Goal: Task Accomplishment & Management: Complete application form

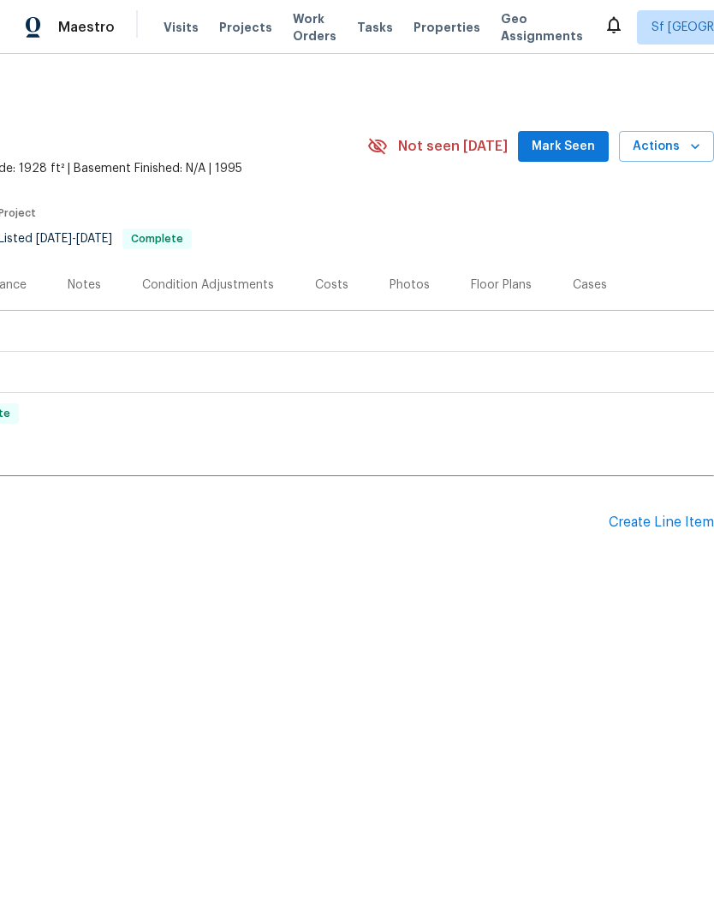
scroll to position [0, 253]
click at [666, 522] on div "Create Line Item" at bounding box center [661, 523] width 105 height 16
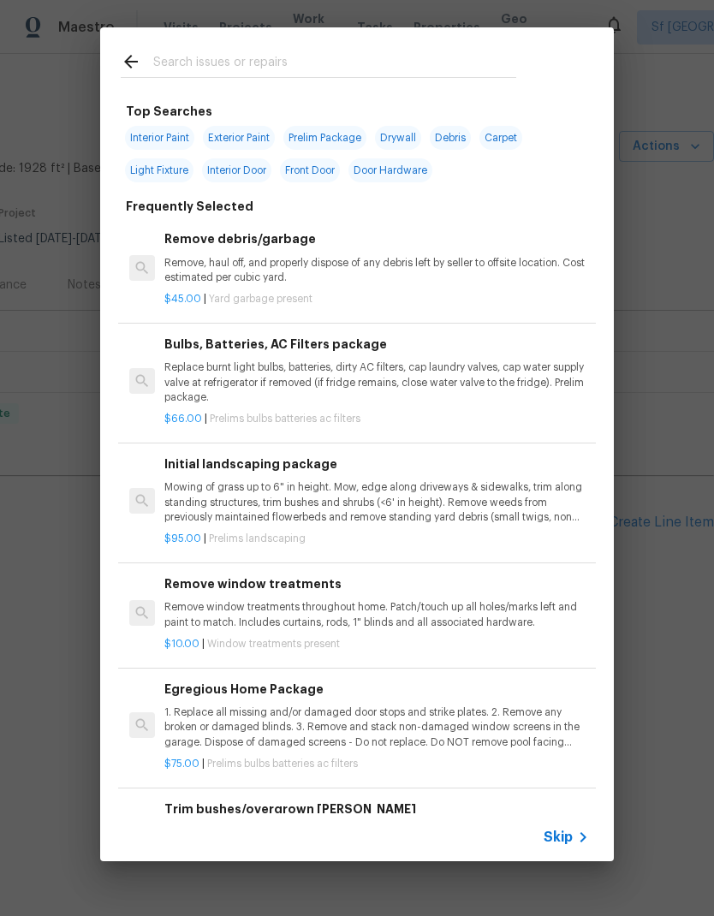
click at [240, 55] on input "text" at bounding box center [334, 64] width 363 height 26
type input "Exhaus"
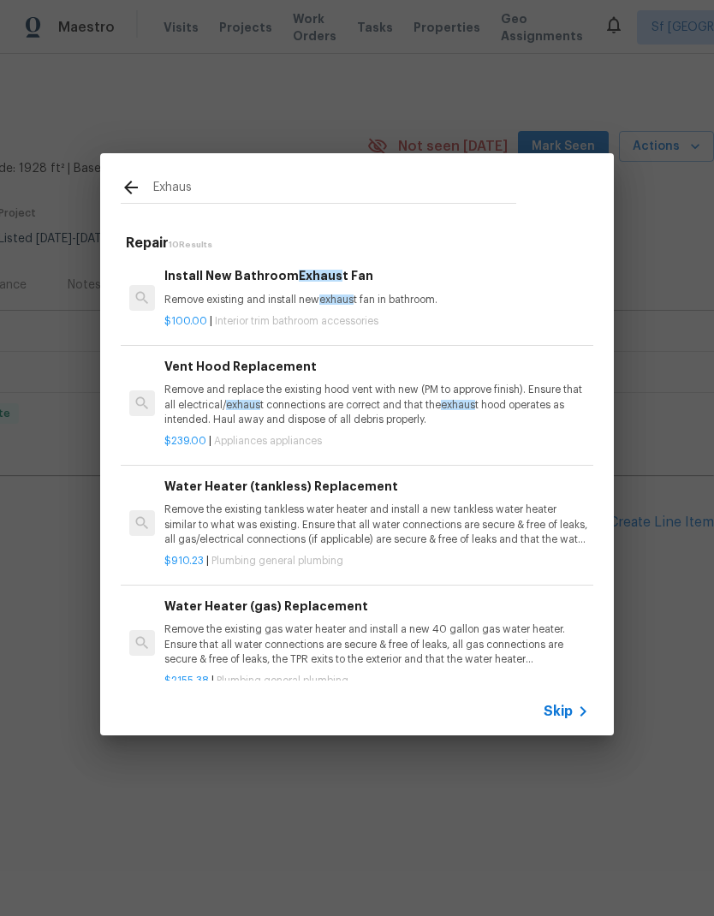
scroll to position [0, 0]
click at [486, 261] on div "Install New Bathroom Exhaus t Fan Remove existing and install new exhaus t fan …" at bounding box center [357, 298] width 478 height 96
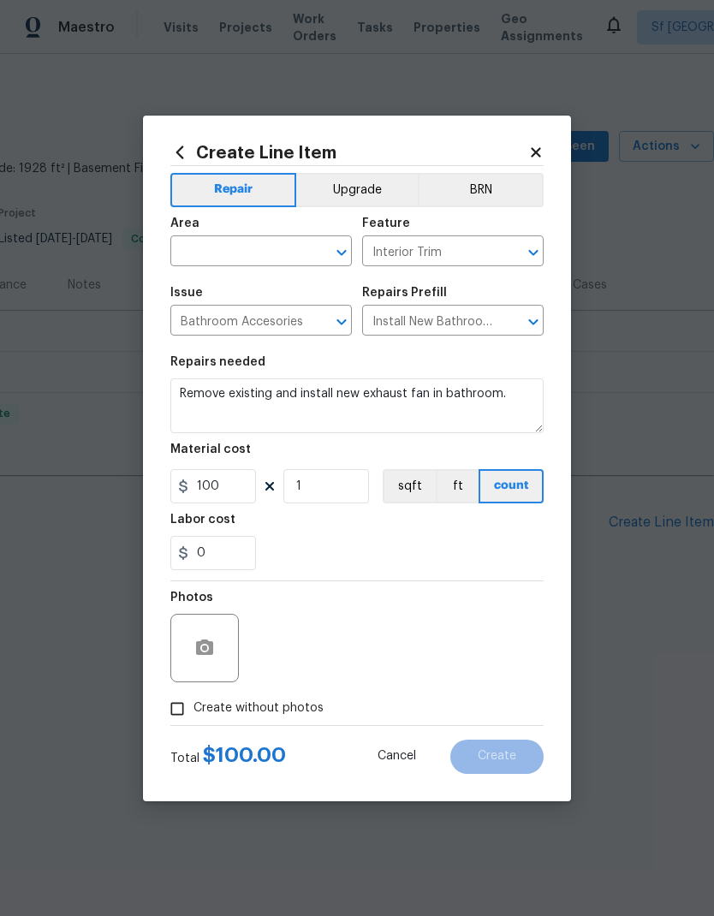
click at [260, 262] on input "text" at bounding box center [237, 253] width 134 height 27
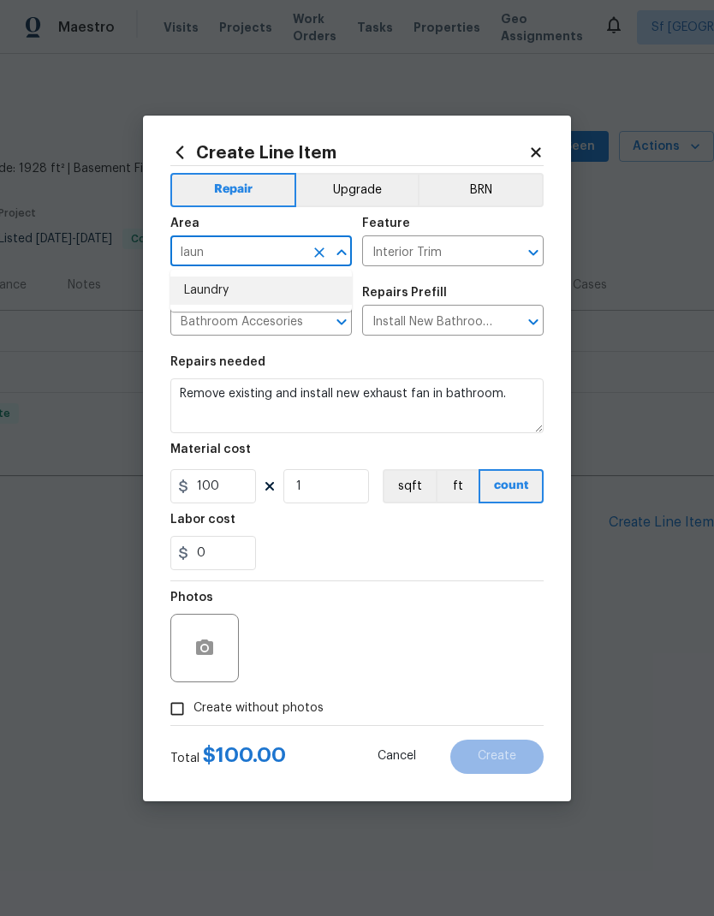
click at [248, 288] on li "Laundry" at bounding box center [261, 291] width 182 height 28
type input "Laundry"
click at [285, 283] on span "Issue Bathroom Accesories ​" at bounding box center [261, 311] width 182 height 69
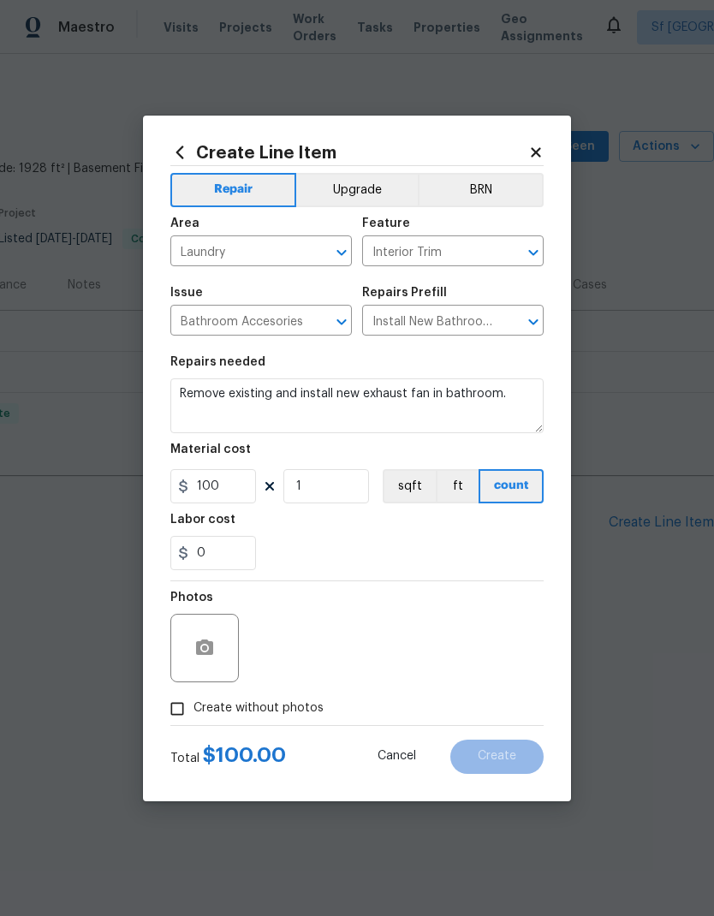
click at [435, 245] on input "Interior Trim" at bounding box center [429, 253] width 134 height 27
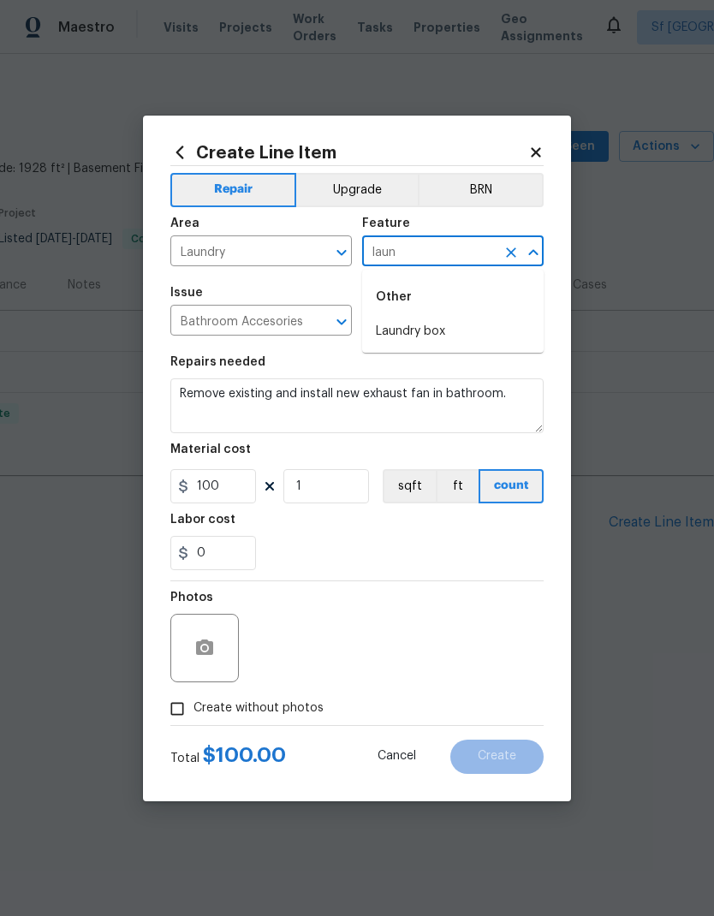
type input "lain"
click at [446, 247] on input "lain" at bounding box center [429, 253] width 134 height 27
type input "e"
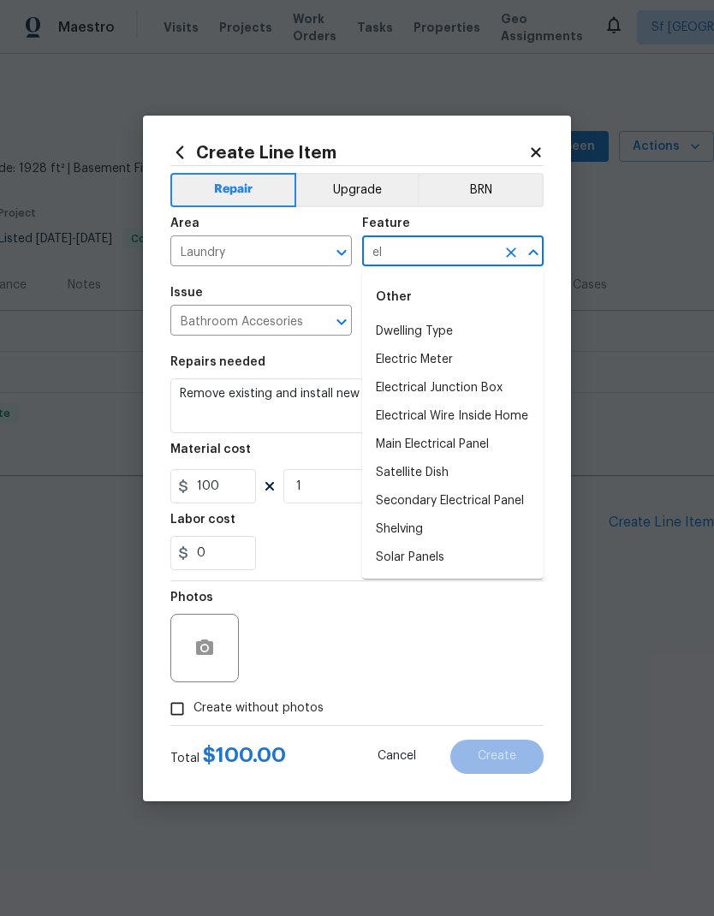
type input "e"
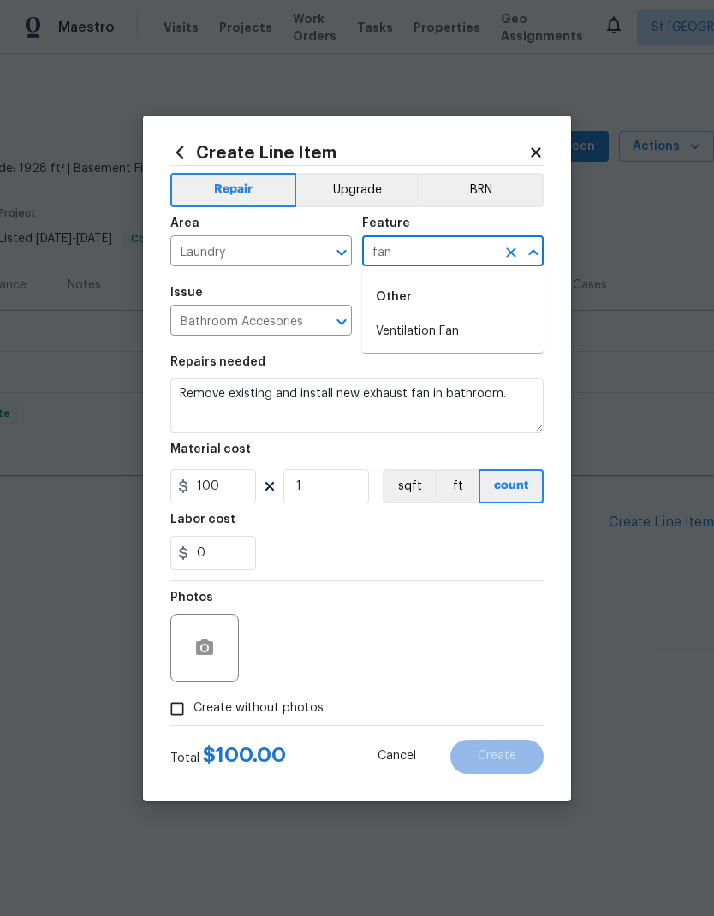
click at [436, 328] on li "Ventilation Fan" at bounding box center [453, 332] width 182 height 28
type input "Ventilation Fan"
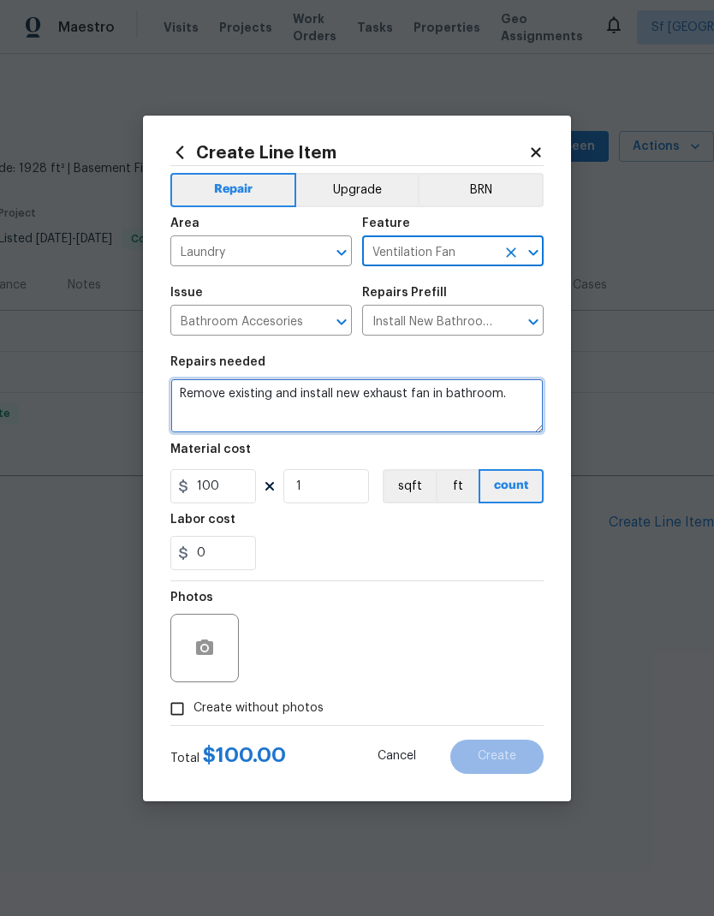
click at [511, 395] on textarea "Remove existing and install new exhaust fan in bathroom." at bounding box center [356, 405] width 373 height 55
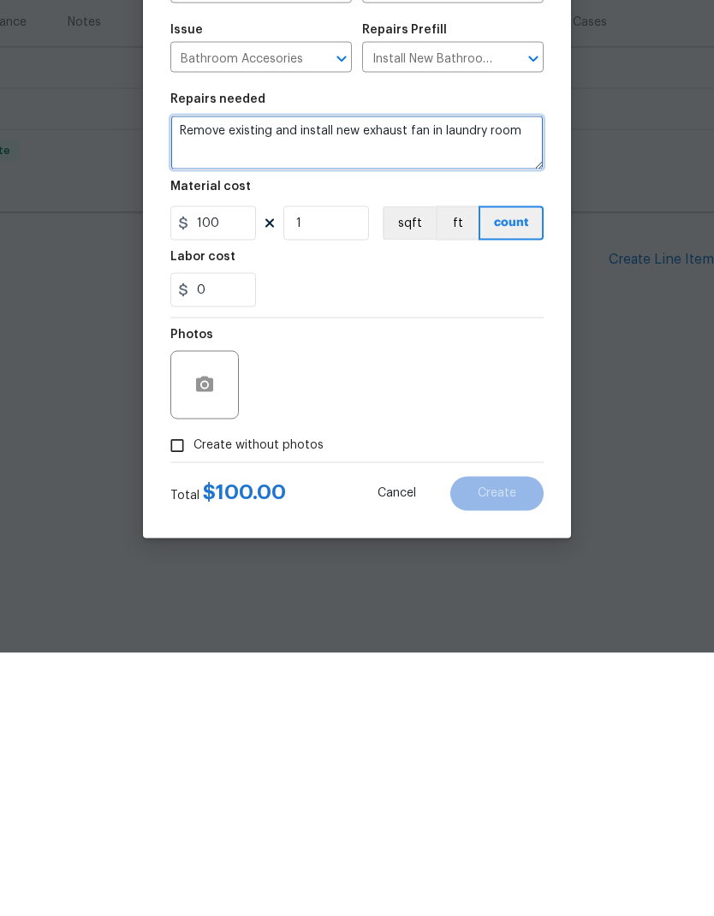
type textarea "Remove existing and install new exhaust fan in laundry room"
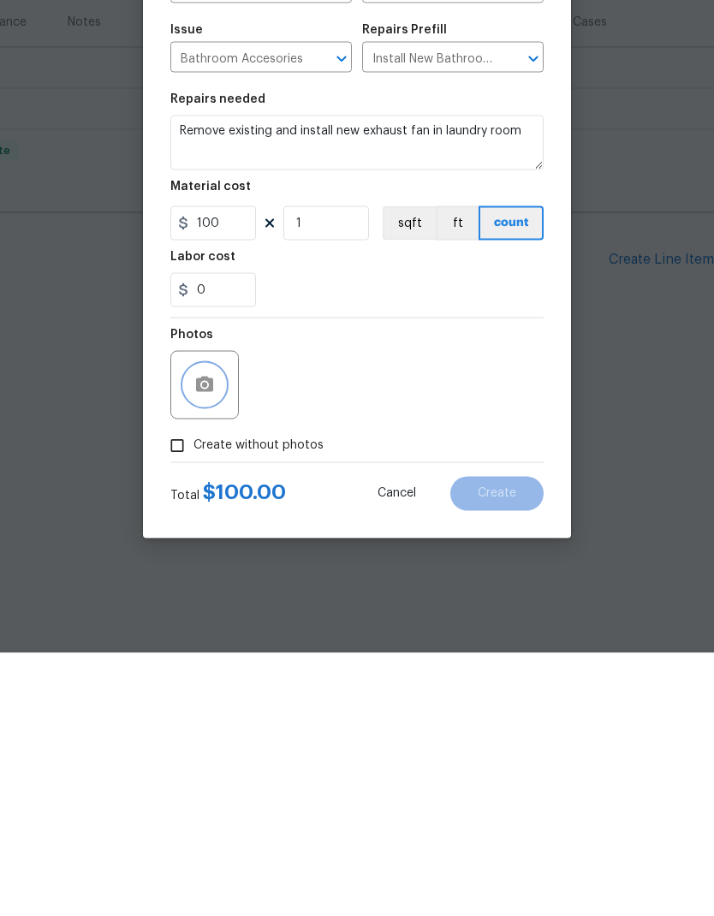
click at [205, 628] on button "button" at bounding box center [204, 648] width 41 height 41
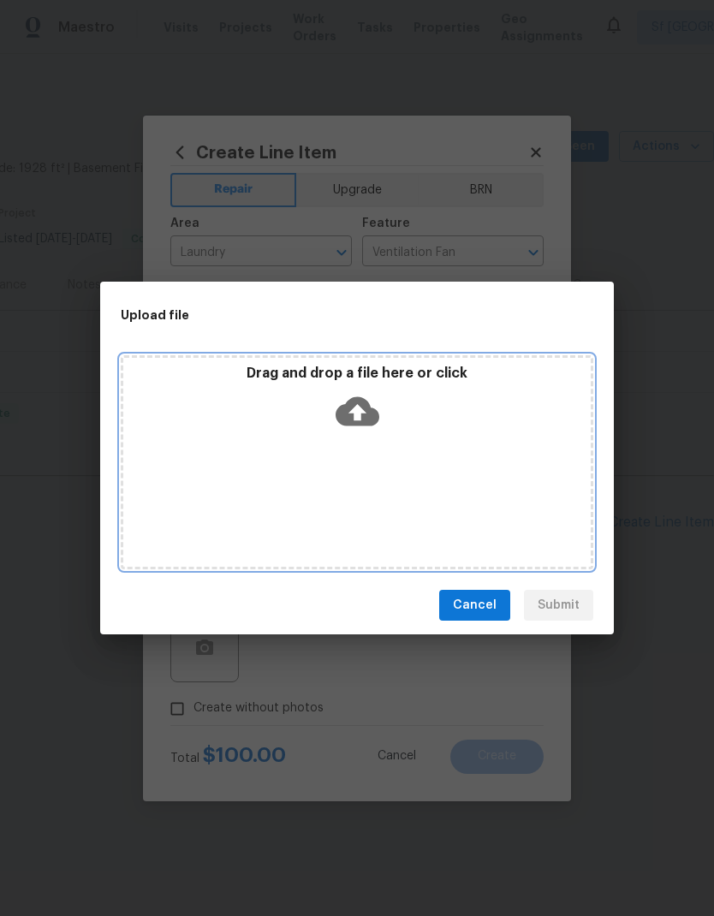
click at [371, 398] on icon at bounding box center [358, 412] width 44 height 44
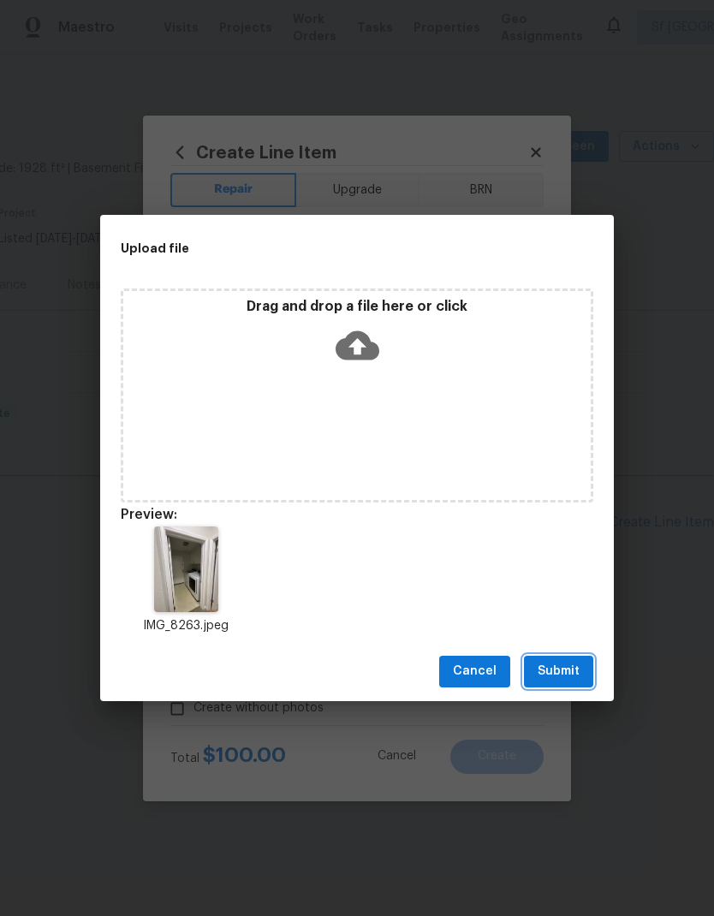
click at [568, 676] on span "Submit" at bounding box center [559, 671] width 42 height 21
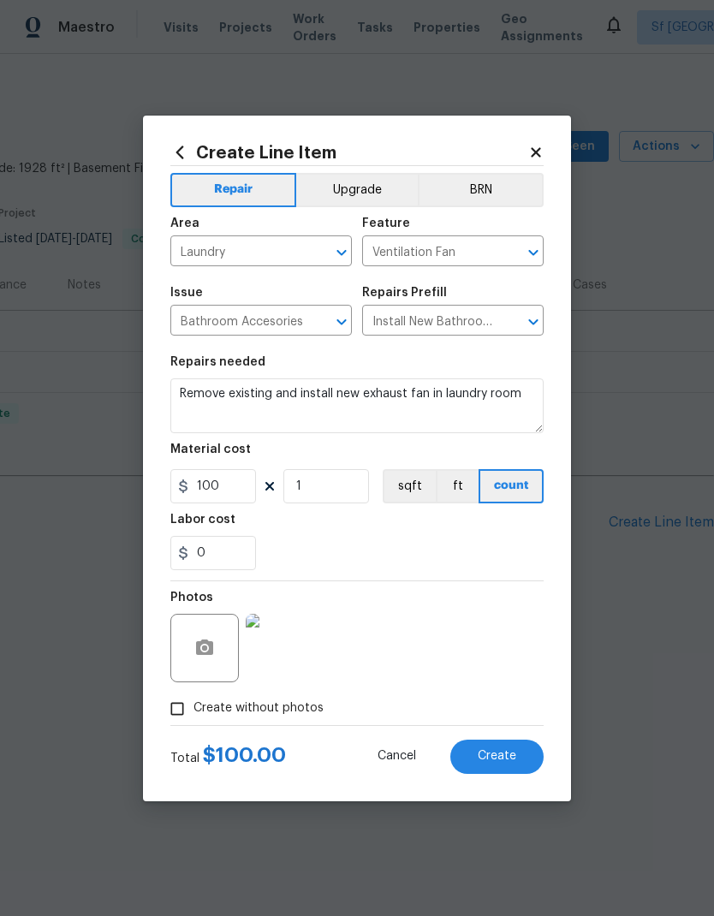
click at [515, 759] on span "Create" at bounding box center [497, 756] width 39 height 13
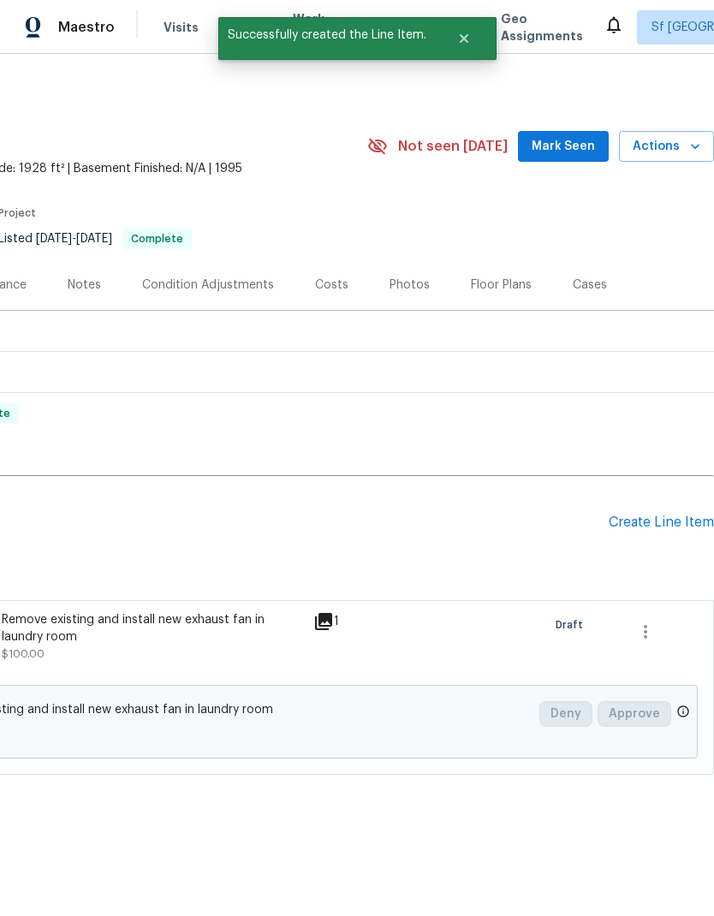
scroll to position [0, 253]
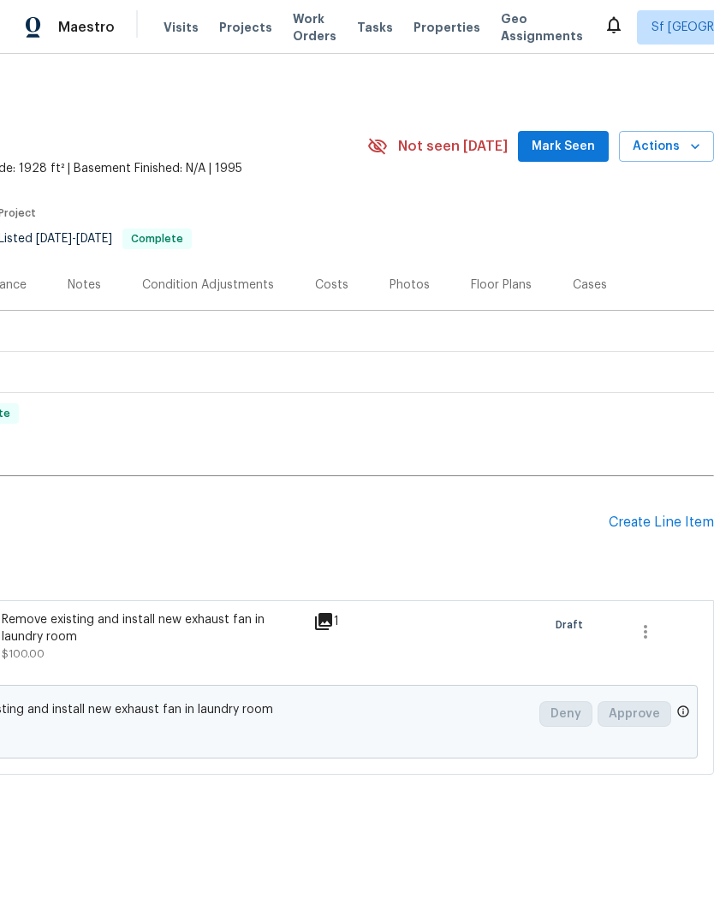
click at [646, 523] on div "Create Line Item" at bounding box center [661, 523] width 105 height 16
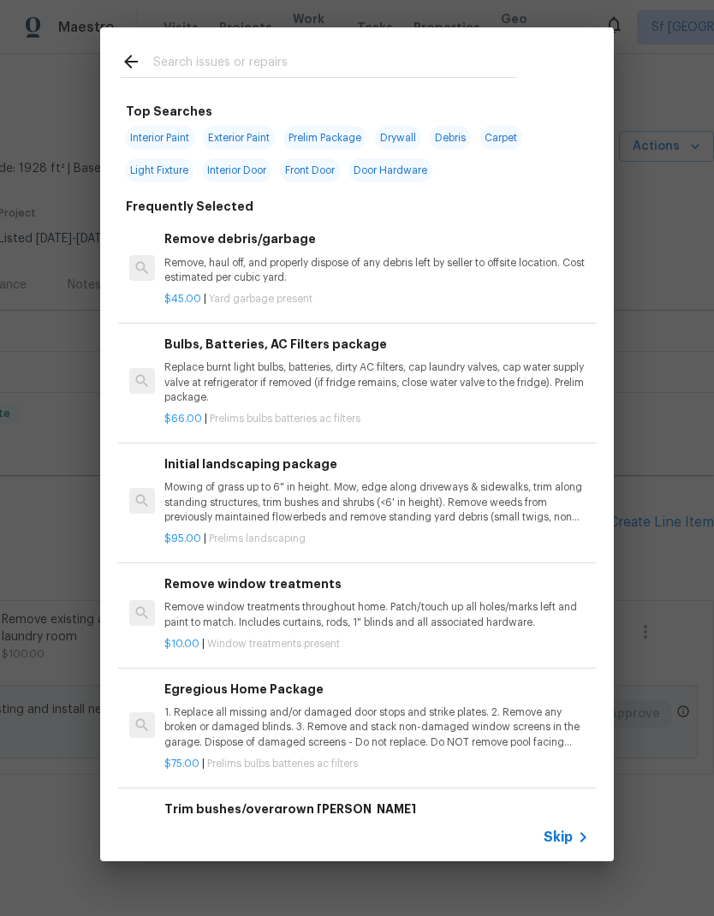
click at [283, 45] on div at bounding box center [318, 61] width 437 height 68
click at [288, 61] on input "text" at bounding box center [334, 64] width 363 height 26
type input "Landscape"
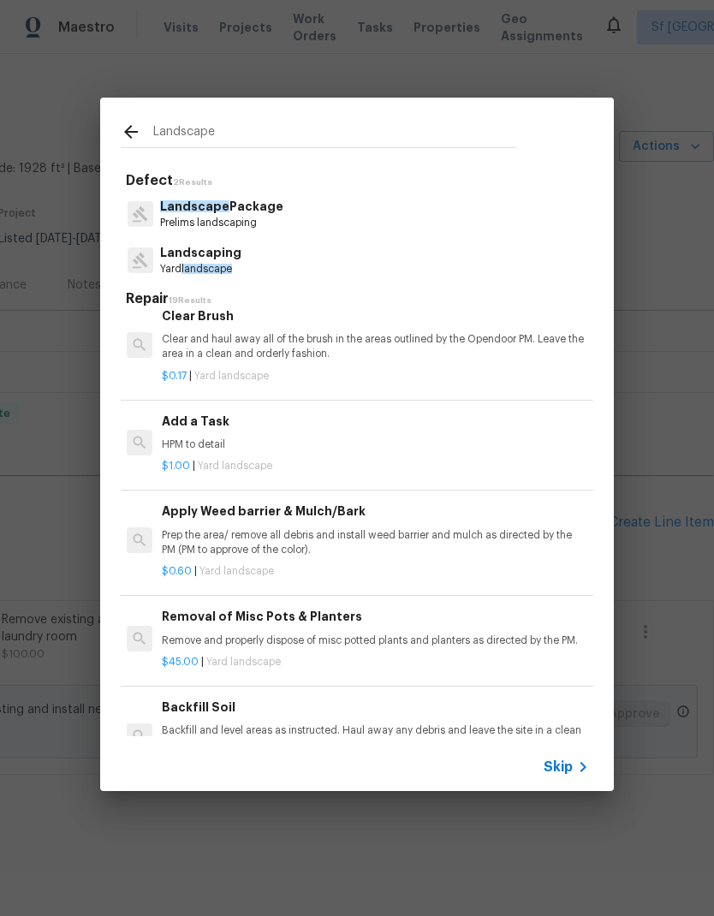
scroll to position [946, 3]
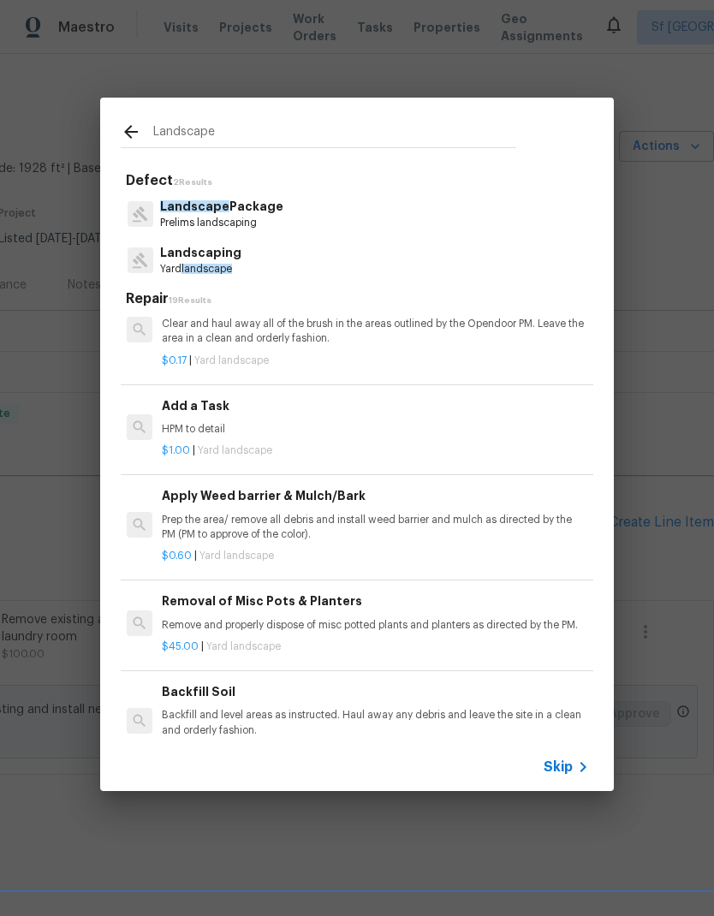
click at [409, 317] on p "Clear and haul away all of the brush in the areas outlined by the Opendoor PM. …" at bounding box center [374, 331] width 425 height 29
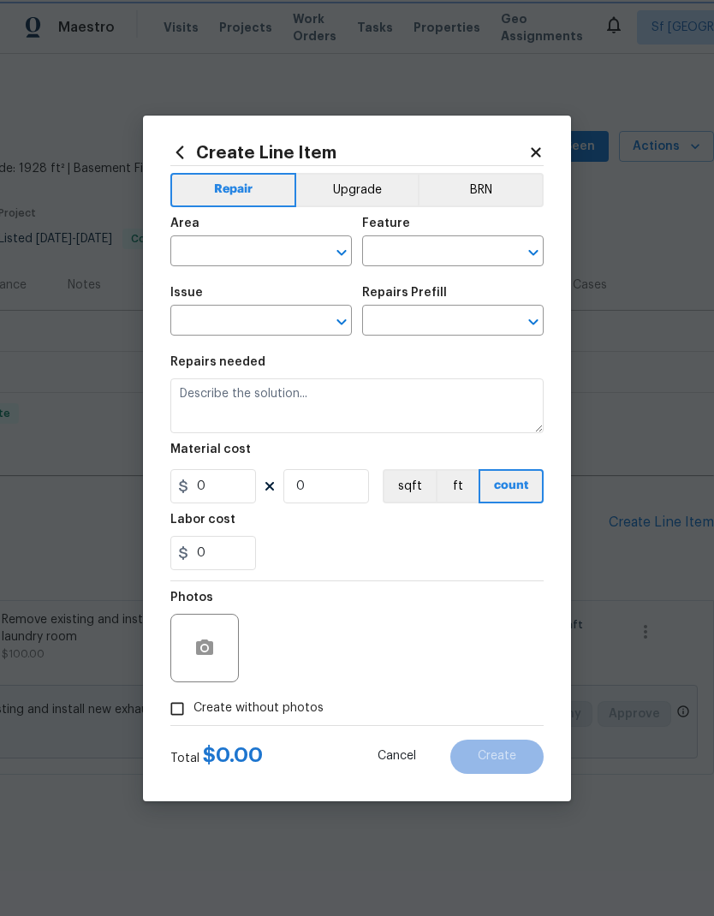
type input "Landscaping"
type input "Clear Brush $0.17"
type textarea "Clear and haul away all of the brush in the areas outlined by the Opendoor PM. …"
type input "0.17"
type input "1"
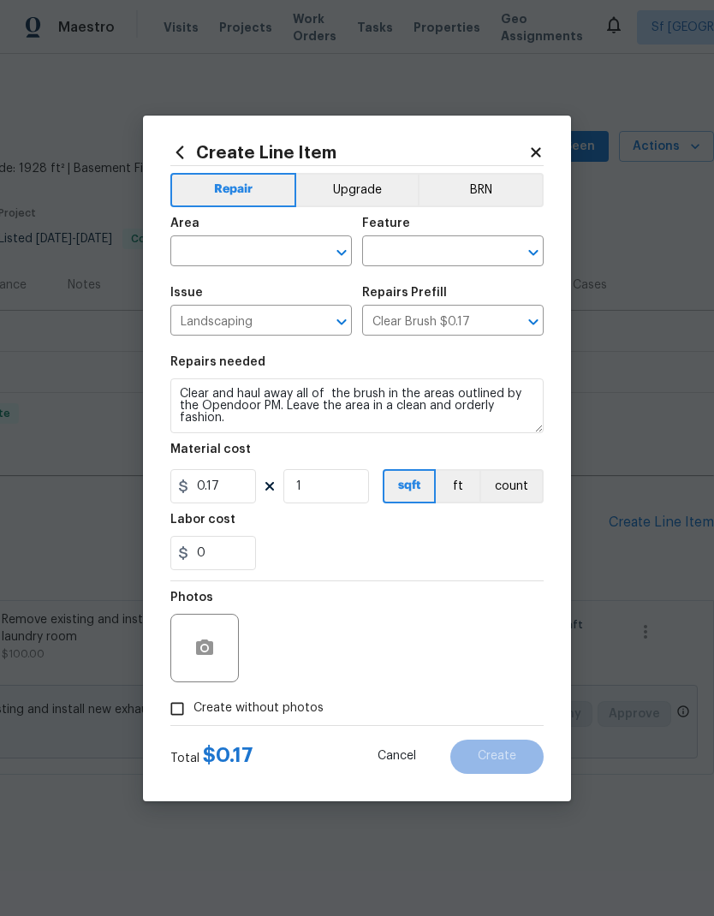
click at [403, 366] on div "Repairs needed" at bounding box center [356, 367] width 373 height 22
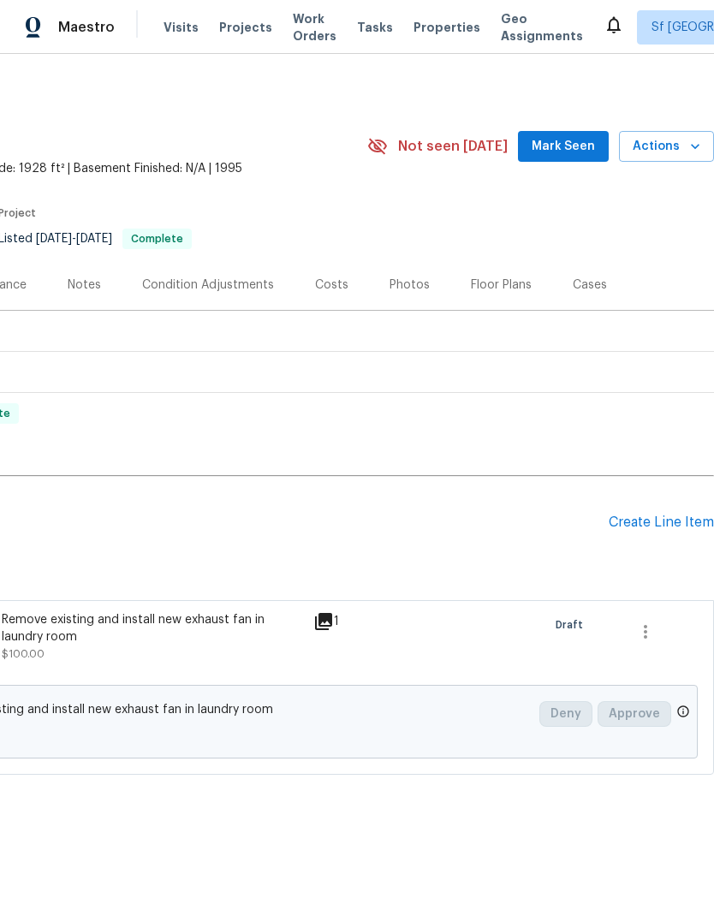
click at [652, 521] on div "Create Line Item" at bounding box center [661, 523] width 105 height 16
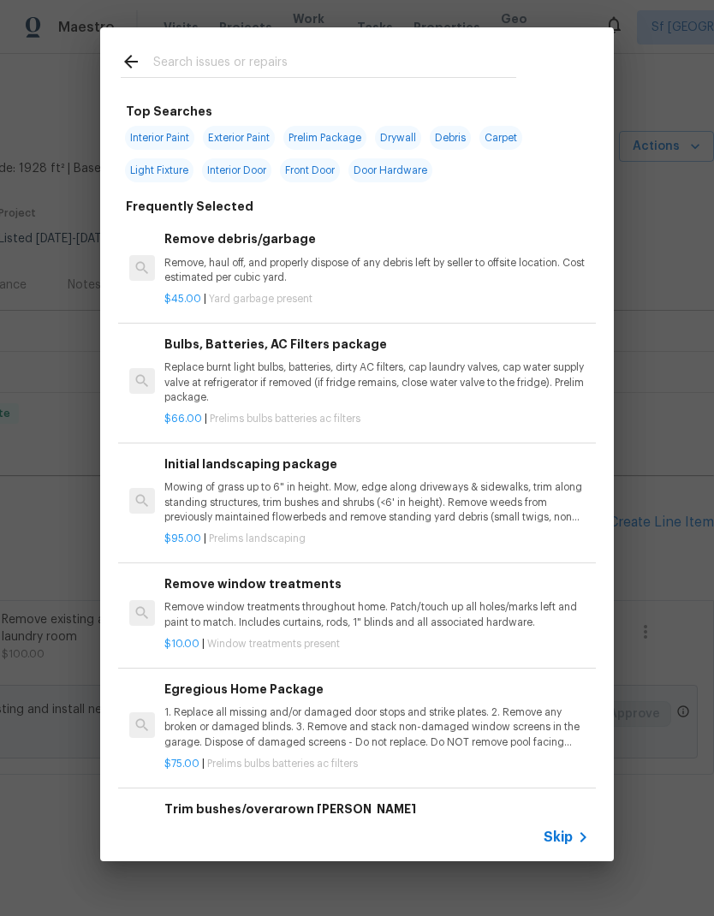
scroll to position [0, 0]
click at [134, 66] on icon at bounding box center [131, 61] width 21 height 21
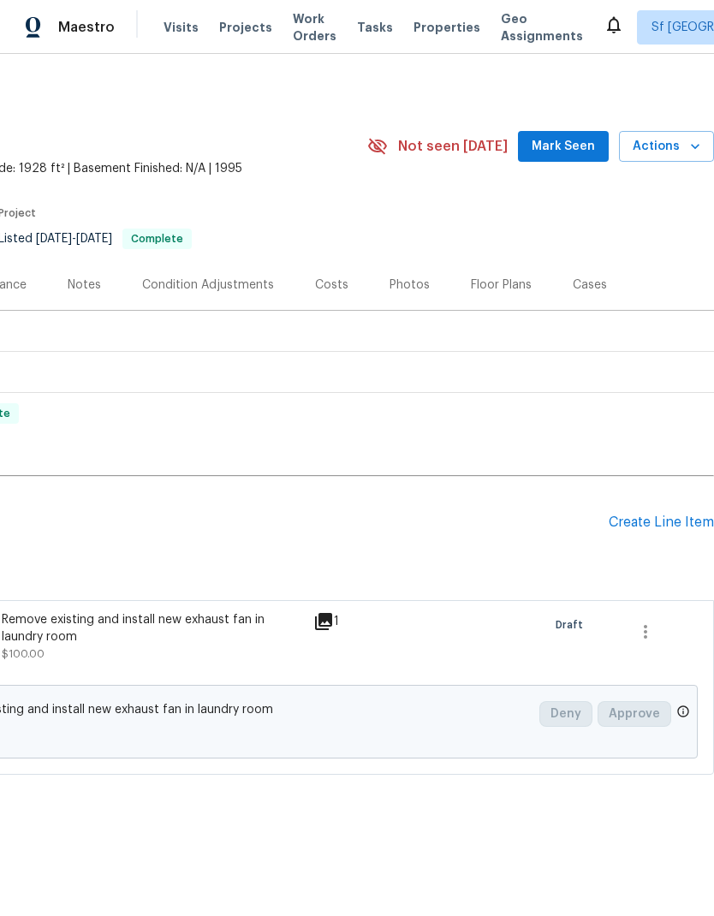
click at [641, 891] on html "Maestro Visits Projects Work Orders Tasks Properties Geo Assignments Sf Bay Are…" at bounding box center [357, 445] width 714 height 891
click at [669, 527] on div "Create Line Item" at bounding box center [661, 523] width 105 height 16
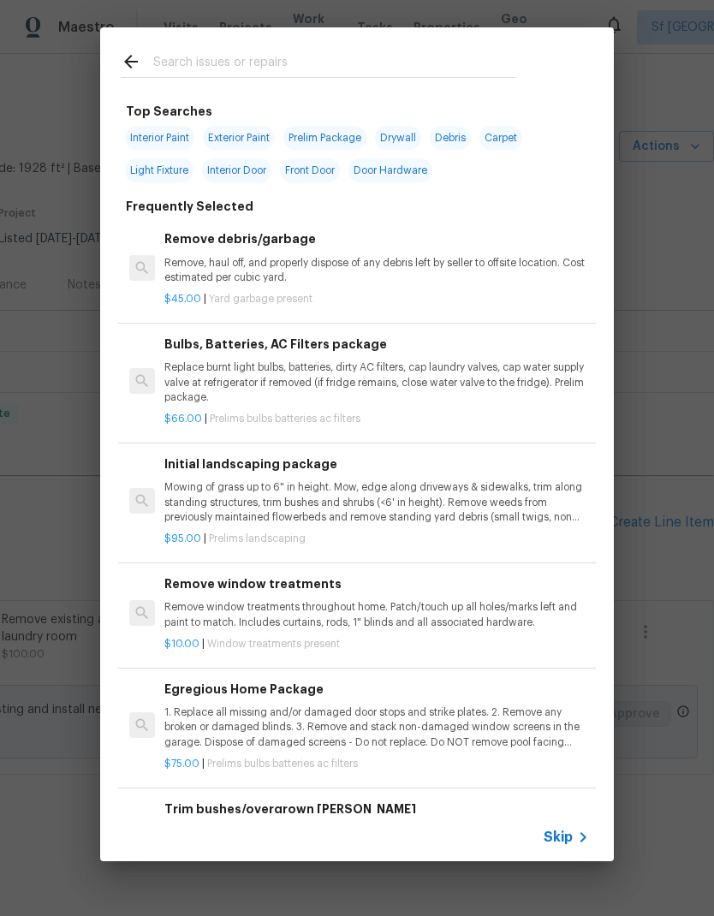
click at [288, 51] on input "text" at bounding box center [334, 64] width 363 height 26
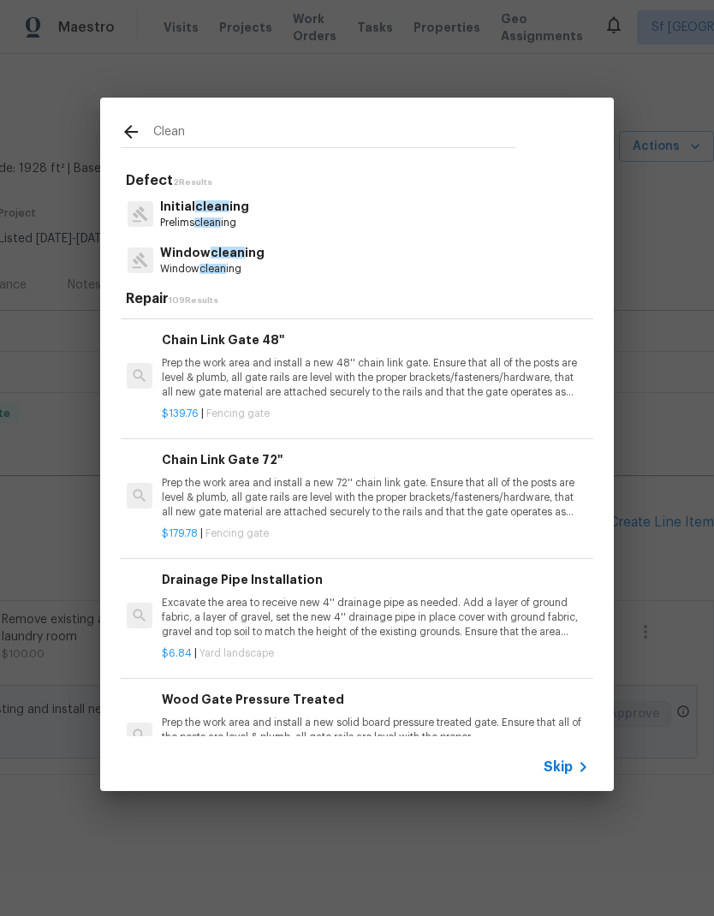
scroll to position [0, 0]
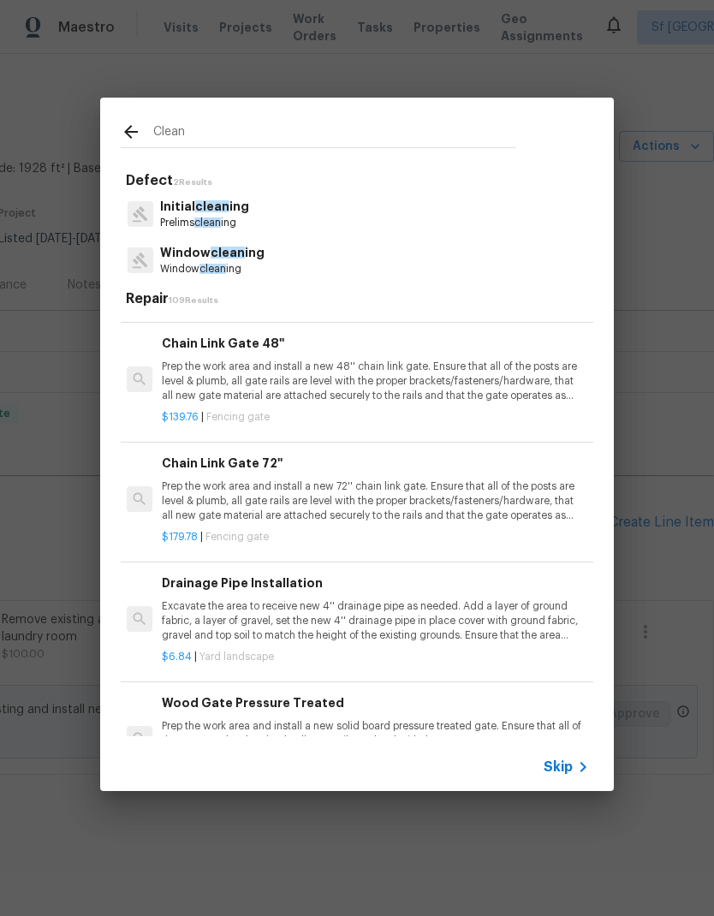
click at [223, 126] on input "Clean" at bounding box center [334, 135] width 363 height 26
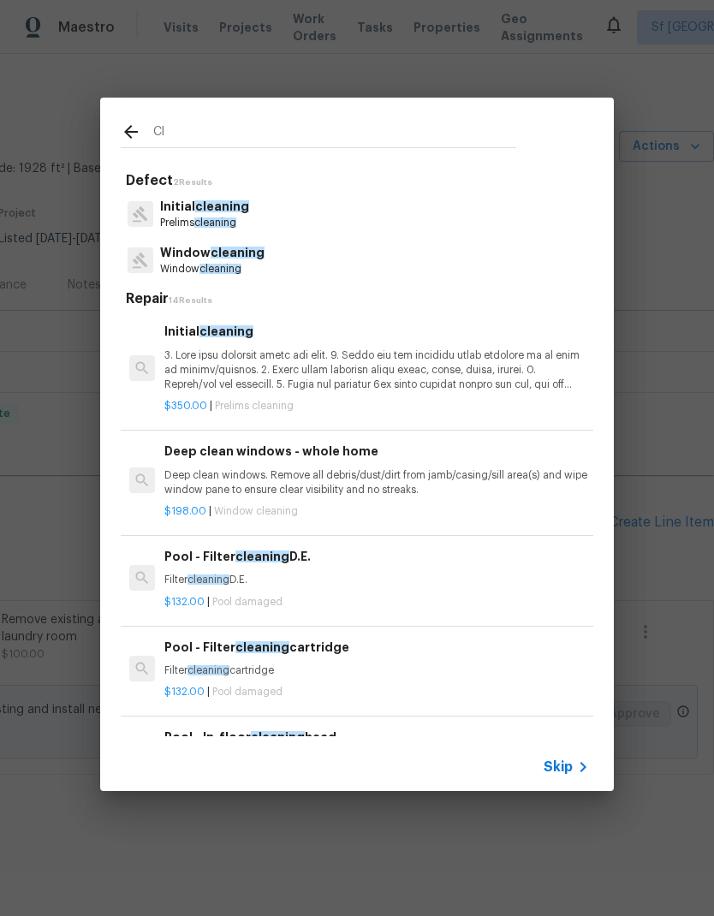
type input "C"
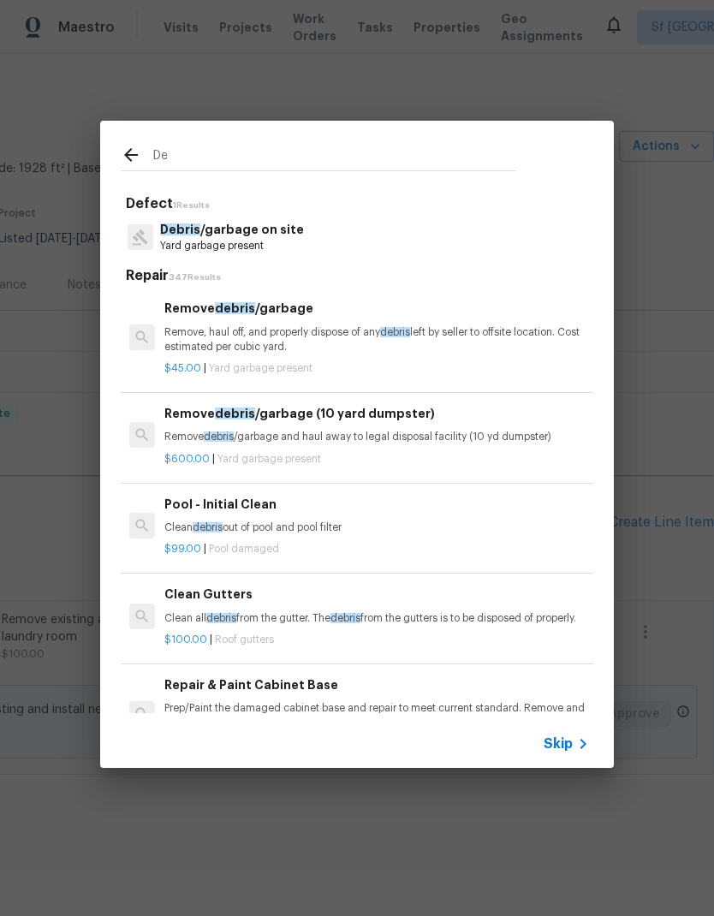
type input "D"
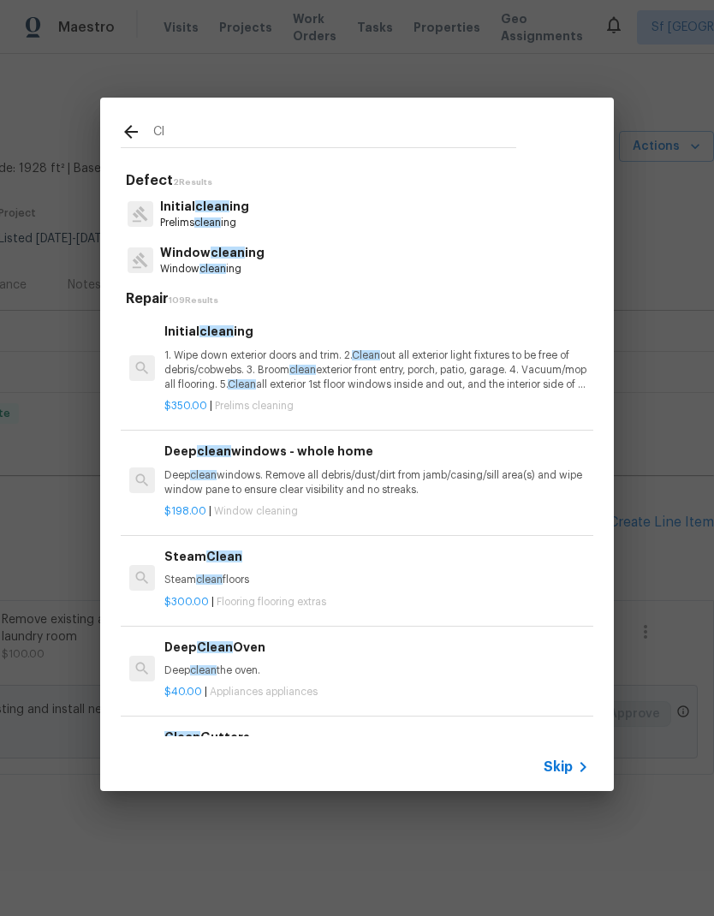
type input "C"
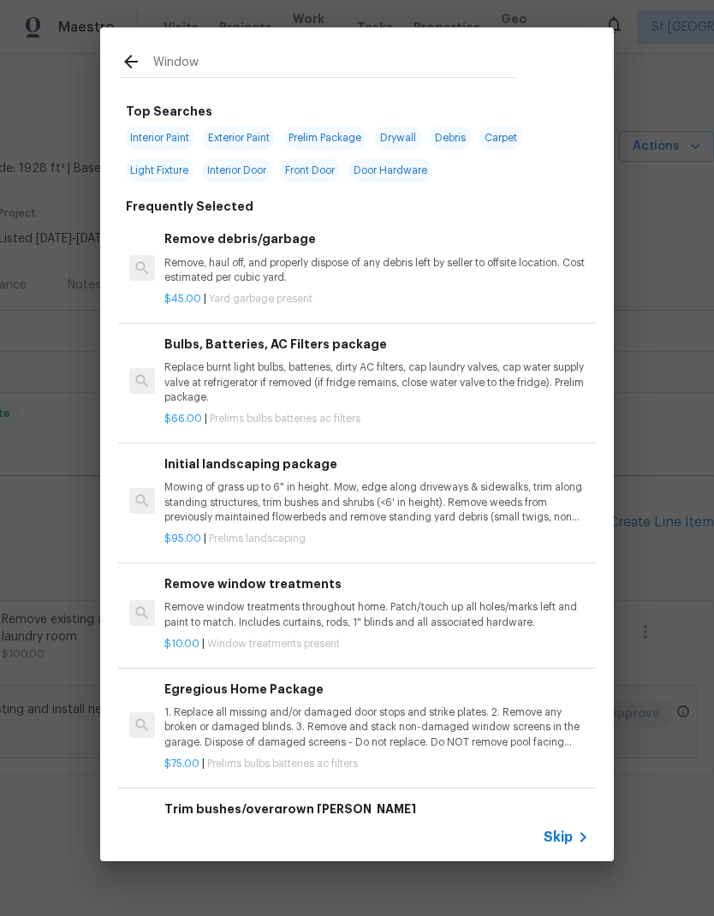
type input "Windows"
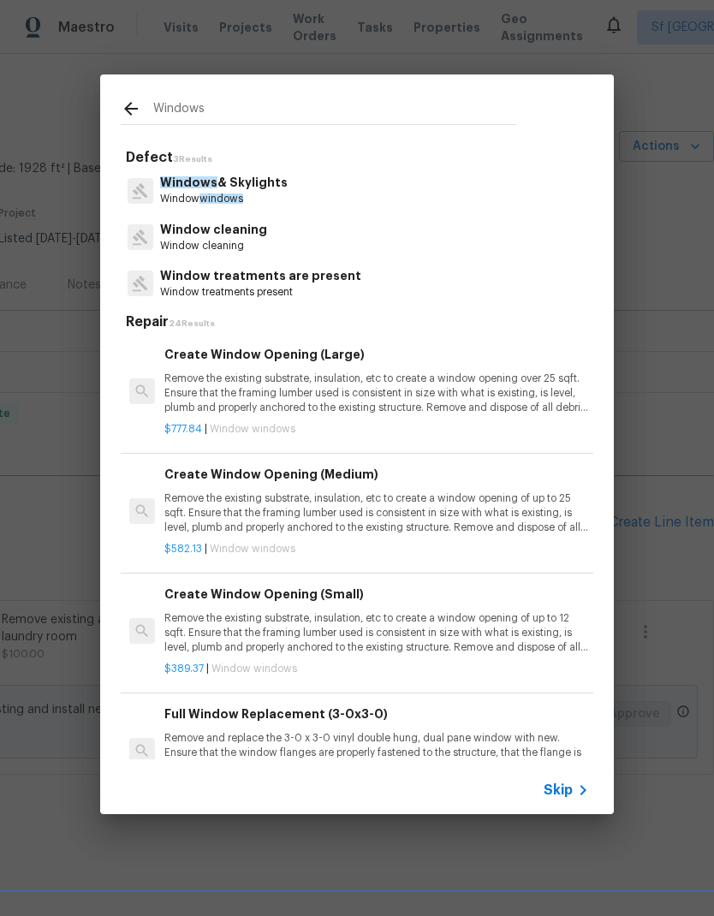
click at [240, 245] on p "Window cleaning" at bounding box center [213, 246] width 107 height 15
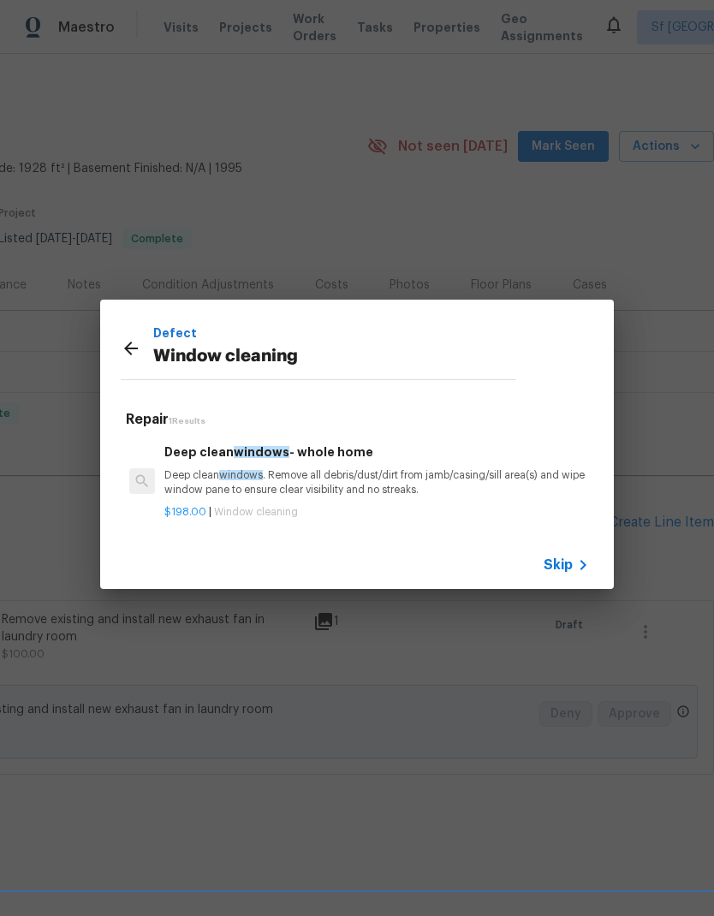
click at [360, 178] on div "Defect Window cleaning Repair 1 Results Deep clean windows - whole home Deep cl…" at bounding box center [357, 444] width 714 height 889
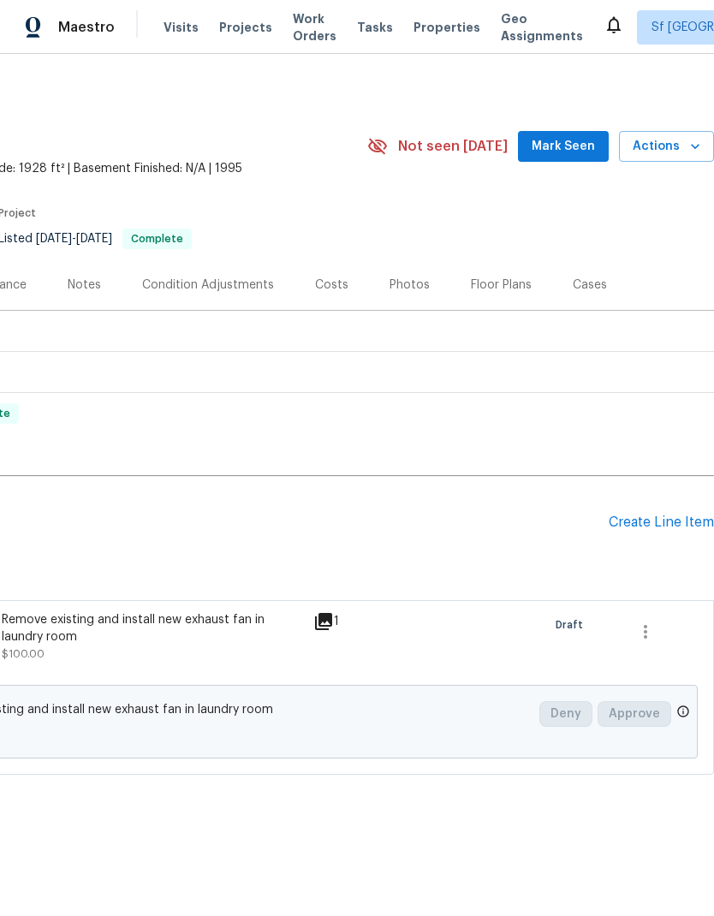
scroll to position [0, 253]
click at [646, 519] on div "Create Line Item" at bounding box center [661, 523] width 105 height 16
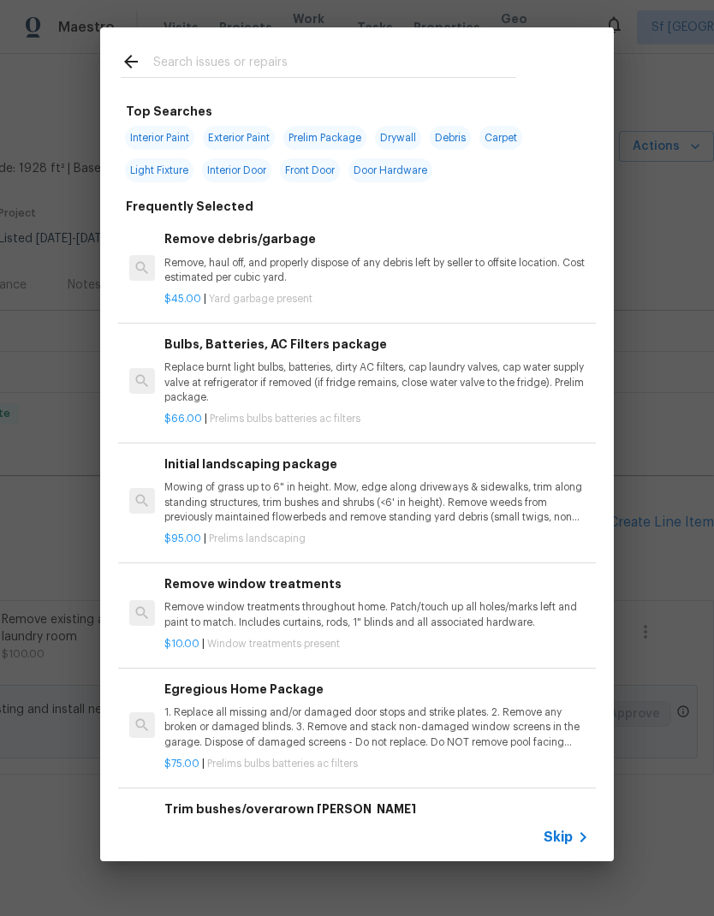
click at [284, 54] on input "text" at bounding box center [334, 64] width 363 height 26
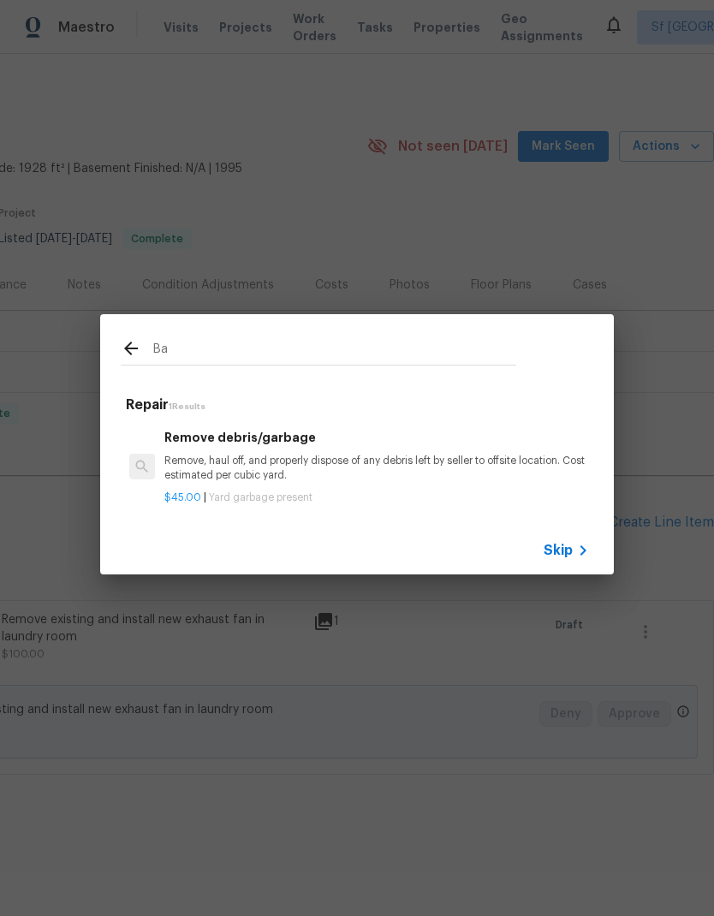
type input "B"
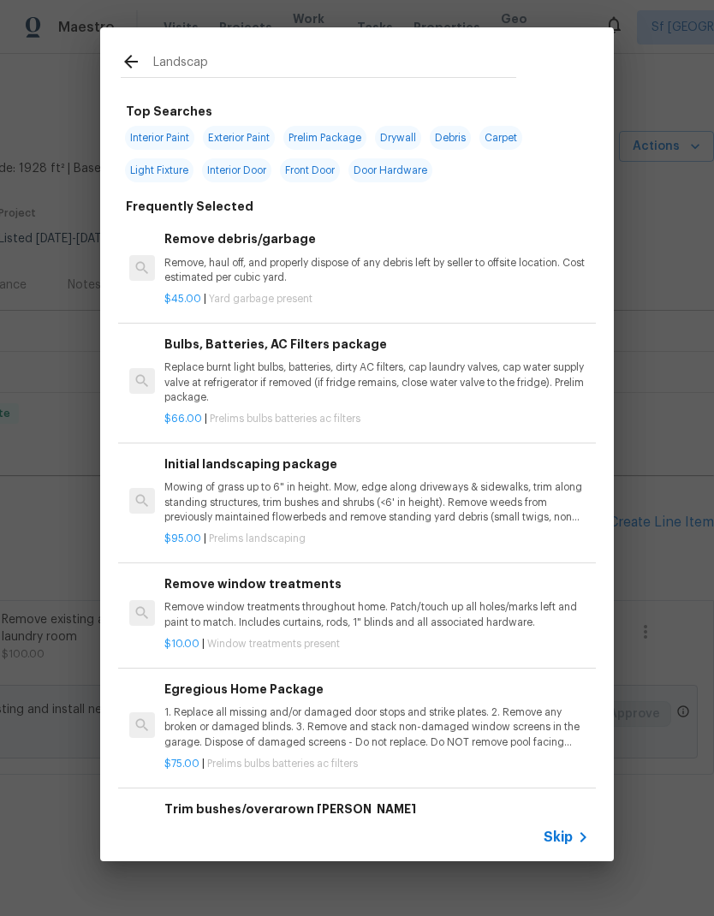
type input "Landscape"
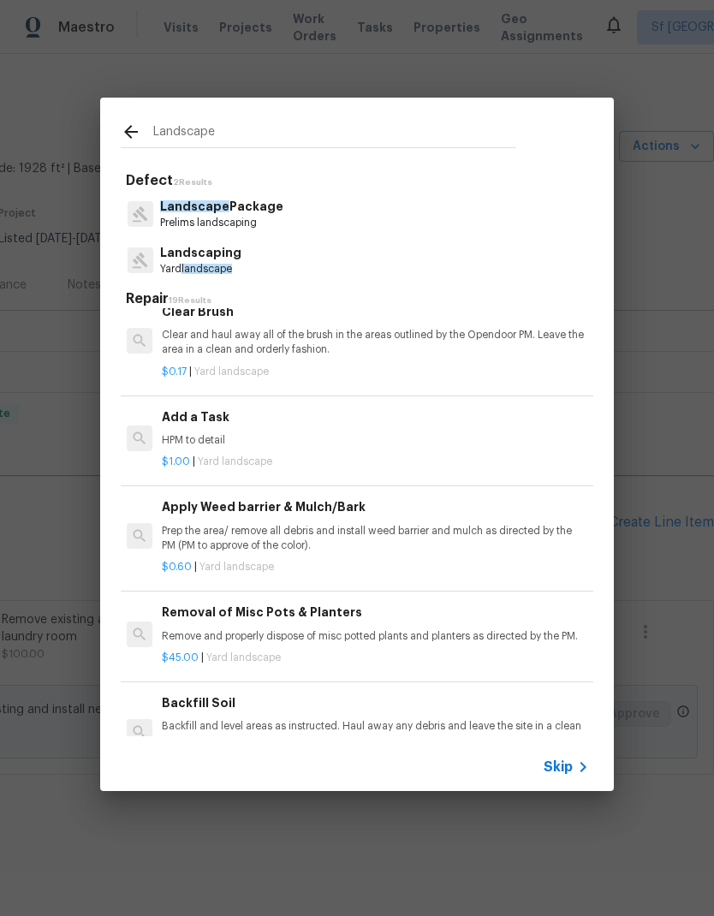
scroll to position [937, 3]
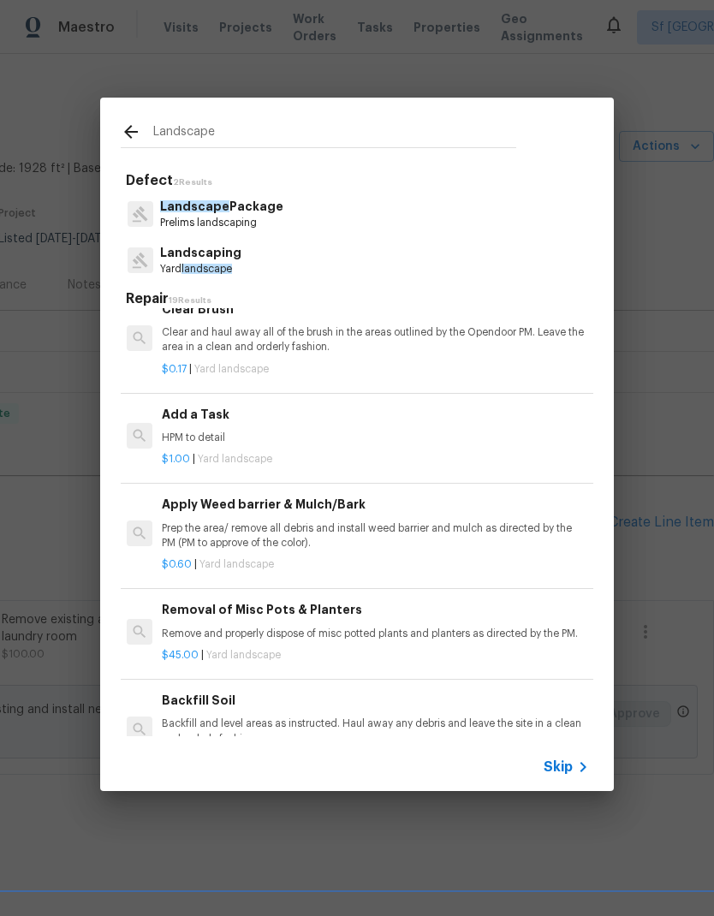
click at [259, 431] on p "HPM to detail" at bounding box center [374, 438] width 425 height 15
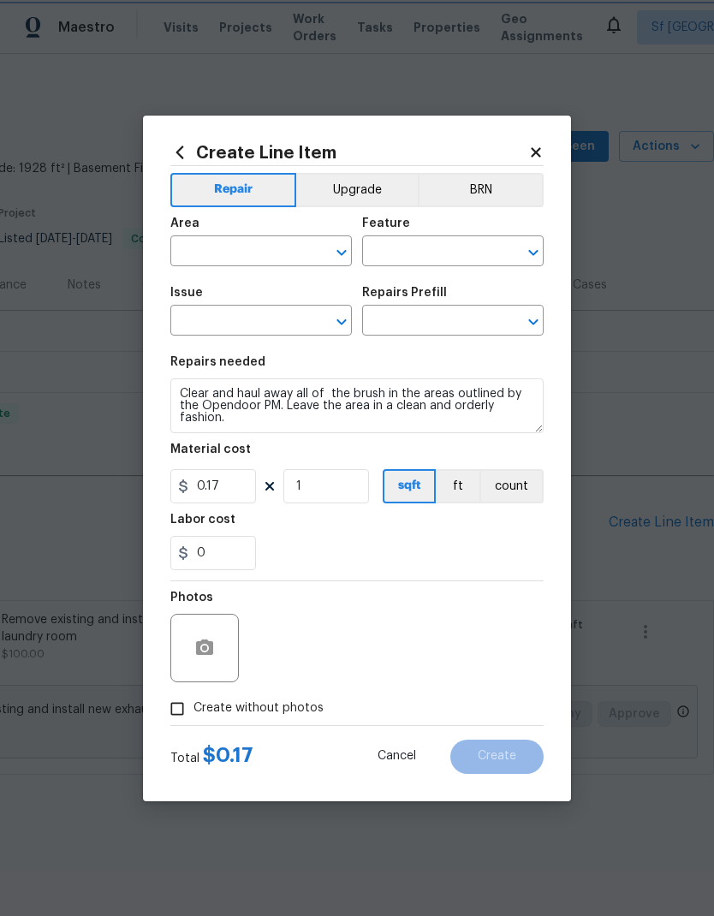
type input "Landscaping"
type input "Add a Task $1.00"
type textarea "HPM to detail"
type input "1"
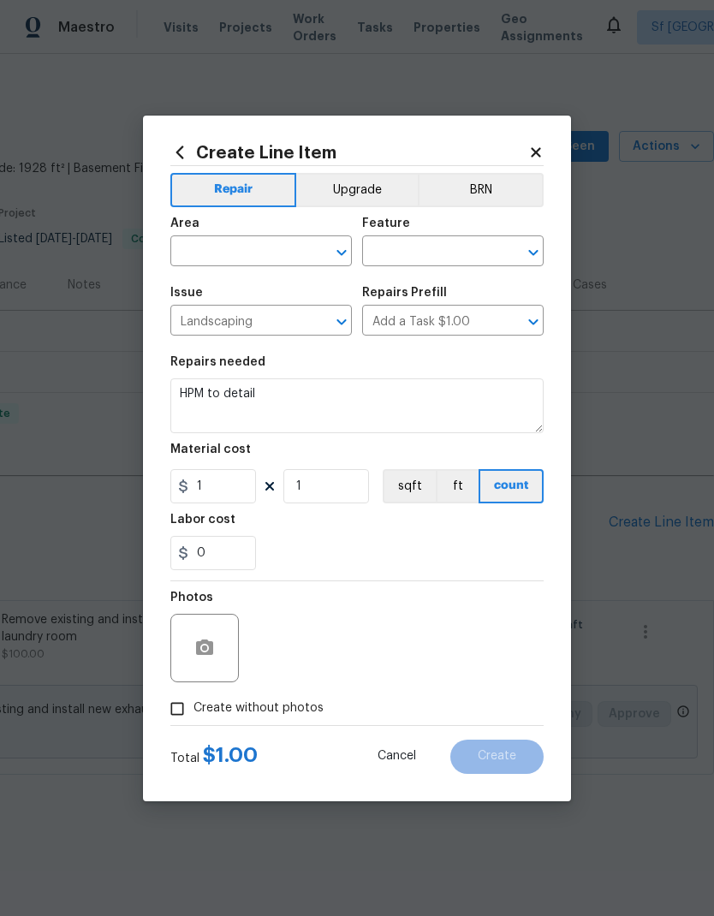
click at [264, 258] on input "text" at bounding box center [237, 253] width 134 height 27
type input "back"
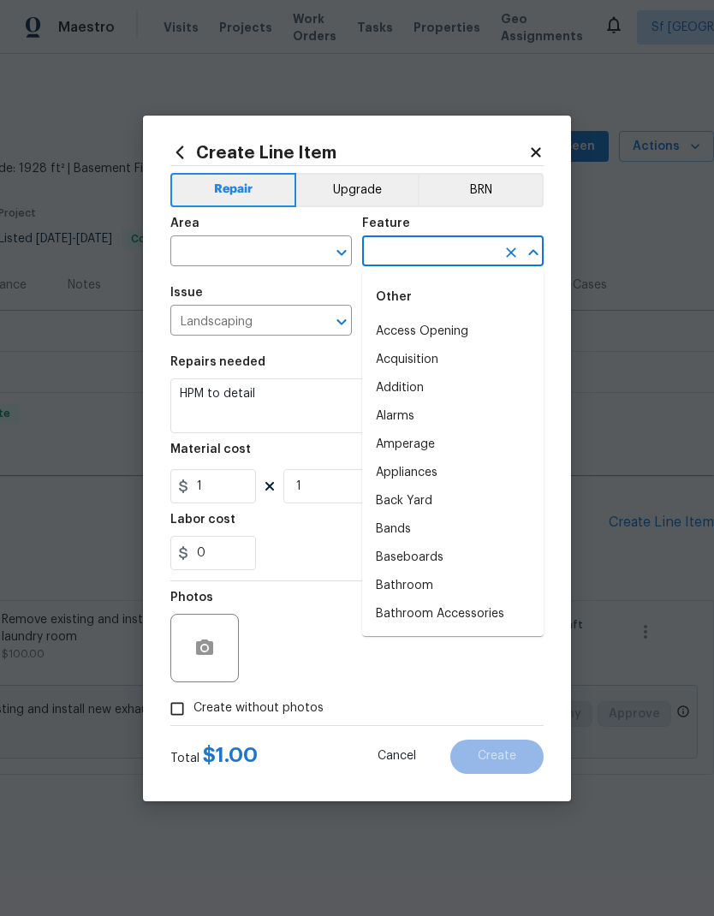
click at [252, 240] on input "text" at bounding box center [237, 253] width 134 height 27
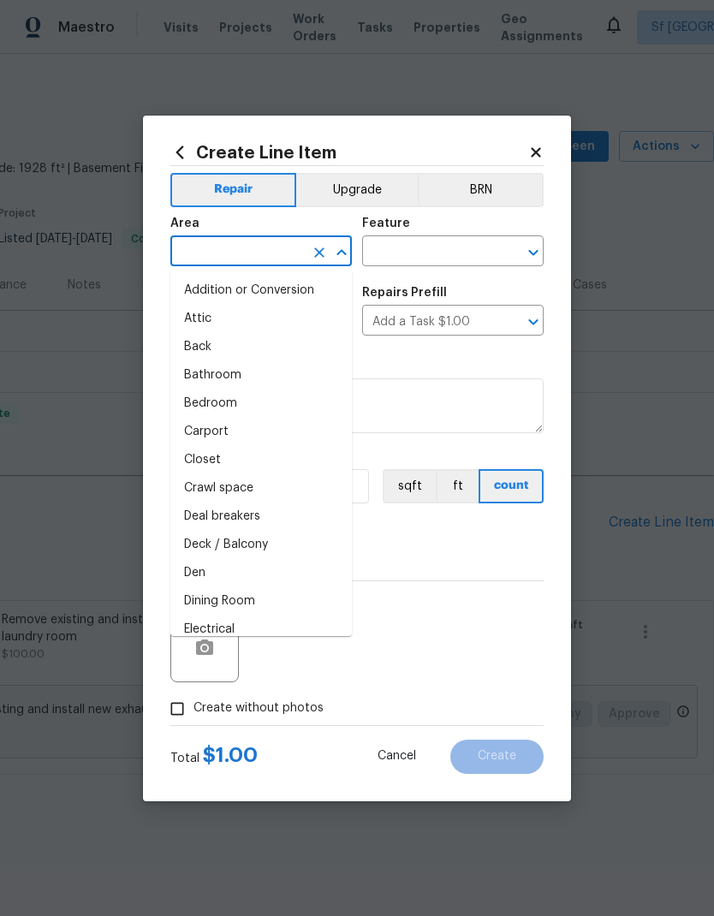
click at [252, 240] on input "text" at bounding box center [237, 253] width 134 height 27
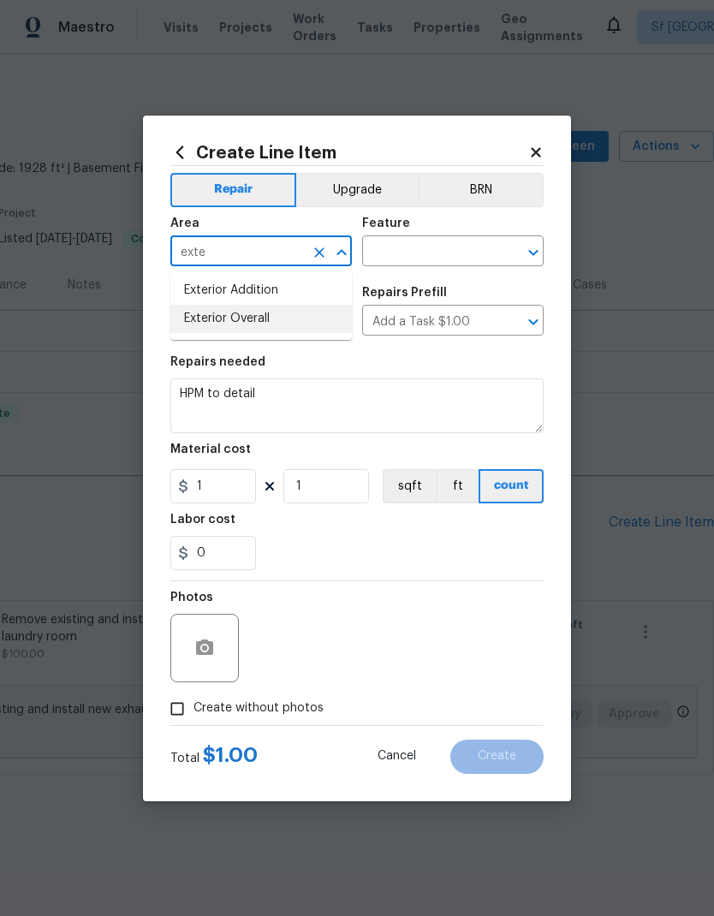
click at [266, 327] on li "Exterior Overall" at bounding box center [261, 319] width 182 height 28
type input "Exterior Overall"
click at [422, 249] on input "text" at bounding box center [429, 253] width 134 height 27
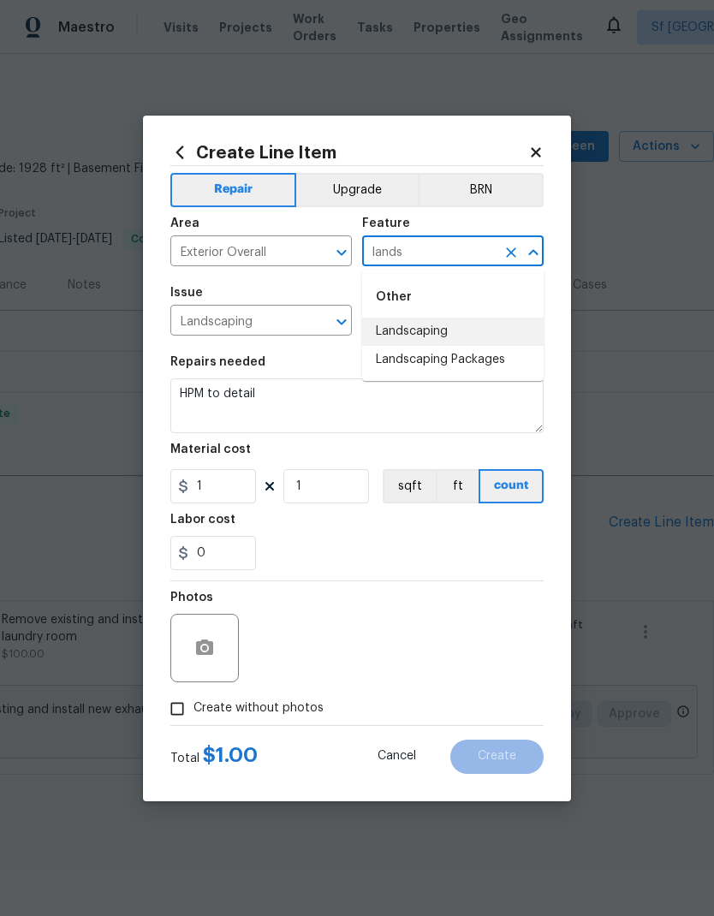
click at [442, 332] on li "Landscaping" at bounding box center [453, 332] width 182 height 28
type input "Landscaping"
click at [479, 325] on input "Add a Task $1.00" at bounding box center [429, 322] width 134 height 27
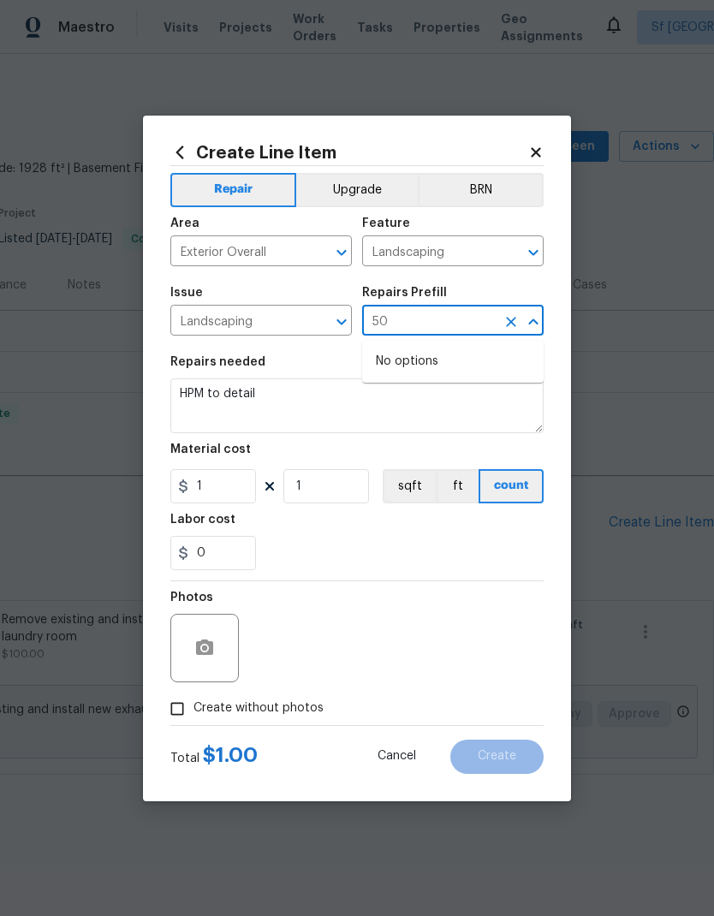
type input "5"
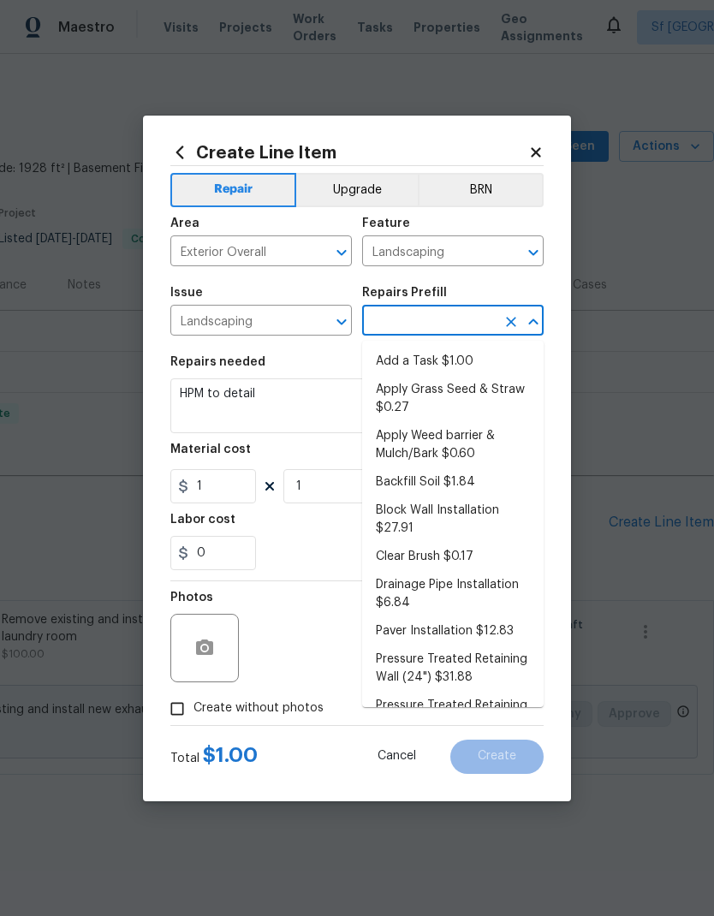
click at [461, 336] on input "text" at bounding box center [429, 322] width 134 height 27
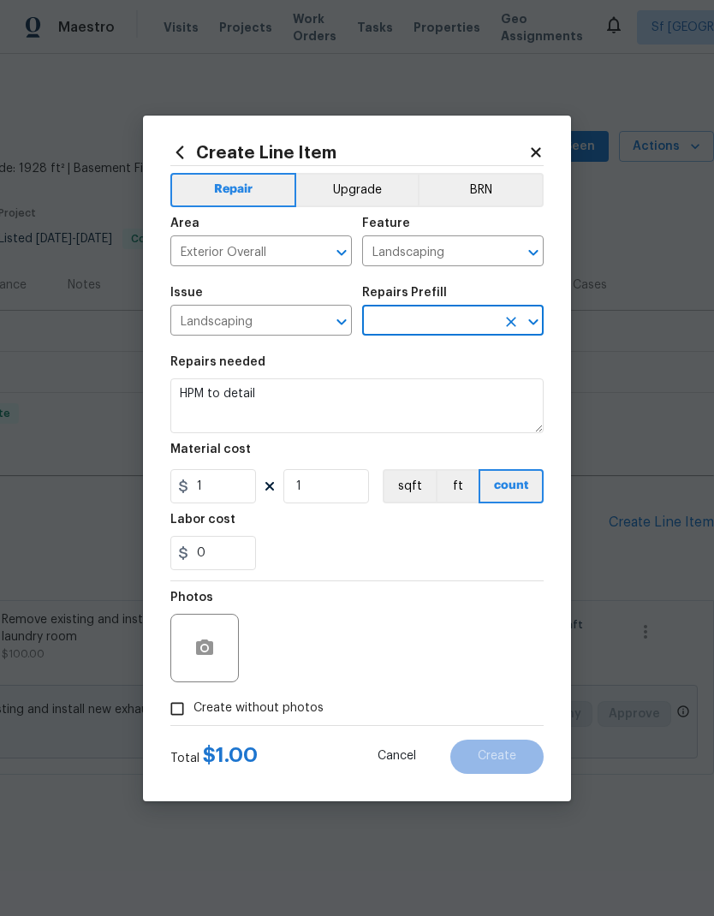
click at [475, 320] on input "text" at bounding box center [429, 322] width 134 height 27
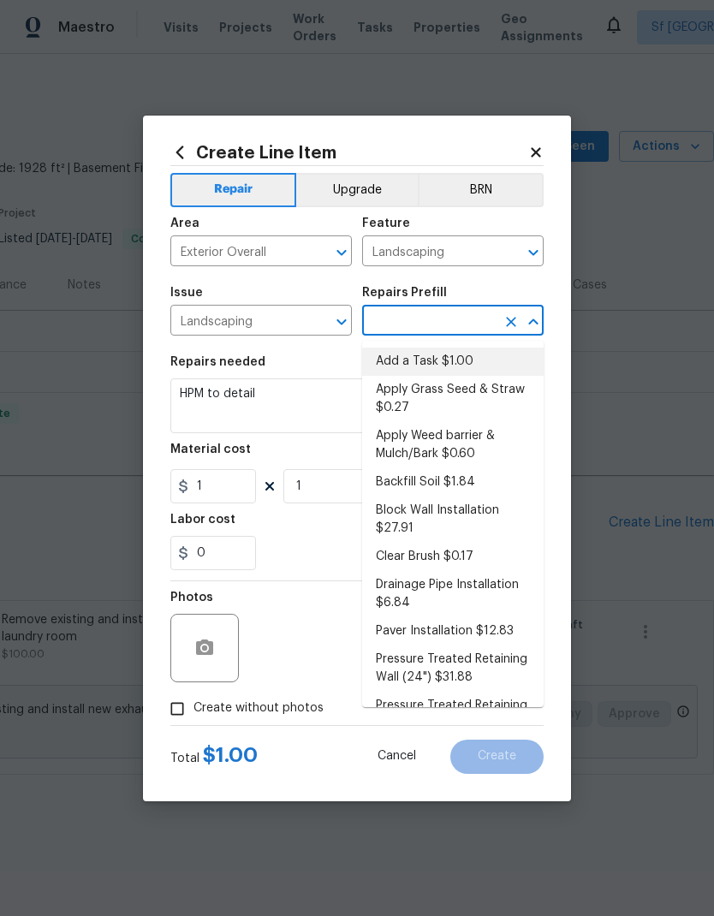
click at [455, 352] on li "Add a Task $1.00" at bounding box center [453, 362] width 182 height 28
type input "Add a Task $1.00"
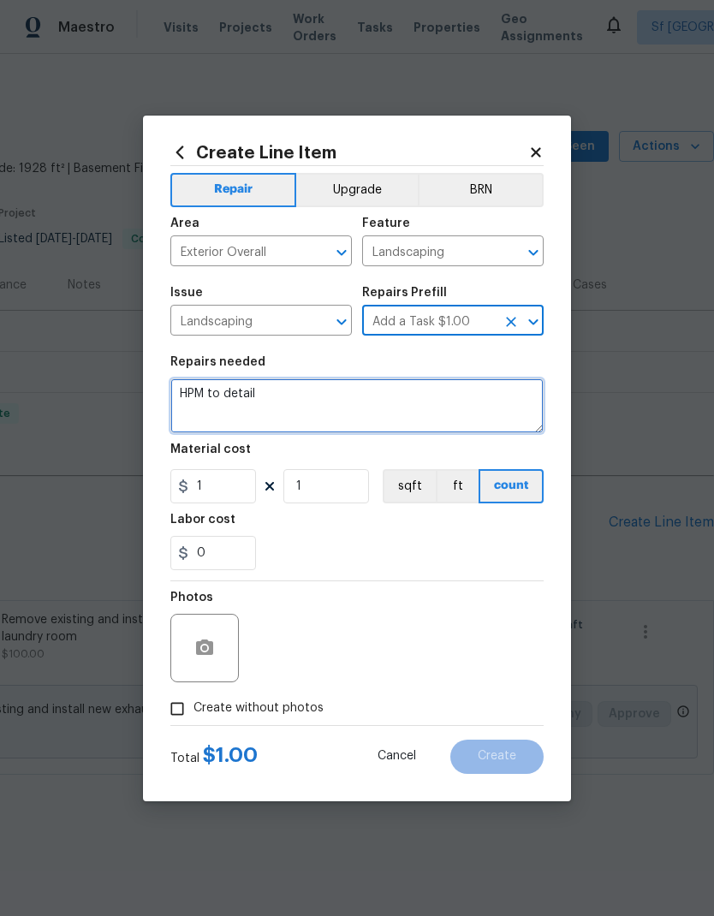
click at [344, 398] on textarea "HPM to detail" at bounding box center [356, 405] width 373 height 55
click at [343, 398] on textarea "HPM to detail" at bounding box center [356, 405] width 373 height 55
click at [351, 405] on textarea "HPM to detail" at bounding box center [356, 405] width 373 height 55
click at [351, 404] on textarea "HPM to detail" at bounding box center [356, 405] width 373 height 55
click at [305, 401] on textarea "HPM to detail" at bounding box center [356, 405] width 373 height 55
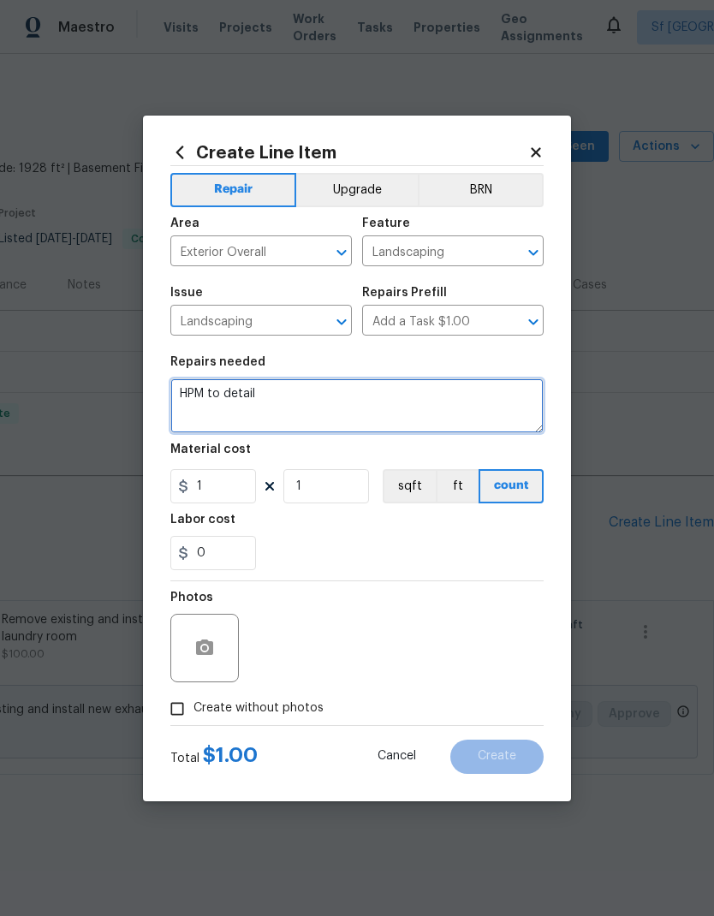
click at [305, 401] on textarea "HPM to detail" at bounding box center [356, 405] width 373 height 55
click at [297, 396] on textarea "HPM to detail" at bounding box center [356, 405] width 373 height 55
type textarea "H"
click at [289, 397] on textarea "Remove all debris from backyard and" at bounding box center [356, 405] width 373 height 55
click at [522, 391] on textarea "Remove all debris and line needles from backyard and" at bounding box center [356, 405] width 373 height 55
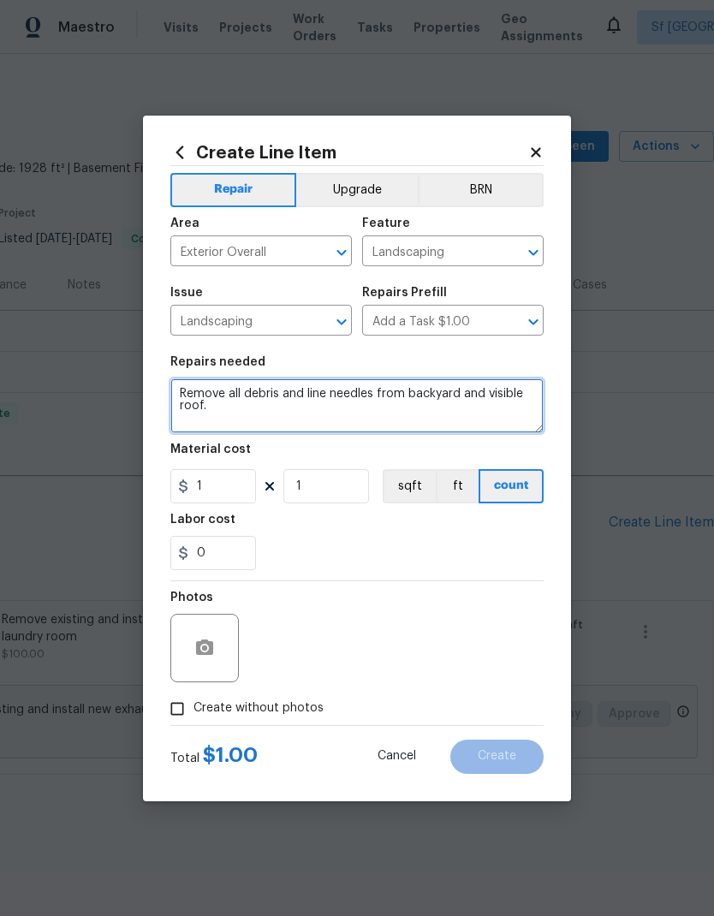
type textarea "Remove all debris and line needles from backyard and visible roof."
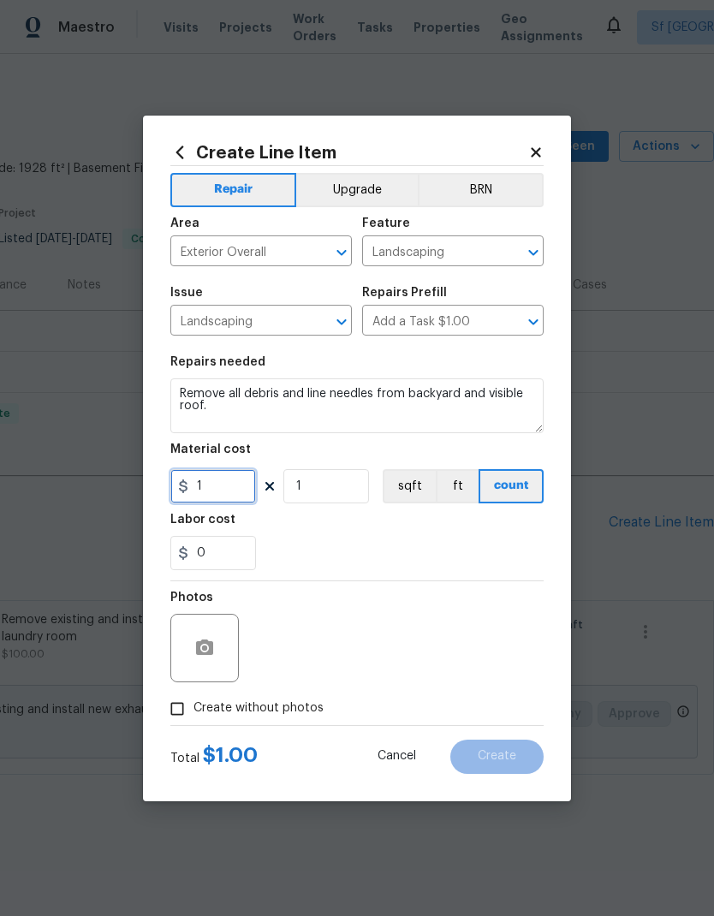
click at [245, 489] on input "1" at bounding box center [213, 486] width 86 height 34
type input "50"
click at [411, 545] on div "0" at bounding box center [356, 553] width 373 height 34
click at [217, 643] on button "button" at bounding box center [204, 648] width 41 height 41
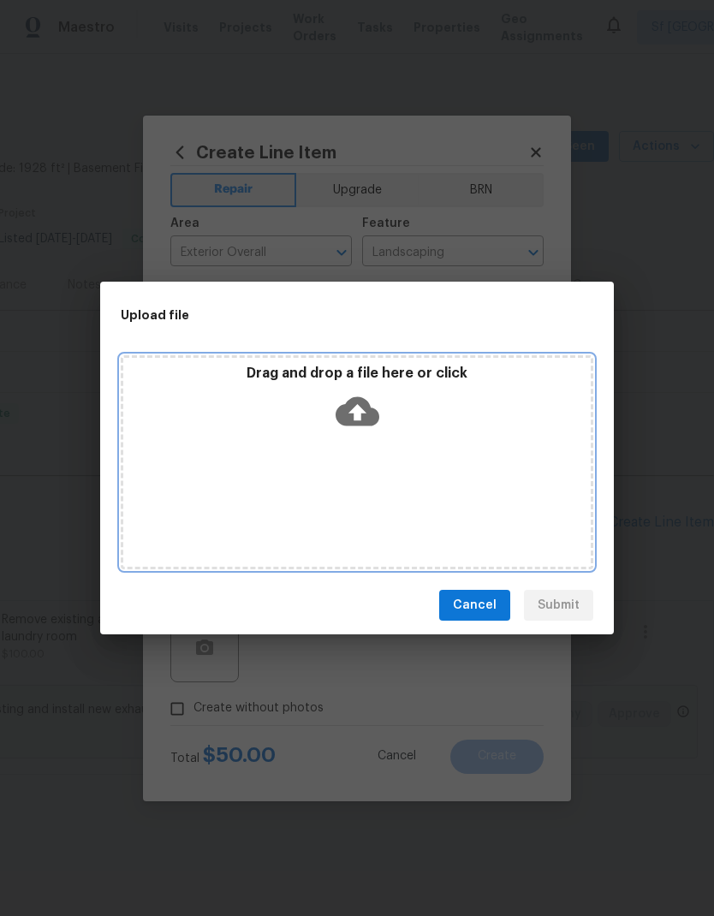
click at [370, 408] on icon at bounding box center [358, 411] width 44 height 29
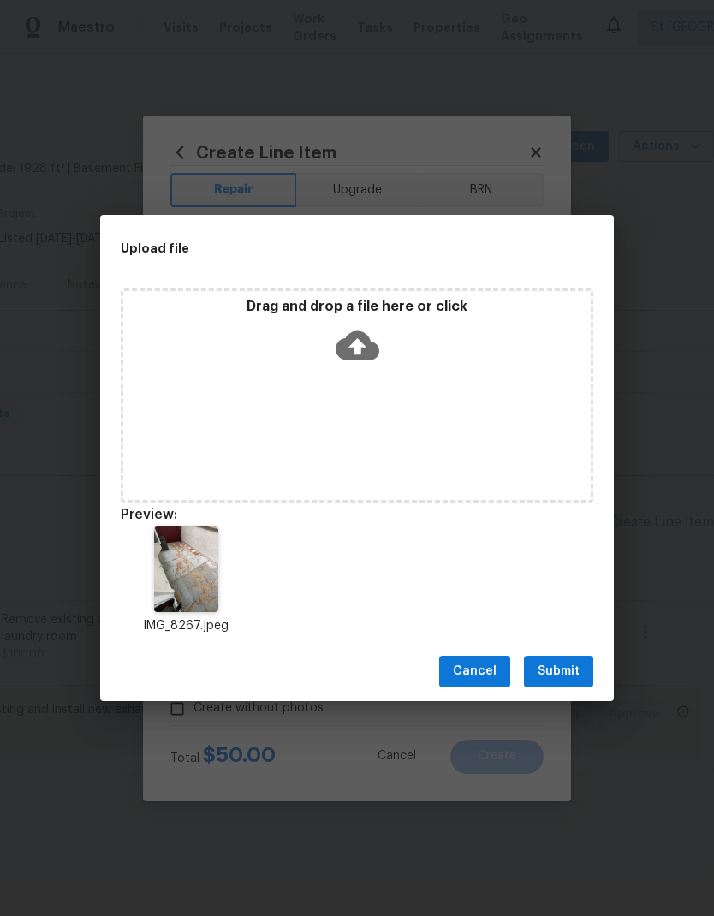
click at [568, 664] on span "Submit" at bounding box center [559, 671] width 42 height 21
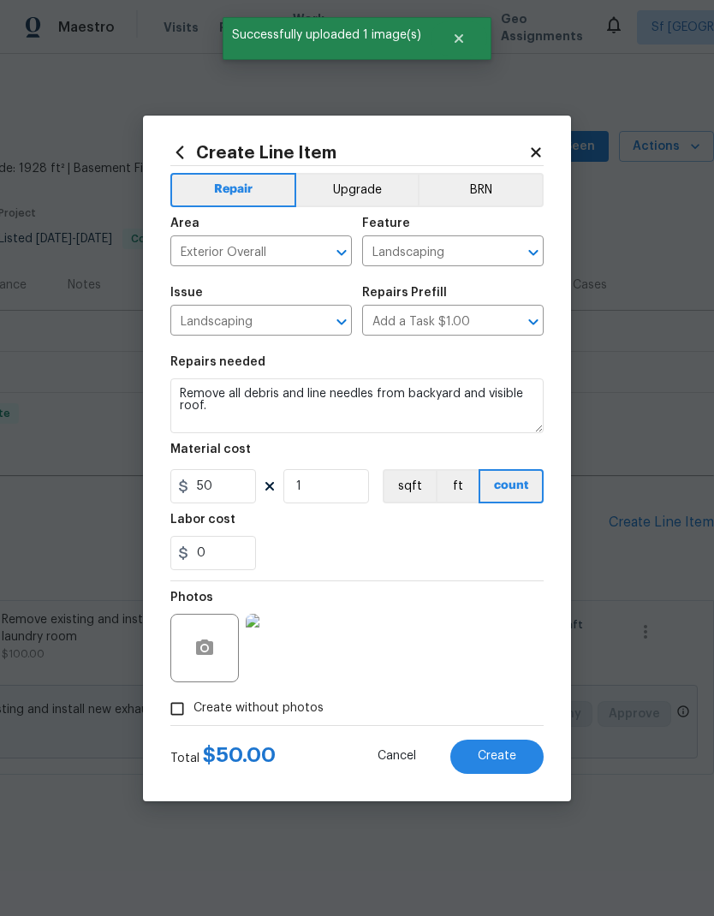
click at [501, 758] on span "Create" at bounding box center [497, 756] width 39 height 13
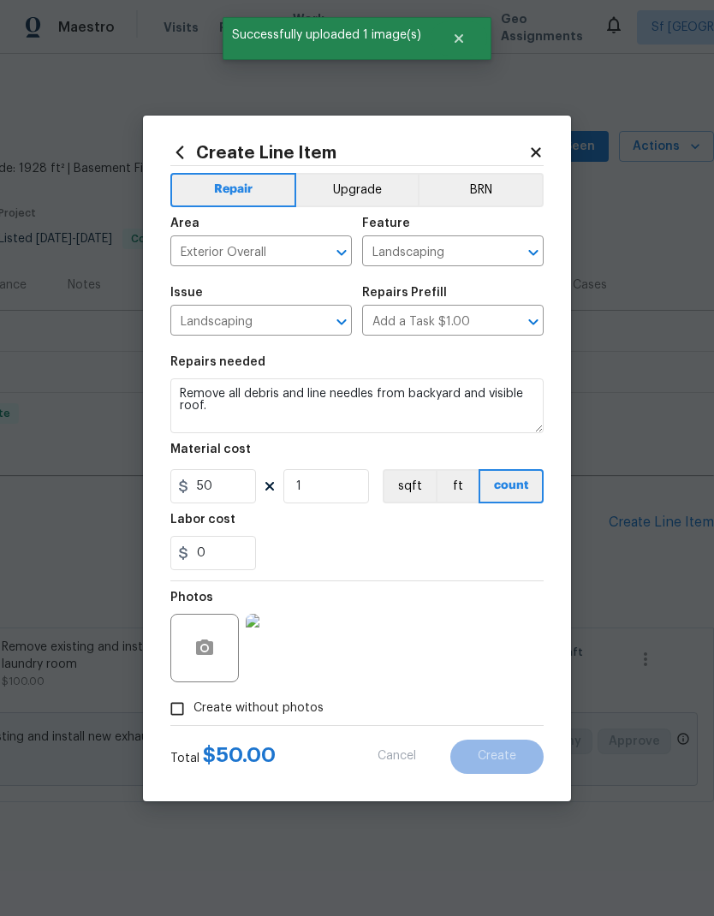
type input "0"
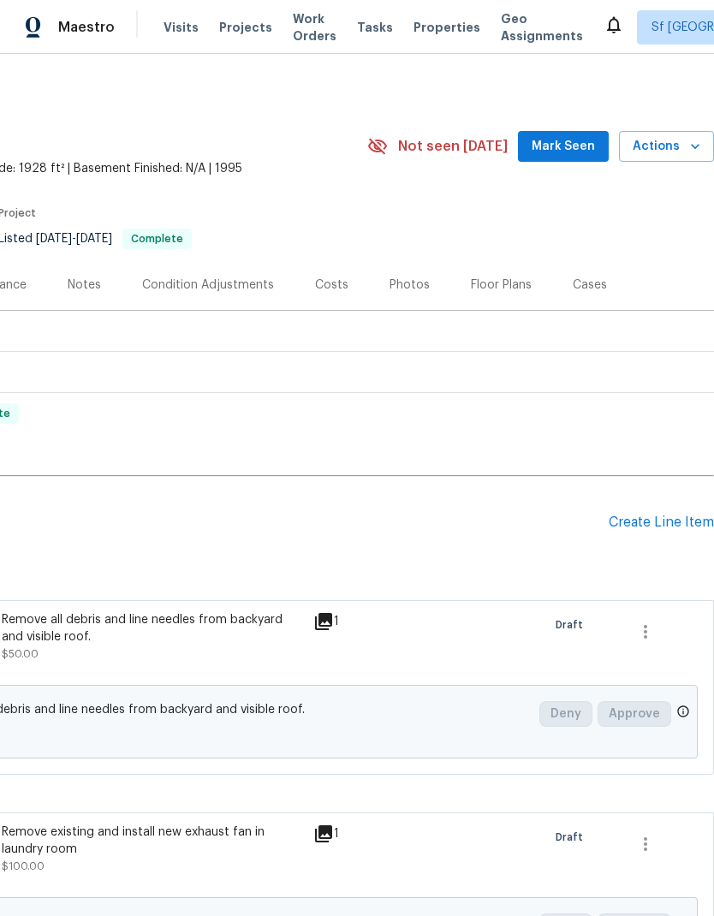
scroll to position [0, 253]
click at [658, 515] on div "Create Line Item" at bounding box center [661, 523] width 105 height 16
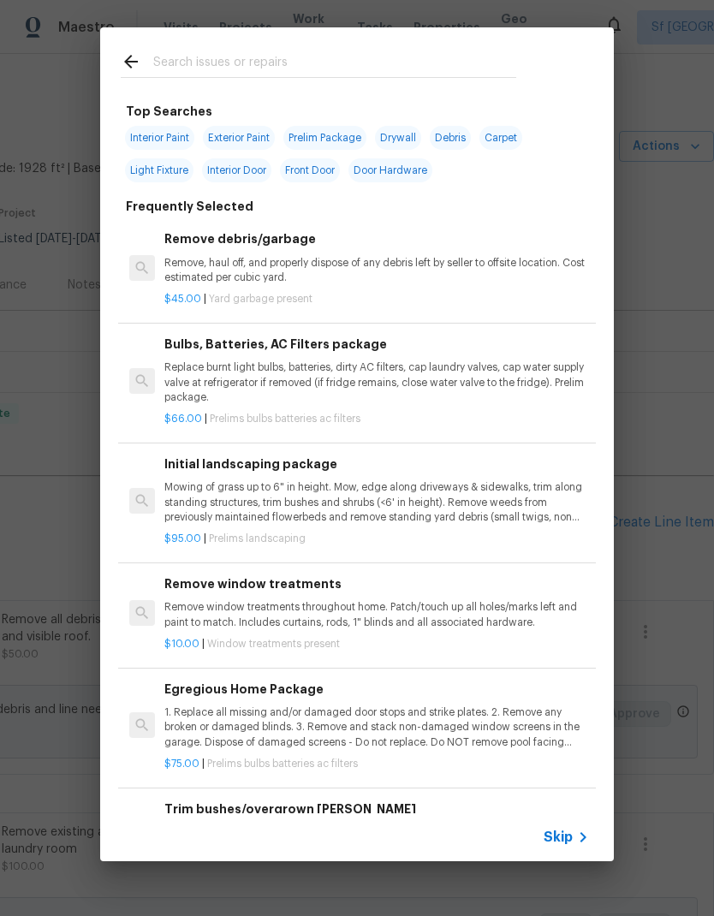
click at [283, 62] on input "text" at bounding box center [334, 64] width 363 height 26
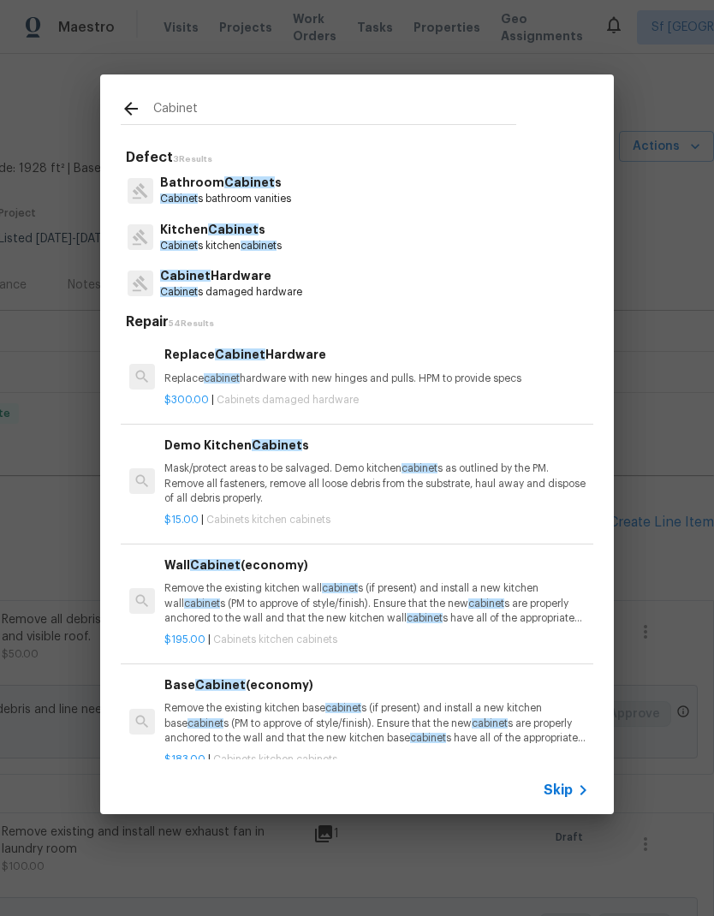
type input "Cabinet"
click at [281, 167] on h5 "Defect 3 Results" at bounding box center [359, 158] width 467 height 18
click at [277, 181] on p "Bathroom Cabinet s" at bounding box center [225, 183] width 131 height 18
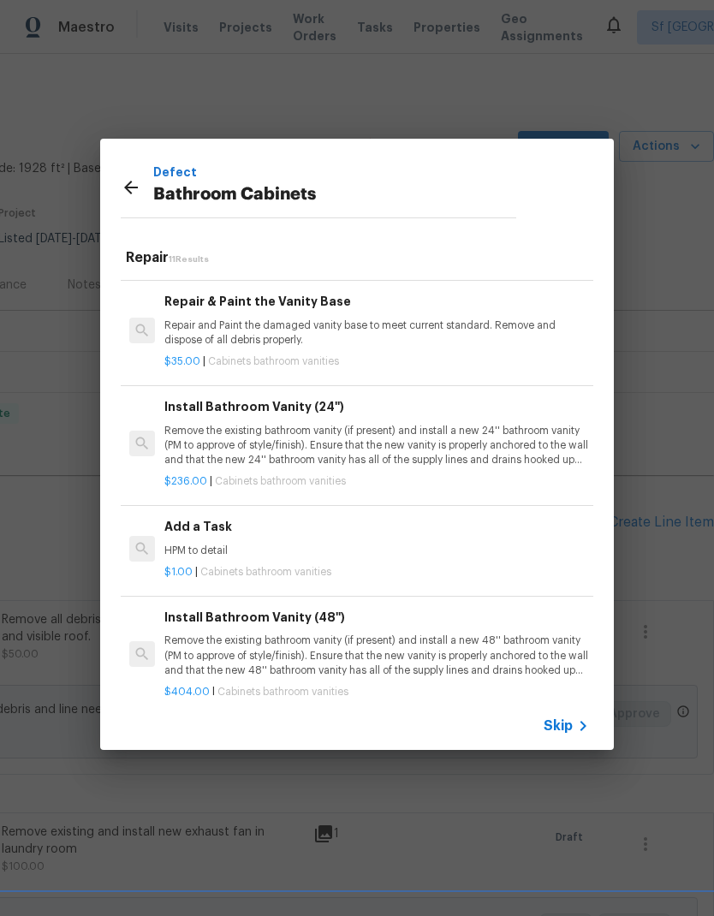
scroll to position [466, 0]
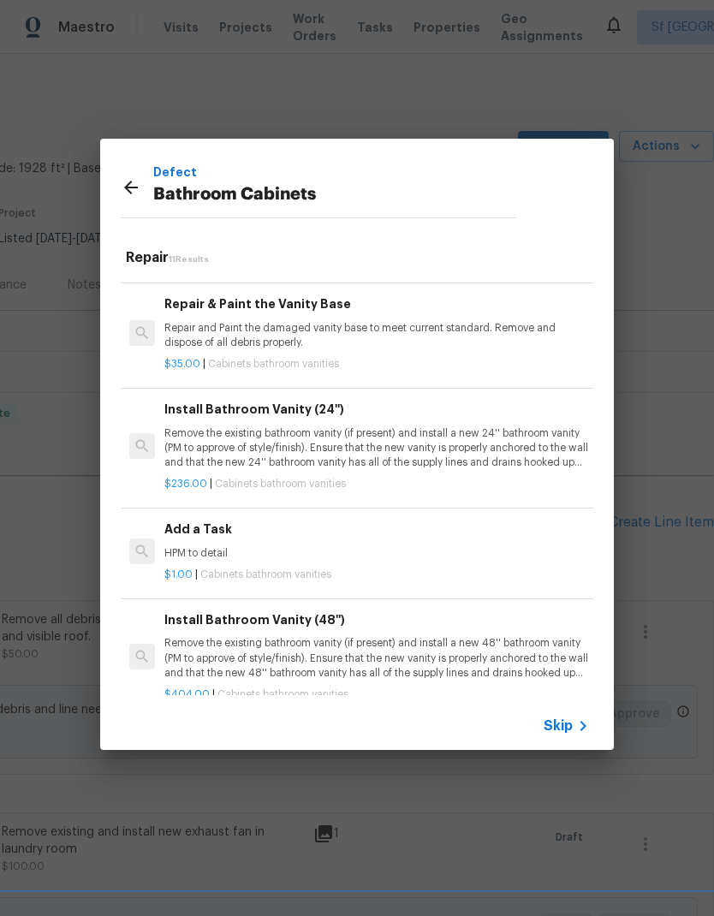
click at [275, 527] on h6 "Add a Task" at bounding box center [376, 529] width 425 height 19
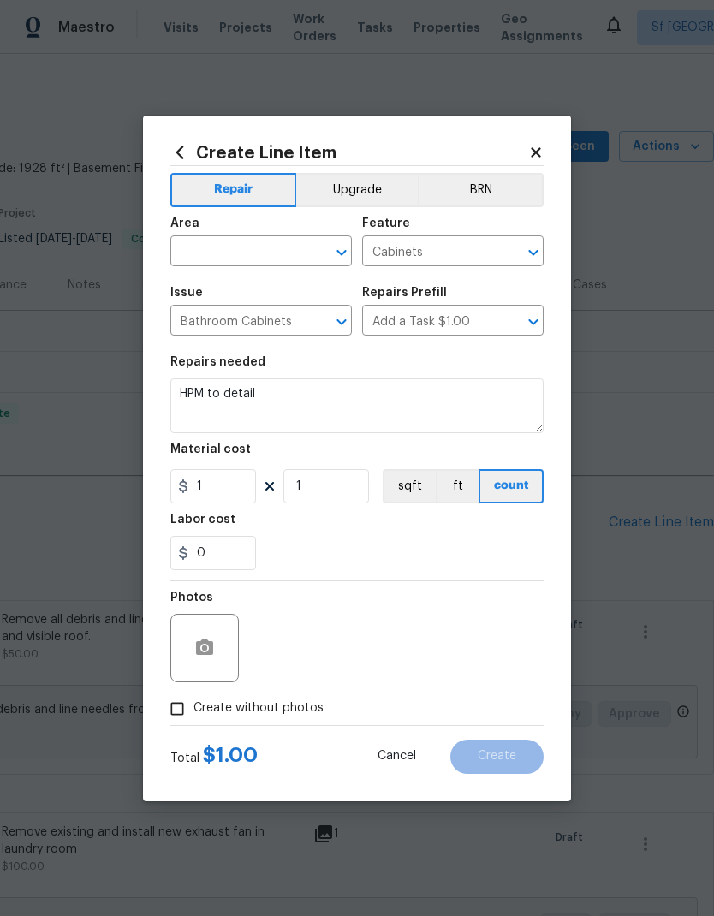
click at [276, 249] on input "text" at bounding box center [237, 253] width 134 height 27
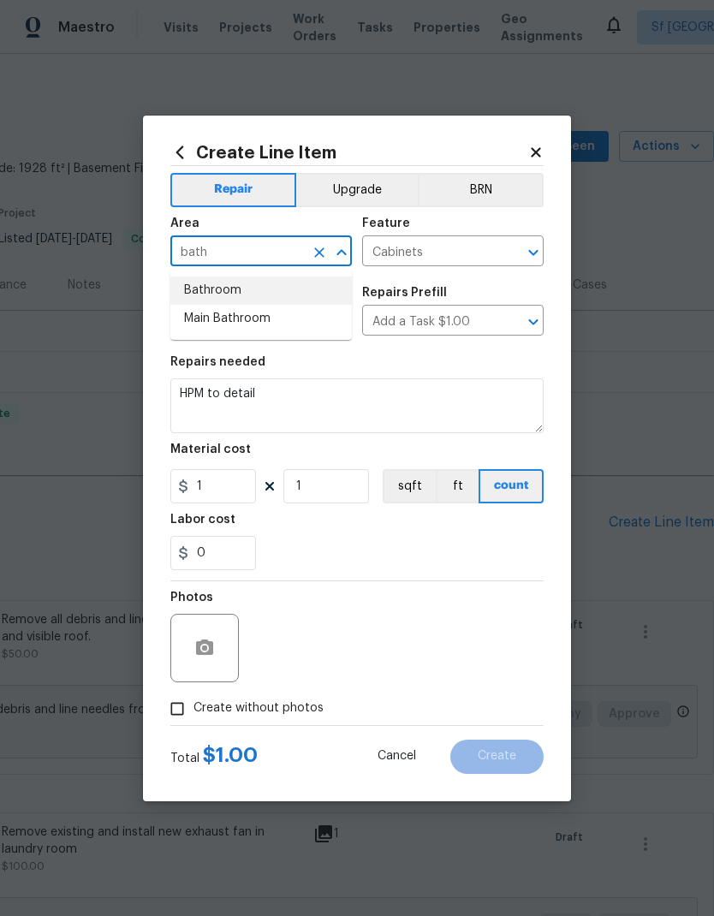
click at [275, 280] on li "Bathroom" at bounding box center [261, 291] width 182 height 28
type input "Bathroom"
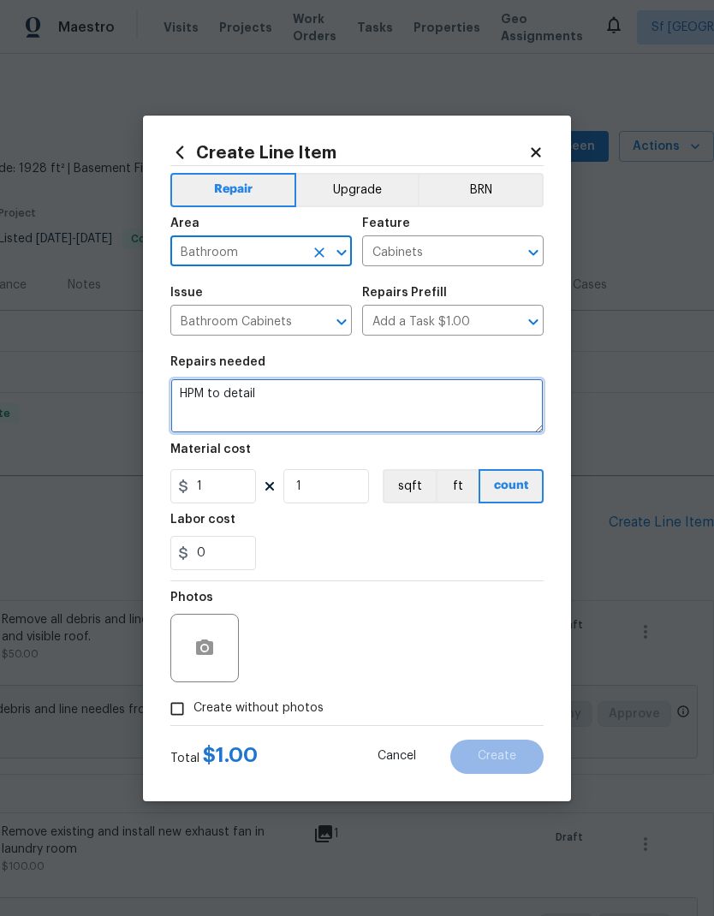
click at [310, 408] on textarea "HPM to detail" at bounding box center [356, 405] width 373 height 55
click at [309, 407] on textarea "HPM to detail" at bounding box center [356, 405] width 373 height 55
click at [312, 396] on textarea "HPM to detail" at bounding box center [356, 405] width 373 height 55
click at [311, 396] on textarea "HPM to detail" at bounding box center [356, 405] width 373 height 55
click at [312, 401] on textarea "HPM to detail" at bounding box center [356, 405] width 373 height 55
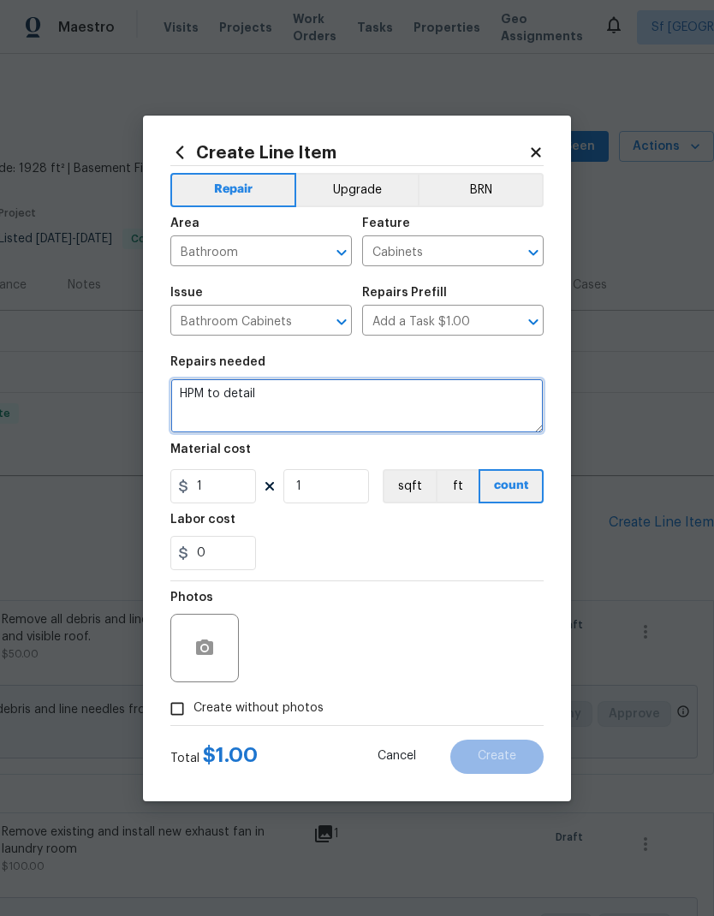
click at [299, 392] on textarea "HPM to detail" at bounding box center [356, 405] width 373 height 55
type textarea "H"
type textarea "Touch up base of all hallway and bathroom cabinets in white."
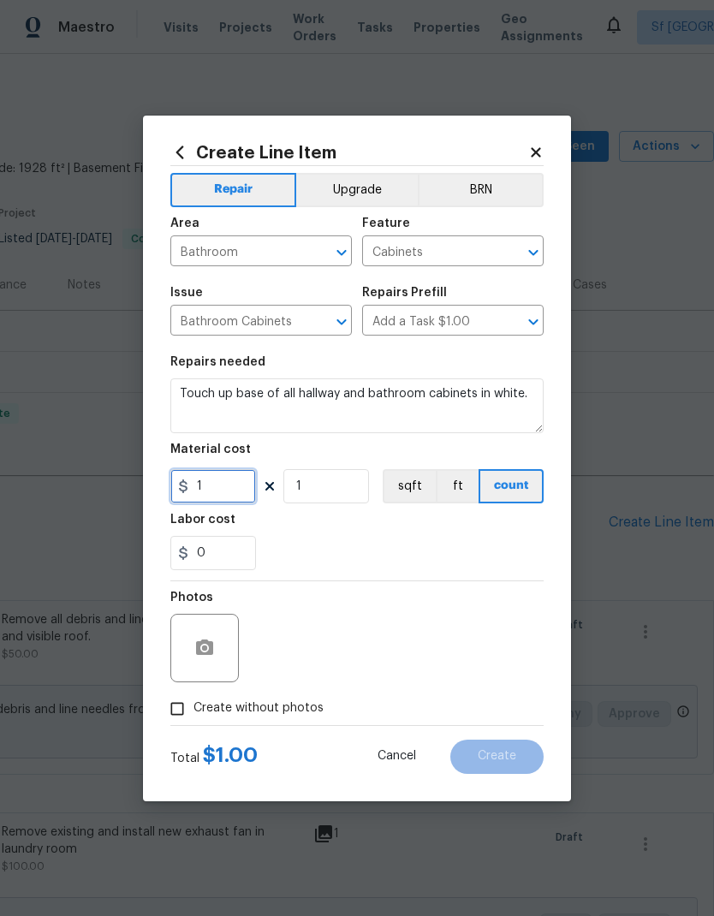
click at [237, 476] on input "1" at bounding box center [213, 486] width 86 height 34
click at [229, 477] on input "1" at bounding box center [213, 486] width 86 height 34
click at [227, 497] on input "1" at bounding box center [213, 486] width 86 height 34
type input "75"
click at [485, 533] on div "Labor cost" at bounding box center [356, 525] width 373 height 22
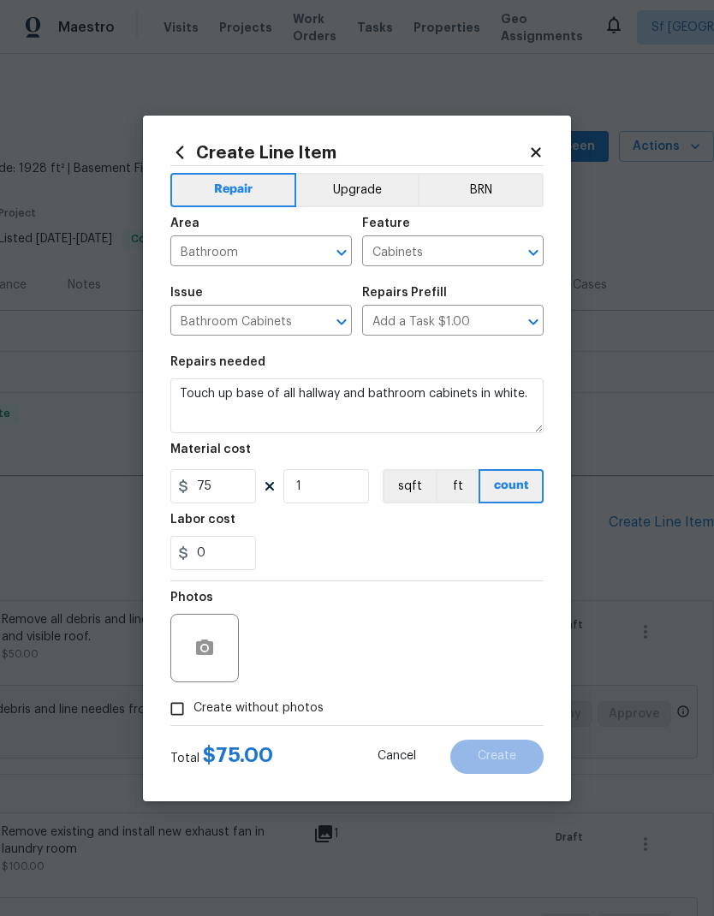
click at [499, 637] on div "Photos" at bounding box center [356, 636] width 373 height 111
click at [214, 642] on icon "button" at bounding box center [204, 648] width 21 height 21
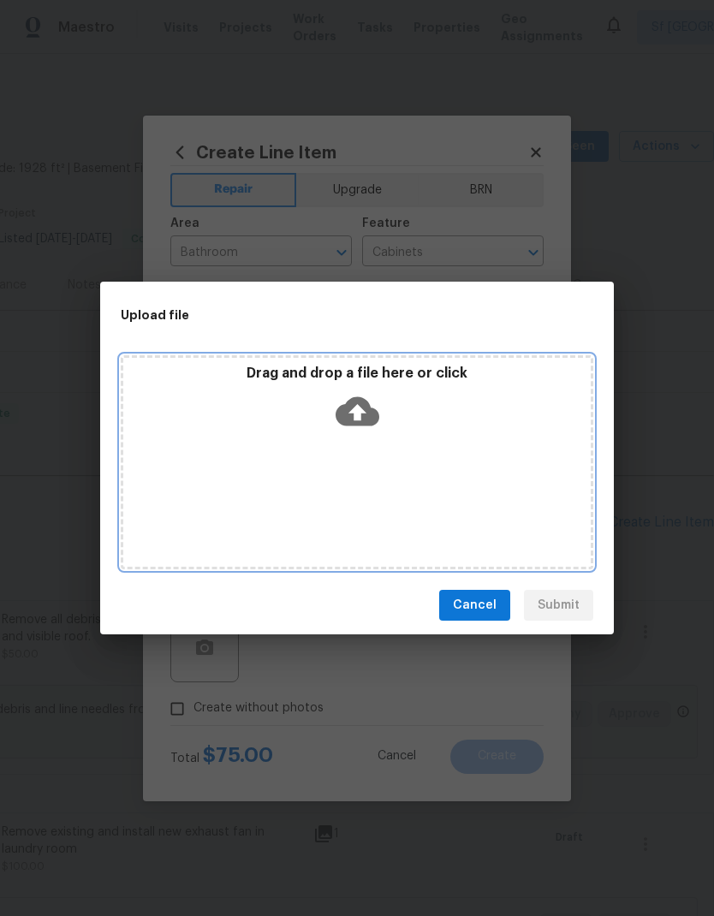
click at [362, 400] on icon at bounding box center [358, 411] width 44 height 29
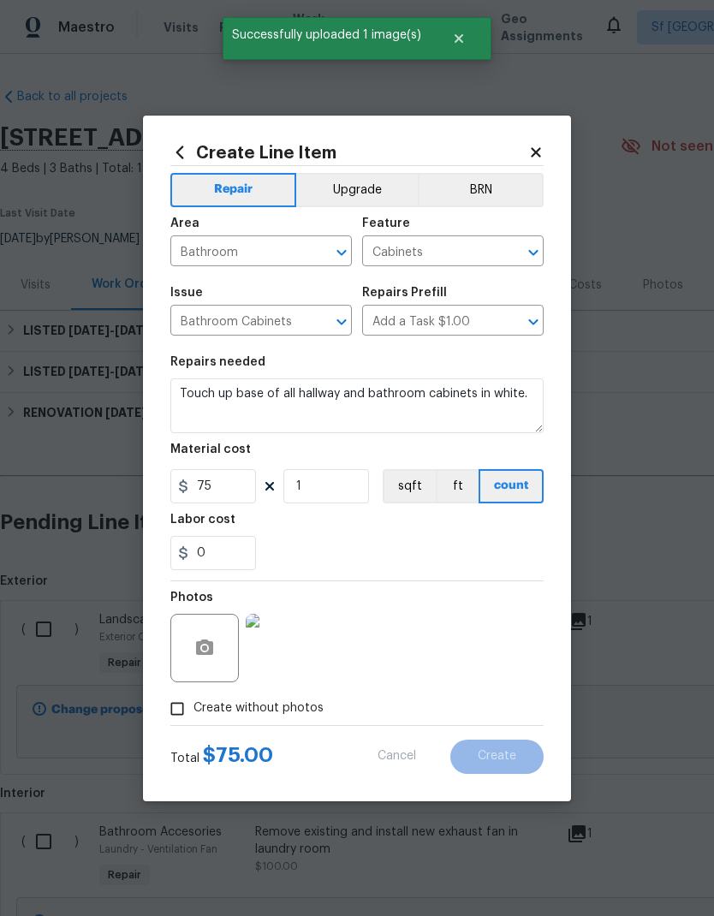
scroll to position [0, 253]
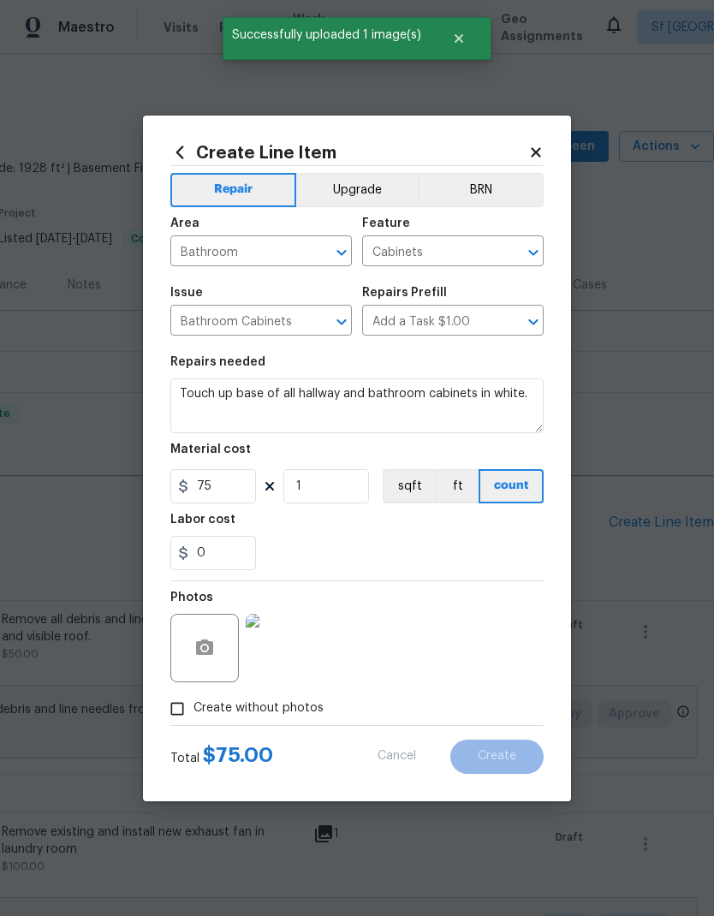
type input "0"
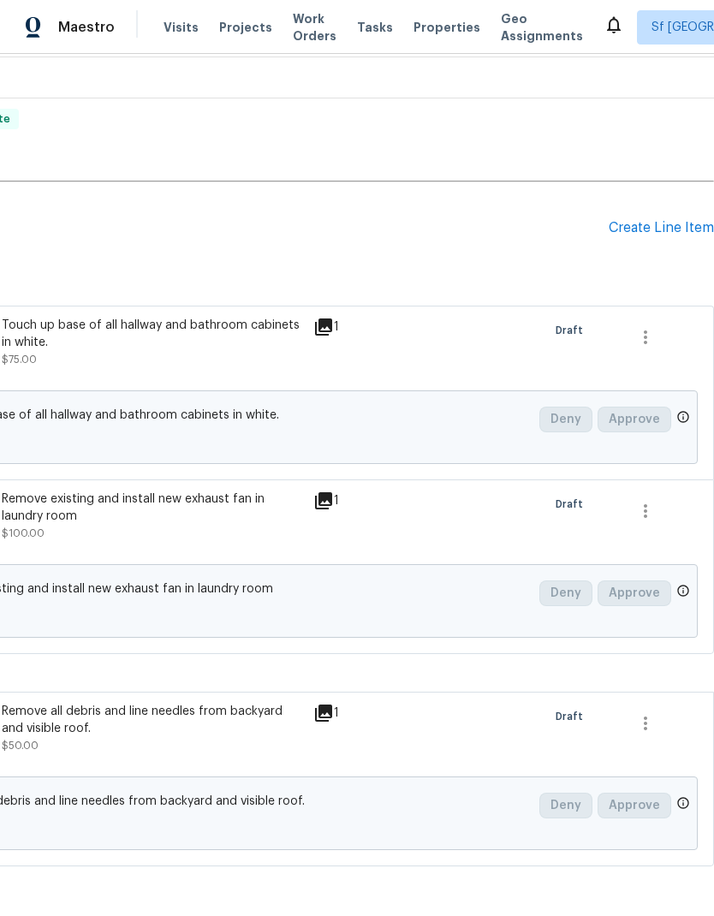
scroll to position [295, 253]
click at [650, 188] on div "Pending Line Items Create Line Item" at bounding box center [230, 228] width 967 height 80
click at [648, 220] on div "Create Line Item" at bounding box center [661, 228] width 105 height 16
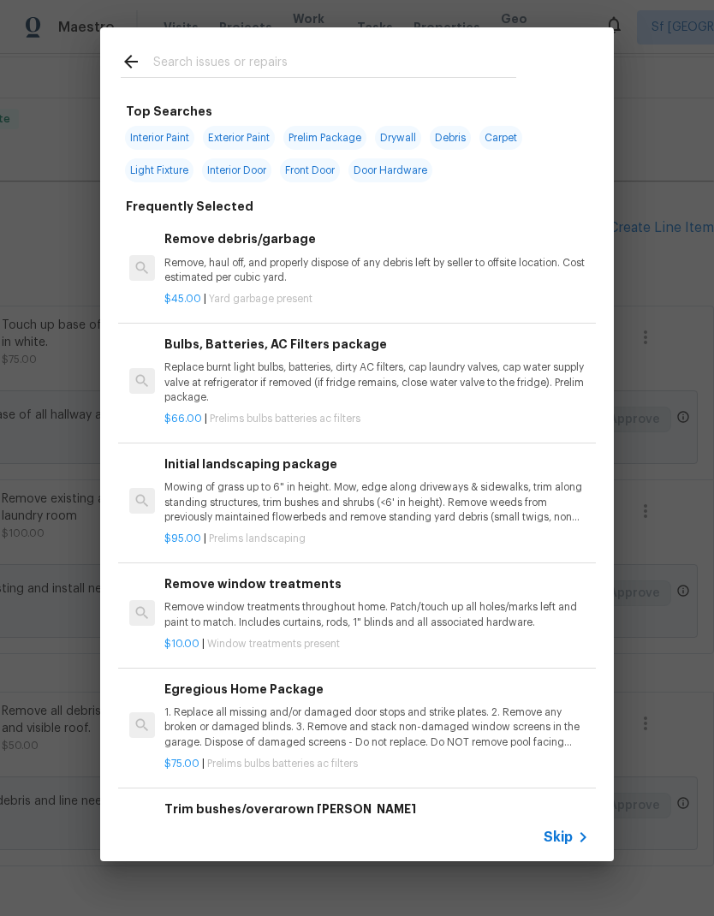
click at [352, 56] on input "text" at bounding box center [334, 64] width 363 height 26
type input "Closet"
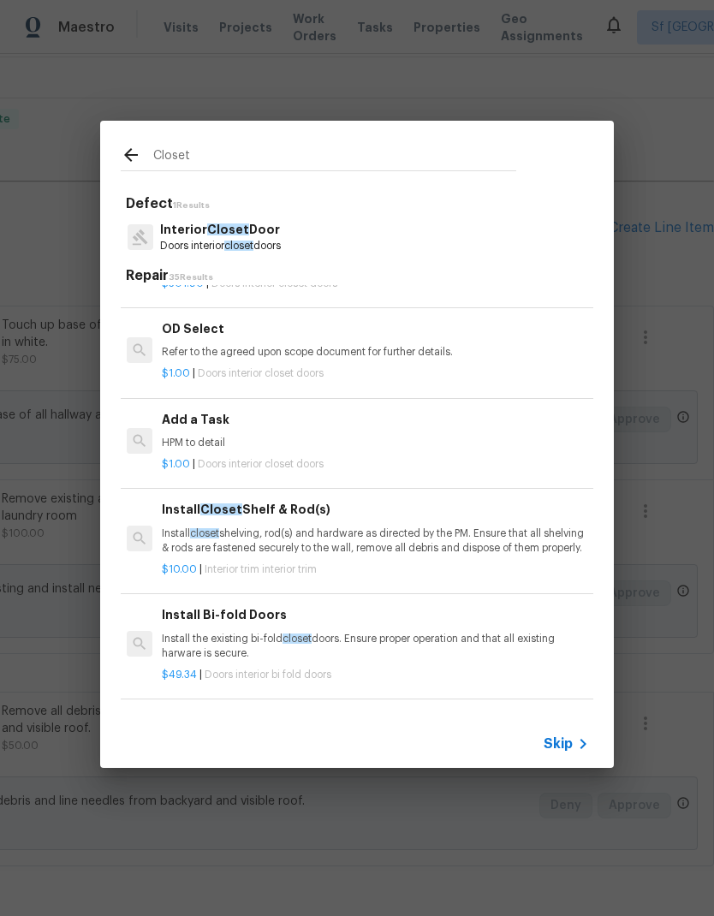
scroll to position [550, 3]
click at [212, 425] on div "Add a Task HPM to detail" at bounding box center [374, 430] width 425 height 41
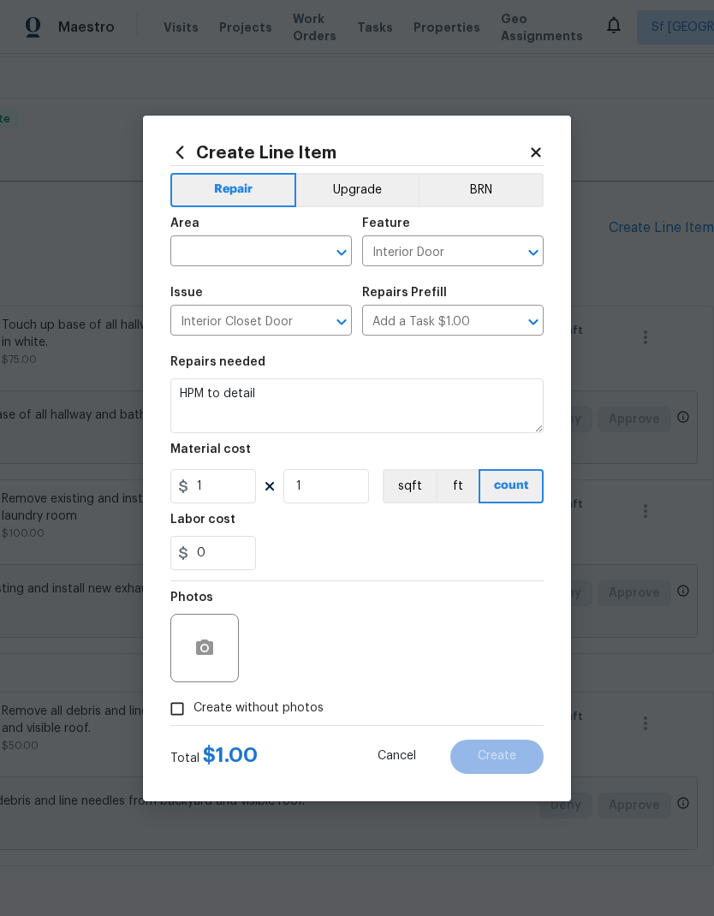
click at [212, 425] on textarea "HPM to detail" at bounding box center [356, 405] width 373 height 55
click at [264, 252] on input "text" at bounding box center [237, 253] width 134 height 27
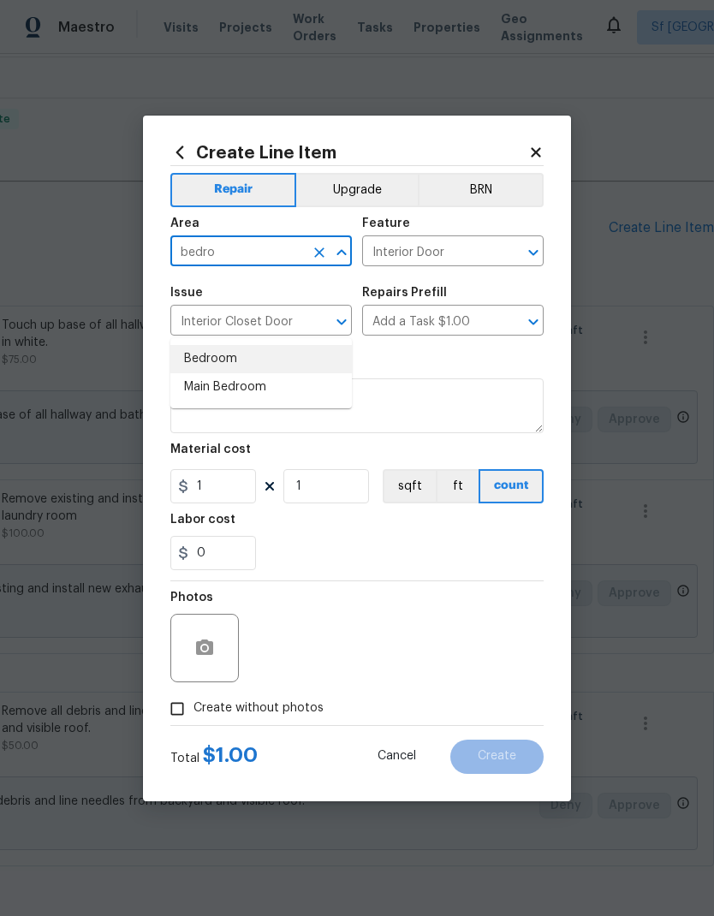
click at [247, 345] on li "Bedroom" at bounding box center [261, 359] width 182 height 28
type input "Bedroom"
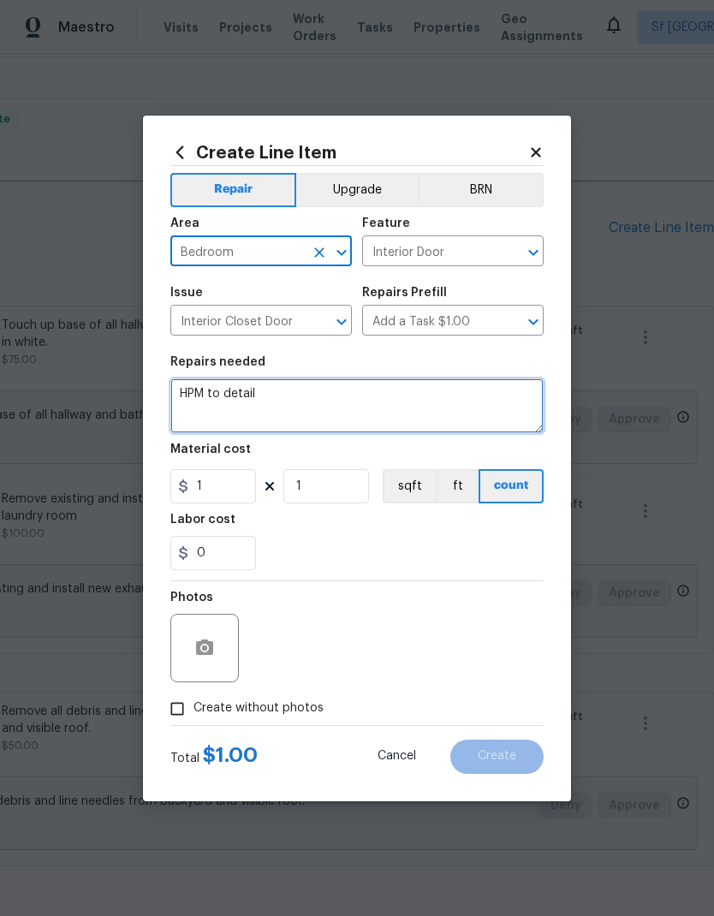
click at [324, 397] on textarea "HPM to detail" at bounding box center [356, 405] width 373 height 55
click at [323, 397] on textarea "HPM to detail" at bounding box center [356, 405] width 373 height 55
click at [322, 390] on textarea "HPM to detail" at bounding box center [356, 405] width 373 height 55
click at [321, 390] on textarea "HPM to detail" at bounding box center [356, 405] width 373 height 55
click at [289, 399] on textarea "HPM to detail" at bounding box center [356, 405] width 373 height 55
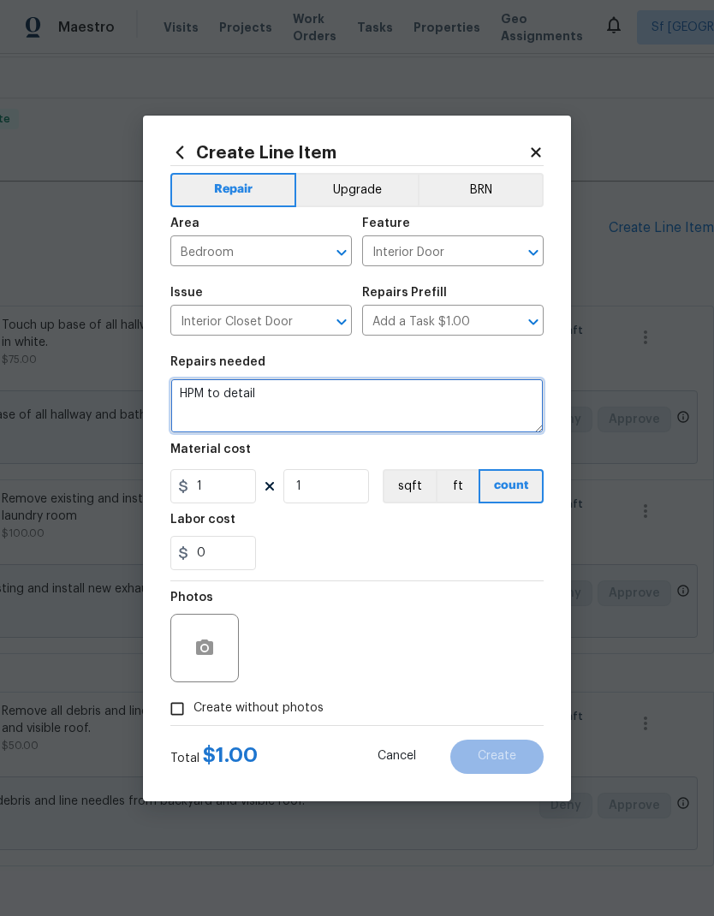
click at [235, 394] on textarea "HPM to detail" at bounding box center [356, 405] width 373 height 55
click at [378, 390] on textarea "Replace painted closet door tracks with new" at bounding box center [356, 405] width 373 height 55
type textarea "Replace painted closet door tracks in downstairs bedroom and in first upstairs …"
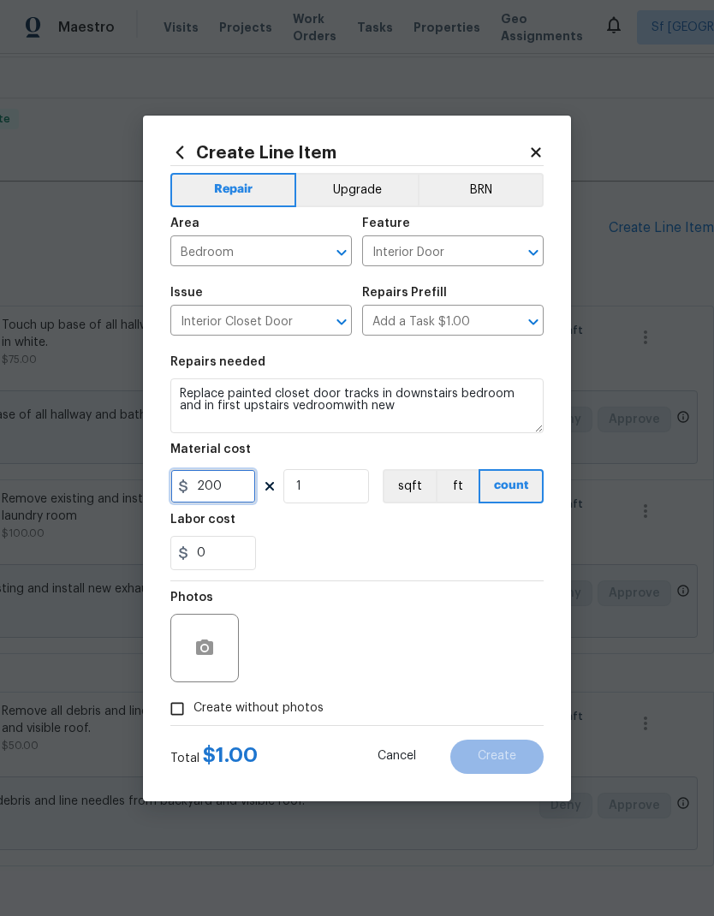
type input "200"
click at [490, 570] on div "0" at bounding box center [356, 553] width 373 height 34
click at [320, 414] on textarea "Replace painted closet door tracks in downstairs bedroom and in first upstairs …" at bounding box center [356, 405] width 373 height 55
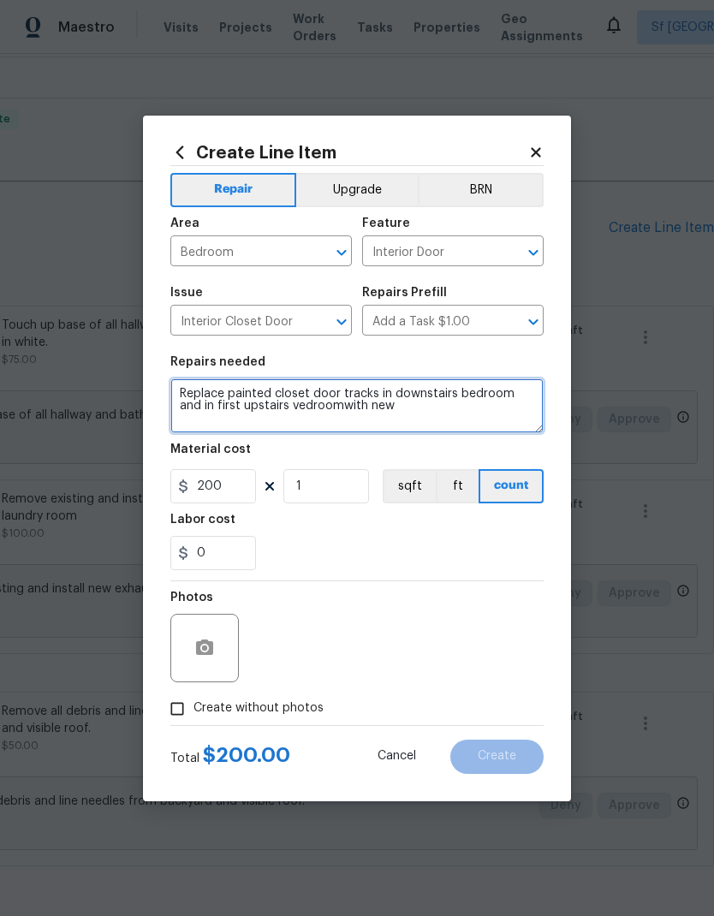
click at [272, 408] on textarea "Replace painted closet door tracks in downstairs bedroom and in first upstairs …" at bounding box center [356, 405] width 373 height 55
click at [535, 390] on textarea "Replace painted closet door tracks in downstairs bedroom and in first upstairs …" at bounding box center [356, 405] width 373 height 55
click at [521, 396] on textarea "Replace painted closet door tracks in downstairs bedroom, in first upstairs new" at bounding box center [356, 405] width 373 height 55
click at [535, 402] on textarea "Replace painted closet door tracks in downstairs bedroom, in first upstairs new" at bounding box center [356, 405] width 373 height 55
click at [534, 405] on textarea "Replace painted closet door tracks in downstairs bedroom, in first upstairs new" at bounding box center [356, 405] width 373 height 55
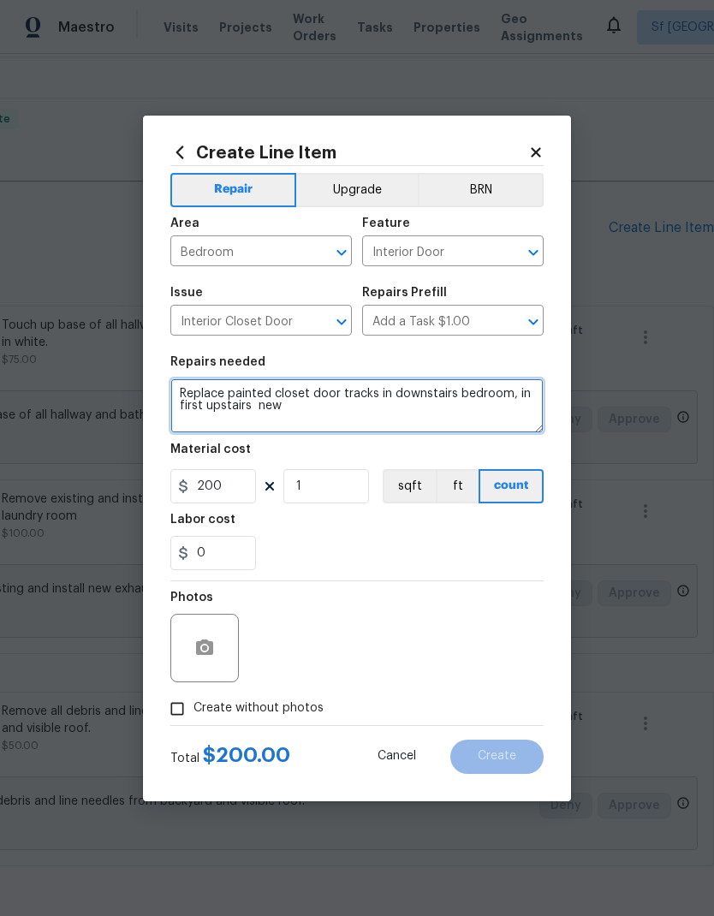
click at [533, 396] on textarea "Replace painted closet door tracks in downstairs bedroom, in first upstairs new" at bounding box center [356, 405] width 373 height 55
click at [312, 421] on textarea "Replace painted closet door tracks in downstairs bedroom, first upstairs new" at bounding box center [356, 405] width 373 height 55
type textarea "Replace painted closet door tracks in downstairs bedroom, first upstairs bedroo…"
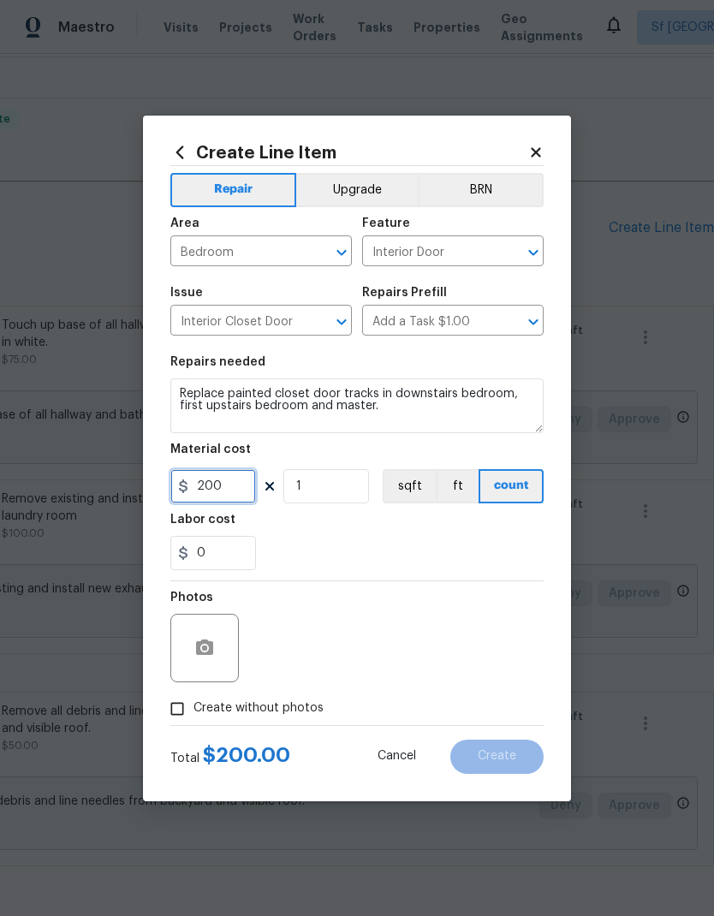
click at [237, 477] on input "200" at bounding box center [213, 486] width 86 height 34
click at [235, 489] on input "200" at bounding box center [213, 486] width 86 height 34
type input "250"
click at [472, 543] on div "0" at bounding box center [356, 553] width 373 height 34
click at [206, 641] on icon "button" at bounding box center [204, 647] width 17 height 15
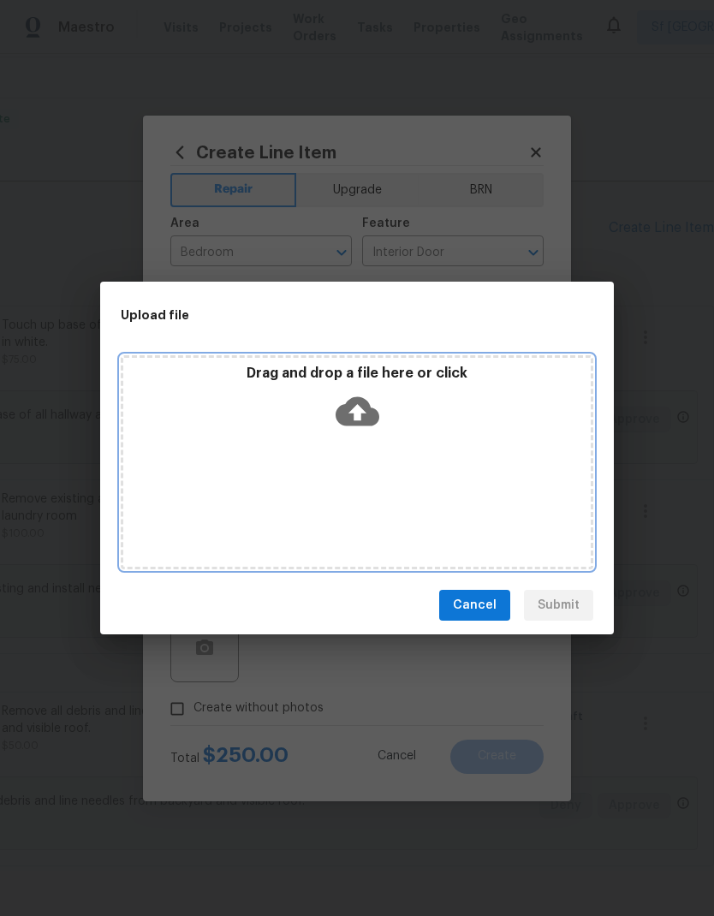
click at [368, 387] on div "Drag and drop a file here or click" at bounding box center [356, 402] width 467 height 74
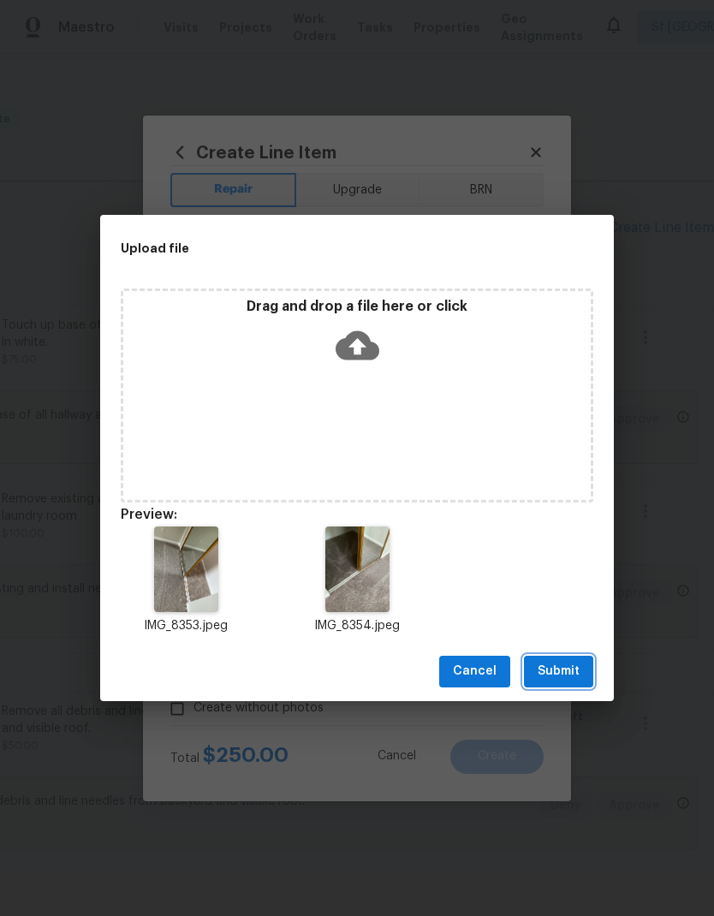
click at [567, 669] on span "Submit" at bounding box center [559, 671] width 42 height 21
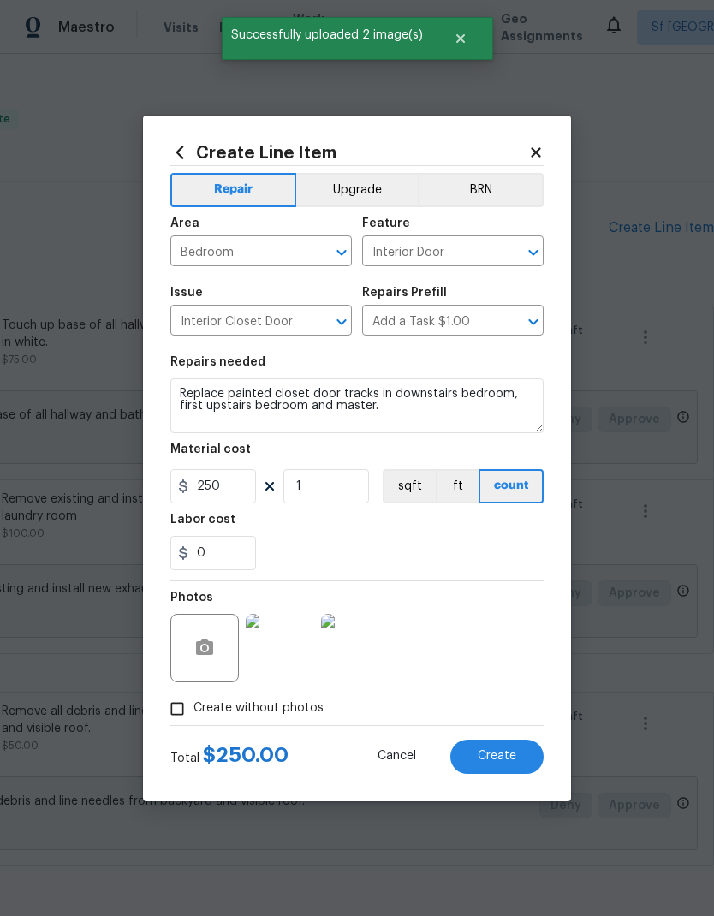
click at [497, 755] on span "Create" at bounding box center [497, 756] width 39 height 13
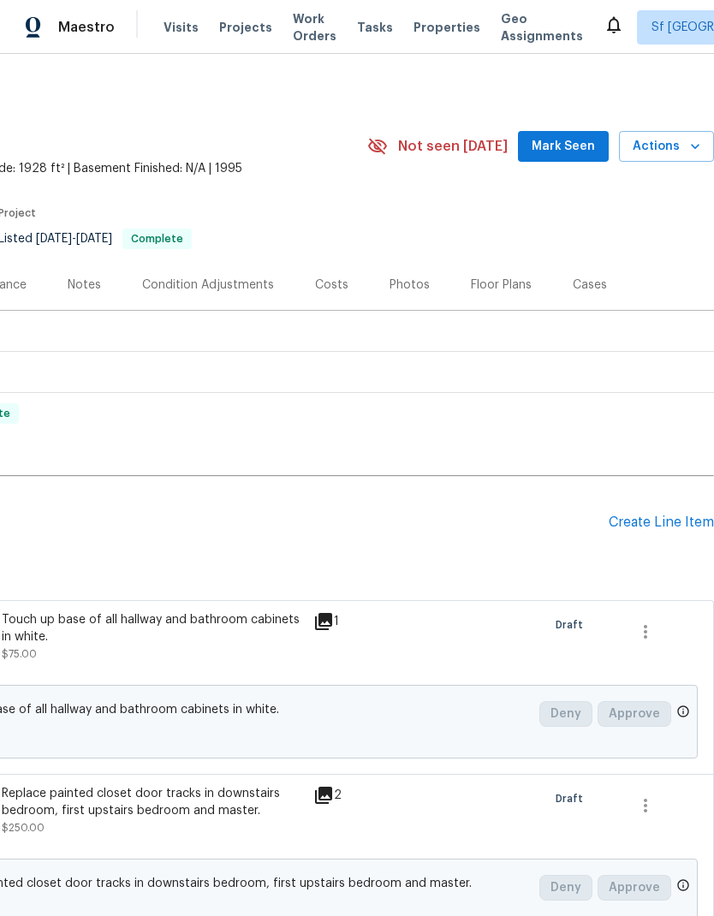
scroll to position [0, 253]
click at [651, 515] on div "Create Line Item" at bounding box center [661, 523] width 105 height 16
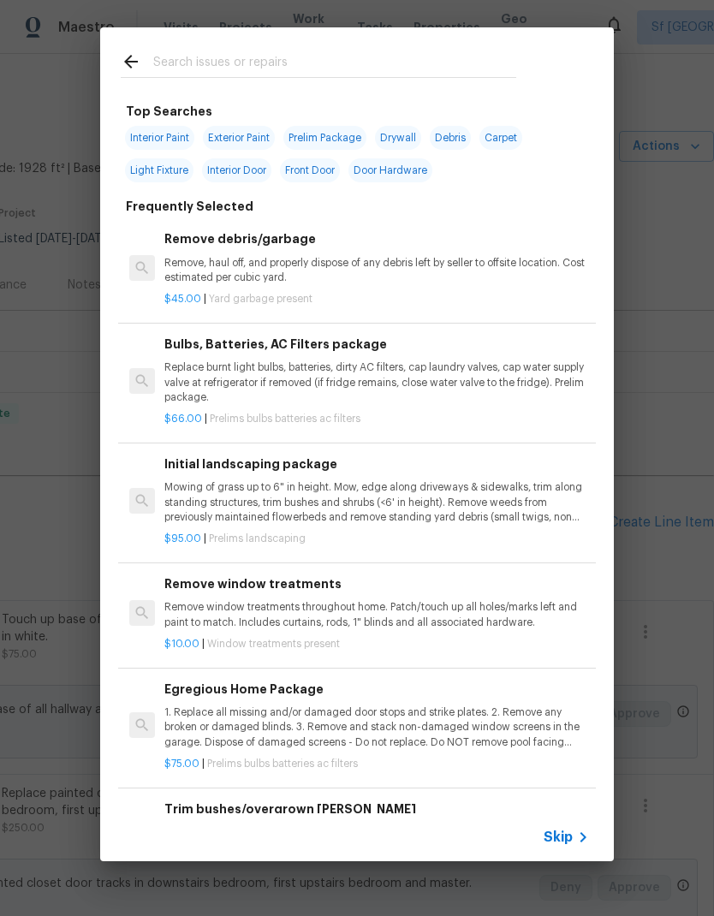
click at [300, 51] on input "text" at bounding box center [334, 64] width 363 height 26
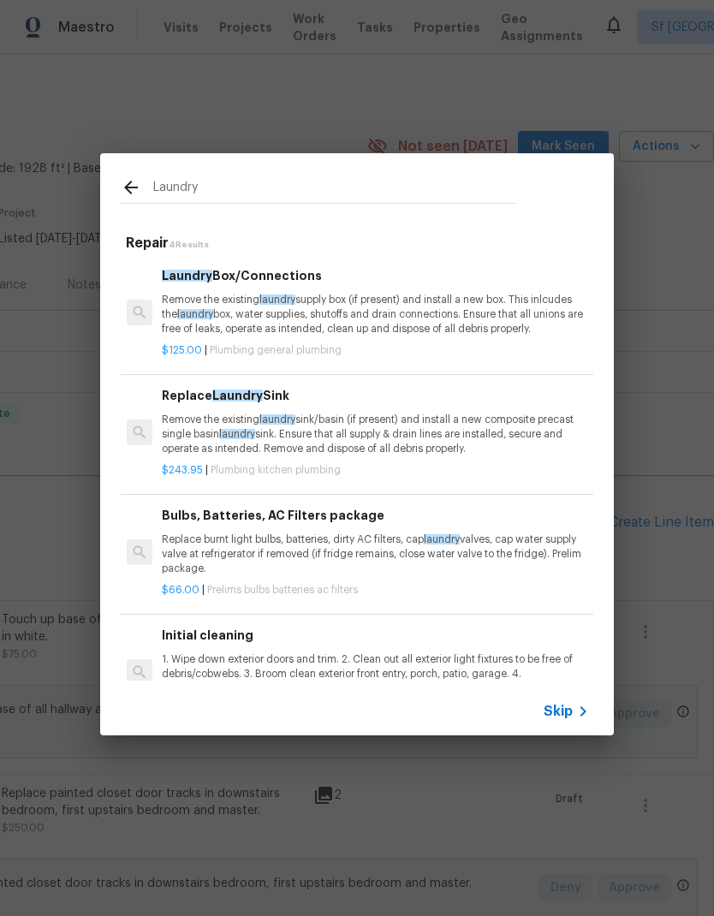
scroll to position [0, 3]
type input "L"
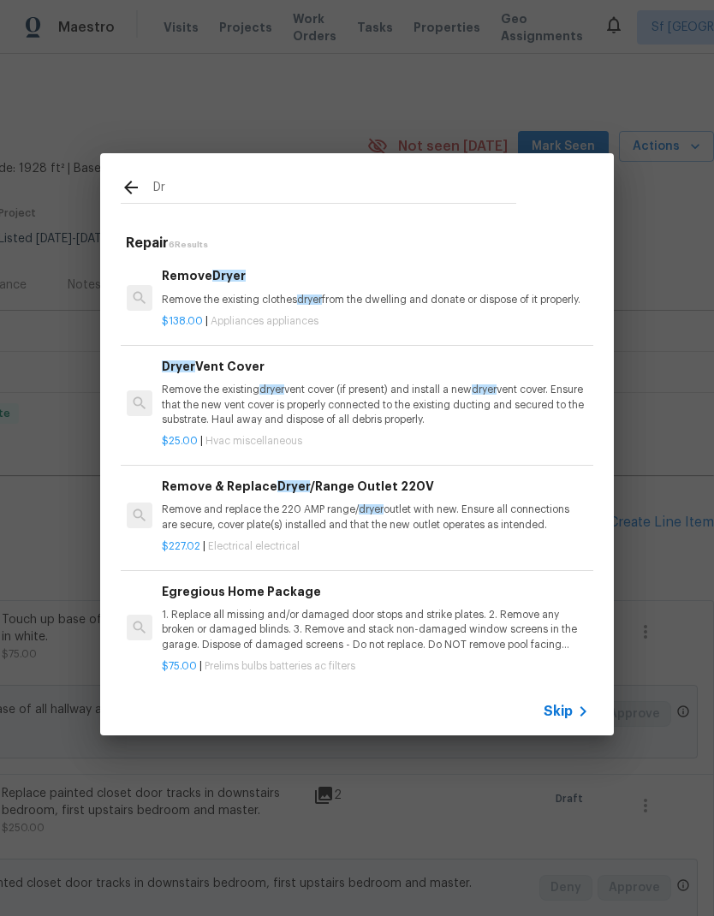
type input "D"
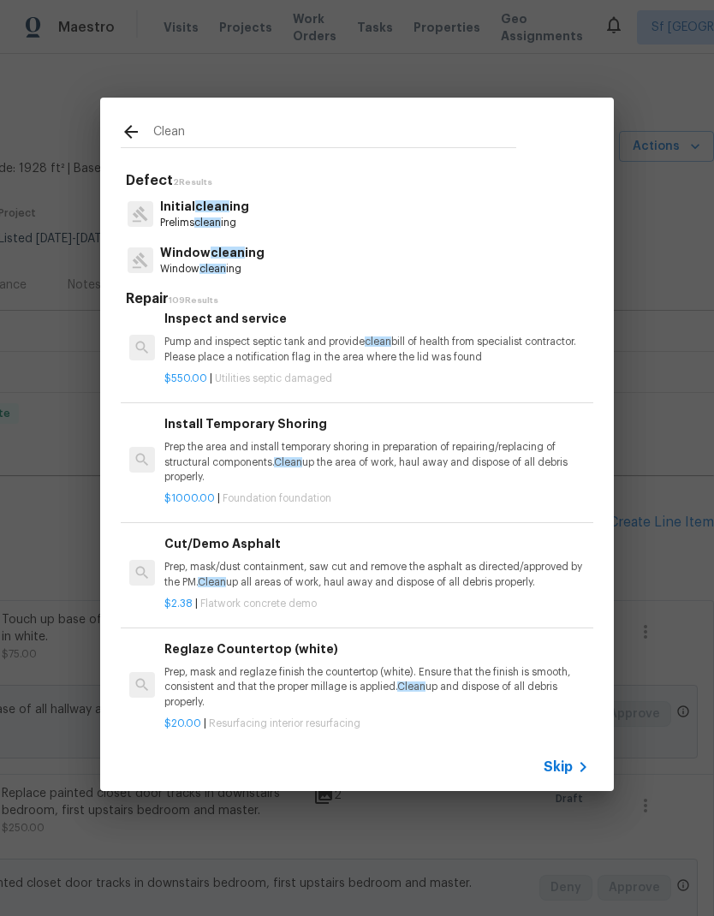
scroll to position [3609, 0]
type input "C"
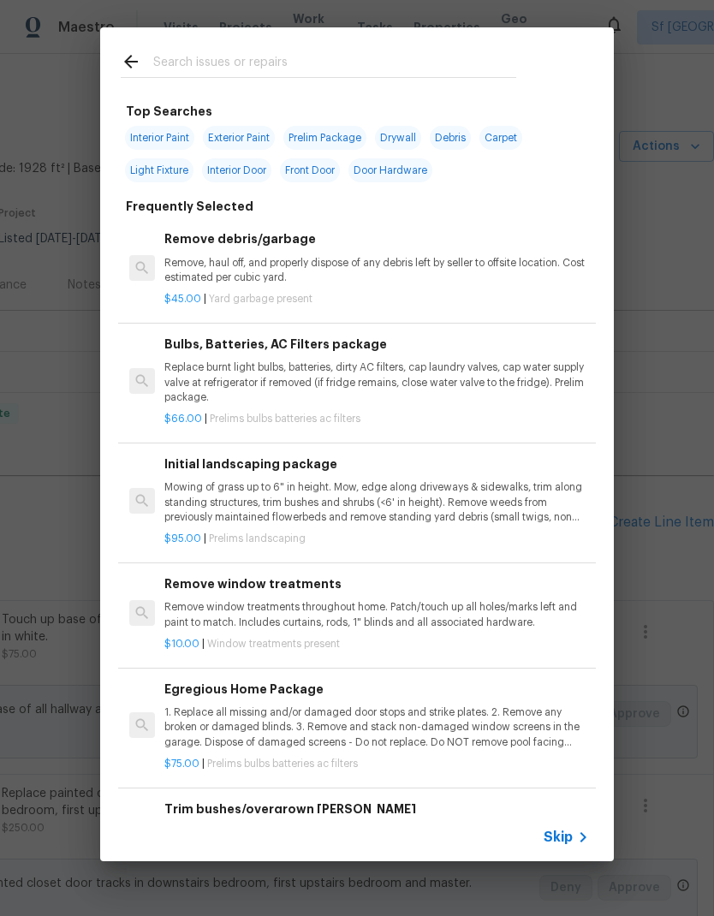
type input "C"
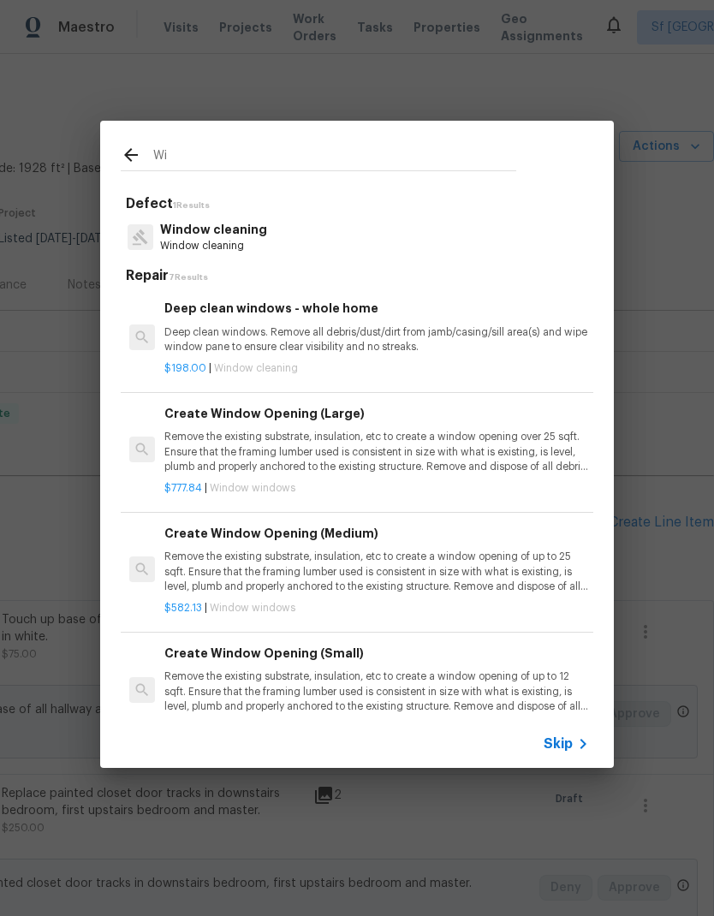
type input "W"
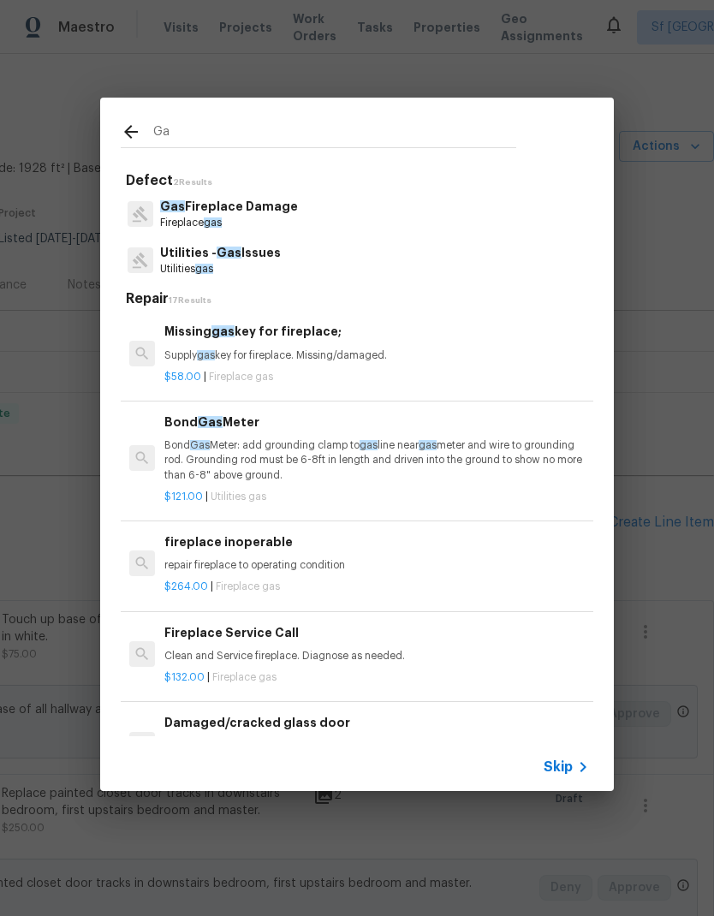
type input "G"
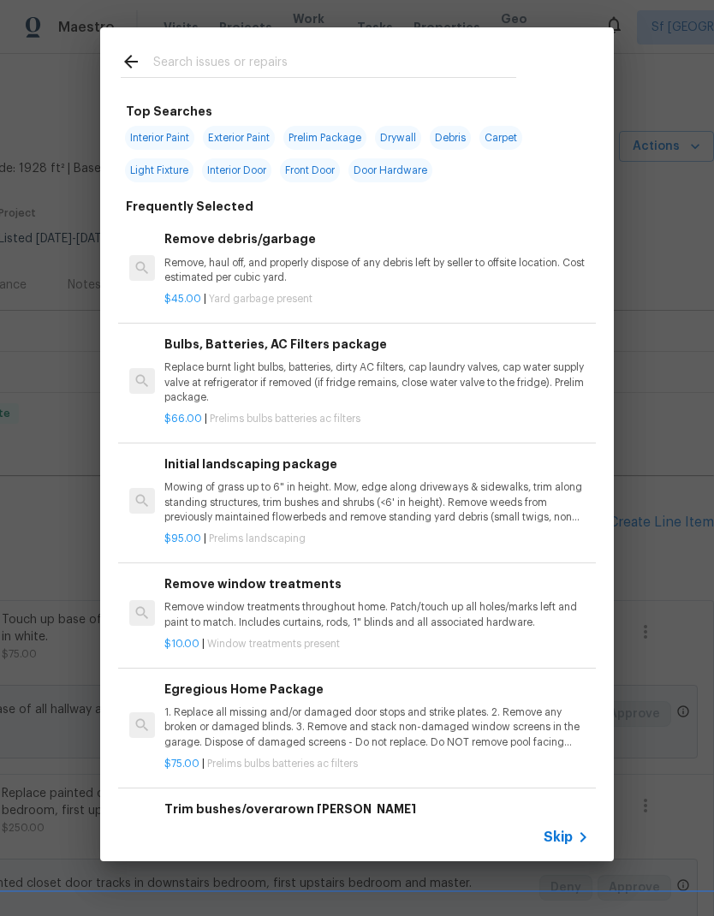
click at [680, 412] on div "Top Searches Interior Paint Exterior Paint Prelim Package Drywall Debris Carpet…" at bounding box center [357, 444] width 714 height 889
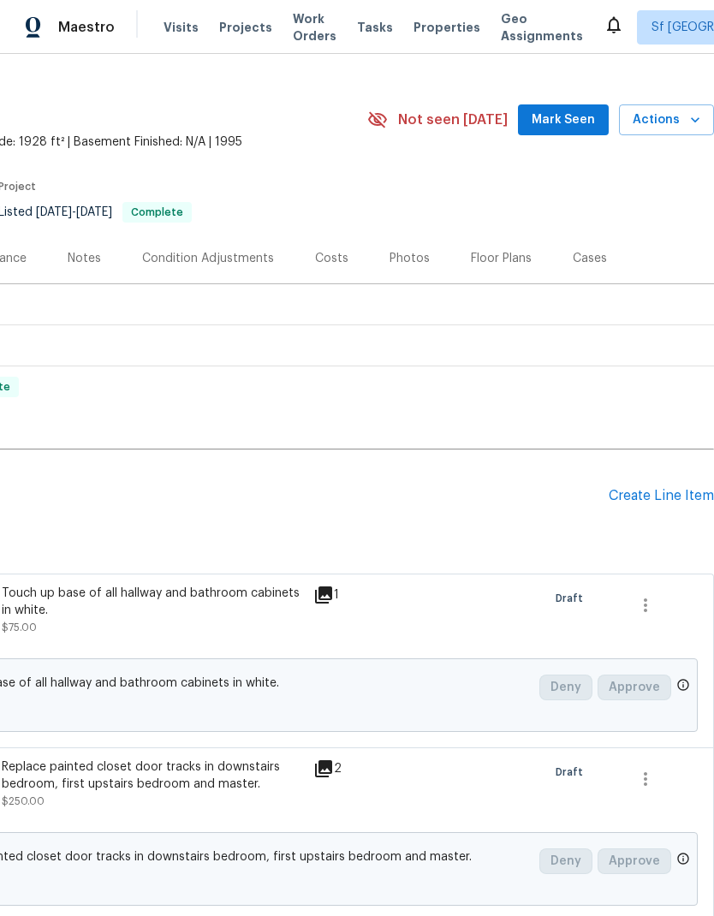
scroll to position [26, 253]
click at [658, 500] on div "Create Line Item" at bounding box center [661, 497] width 105 height 16
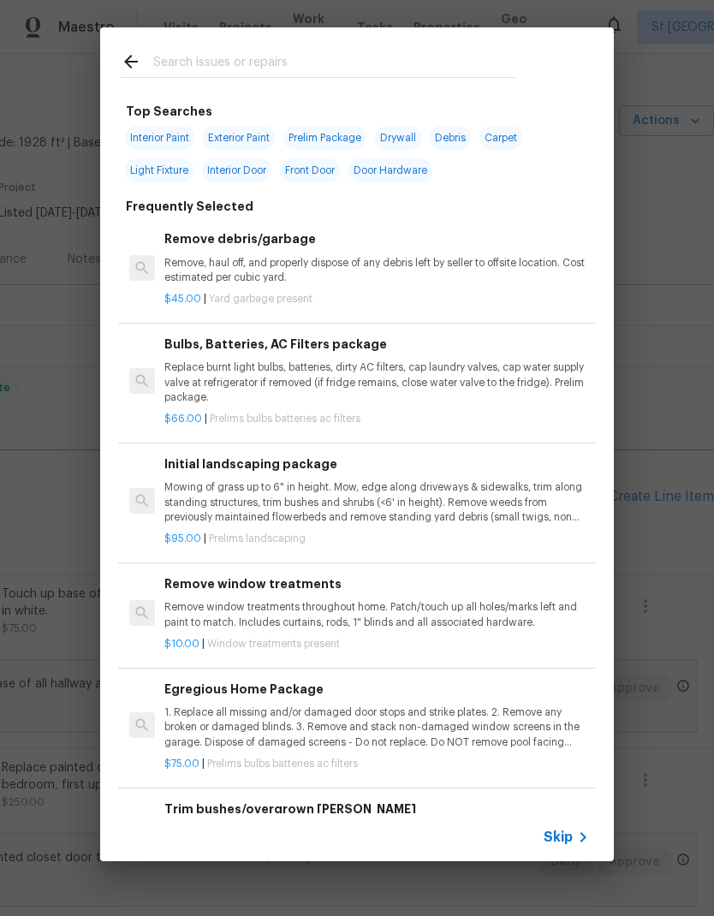
click at [261, 67] on input "text" at bounding box center [334, 64] width 363 height 26
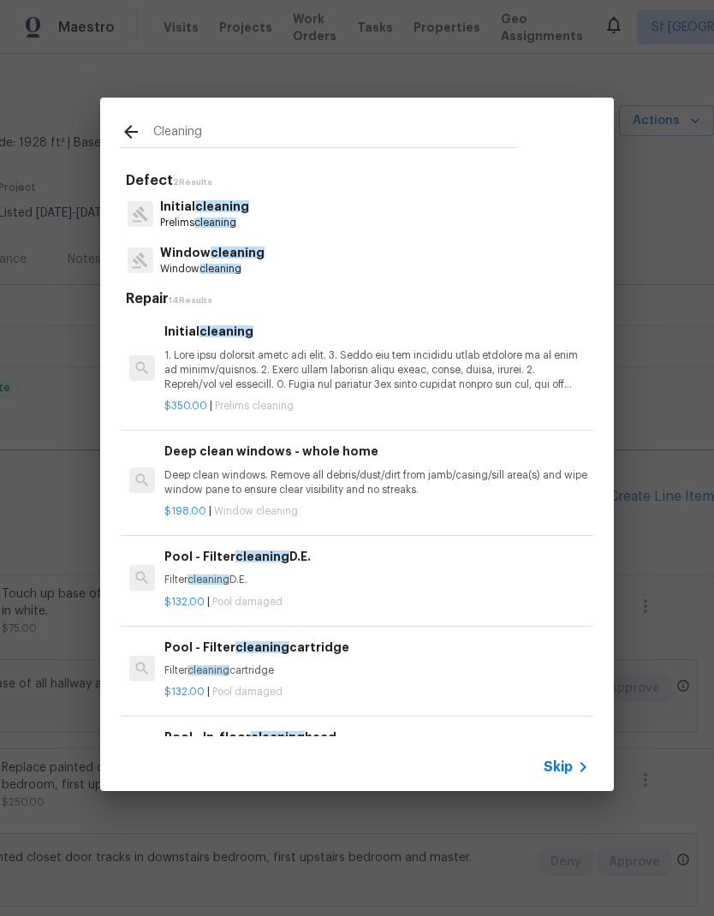
scroll to position [0, 0]
type input "C"
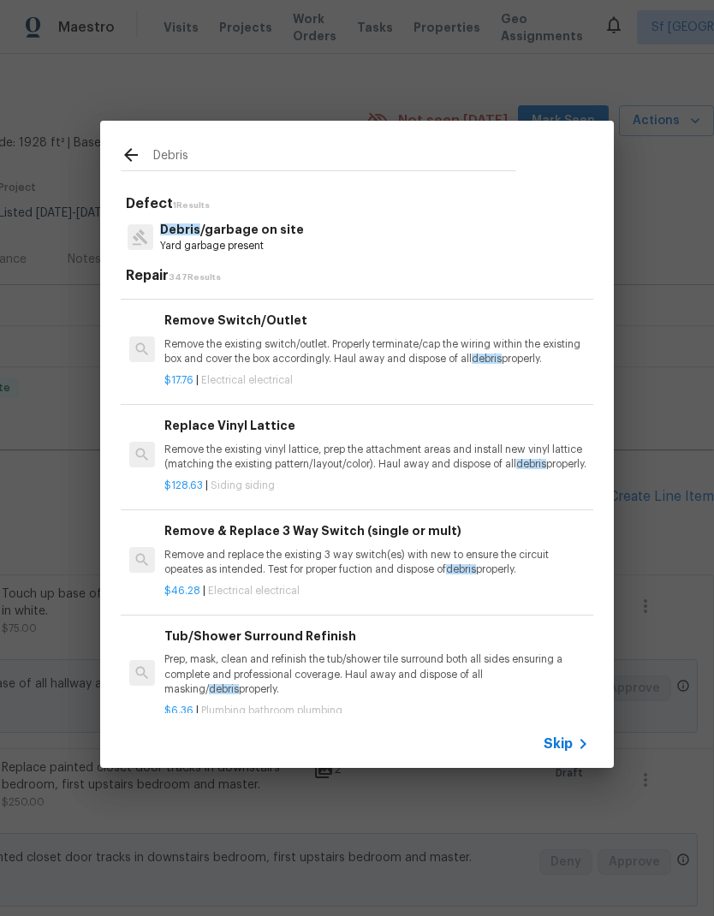
scroll to position [2882, 0]
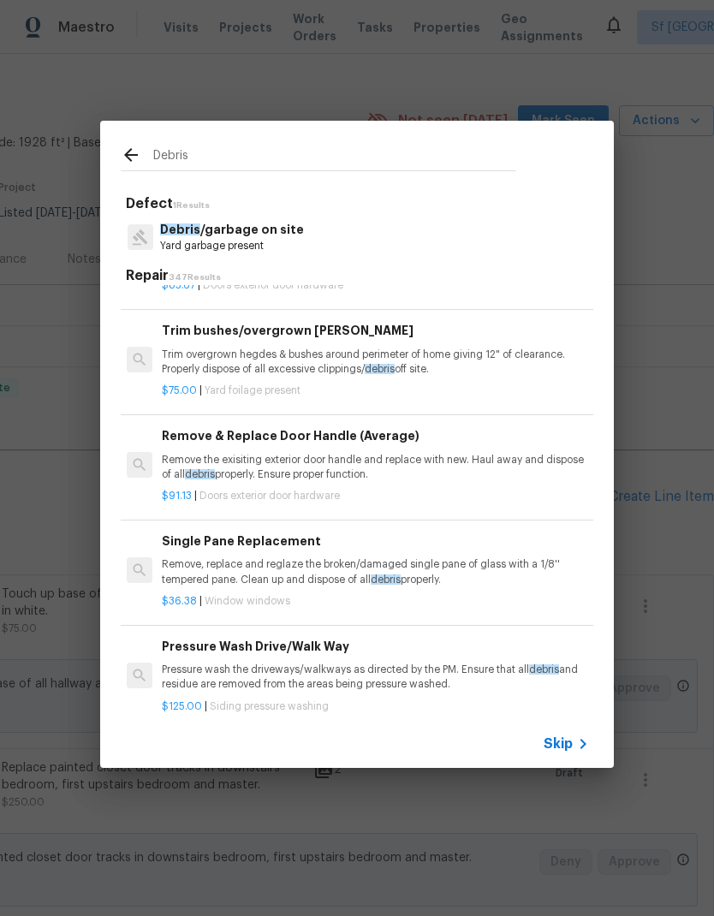
click at [394, 155] on input "Debris" at bounding box center [334, 158] width 363 height 26
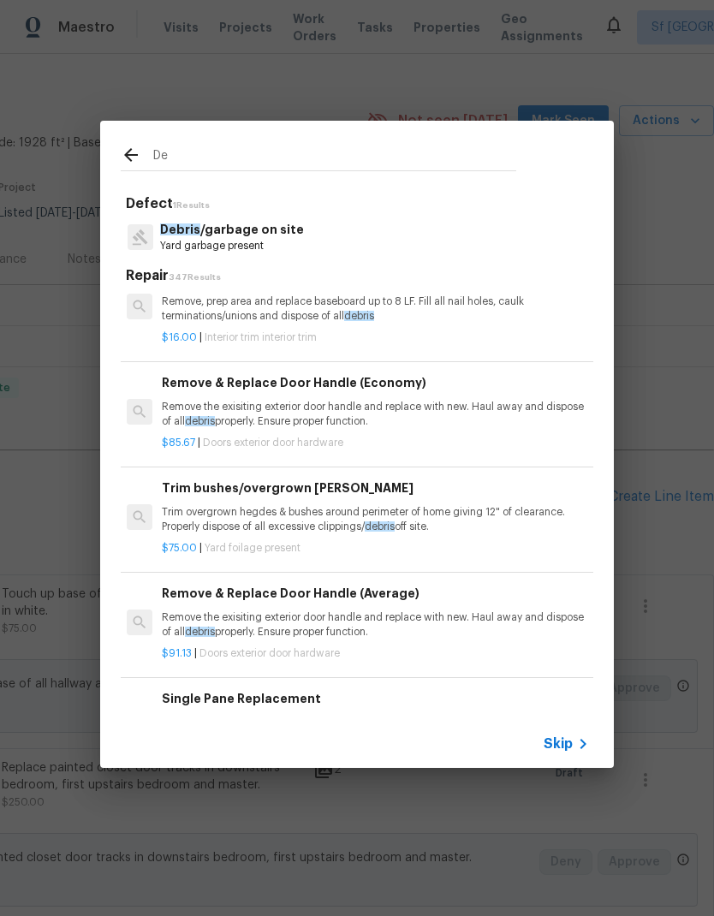
type input "D"
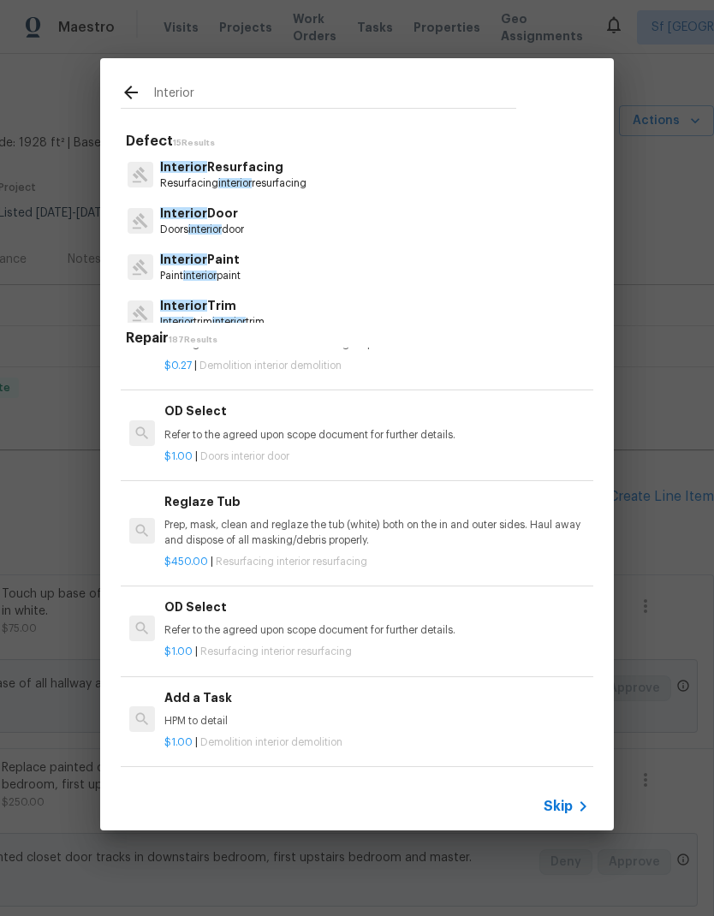
scroll to position [3105, -1]
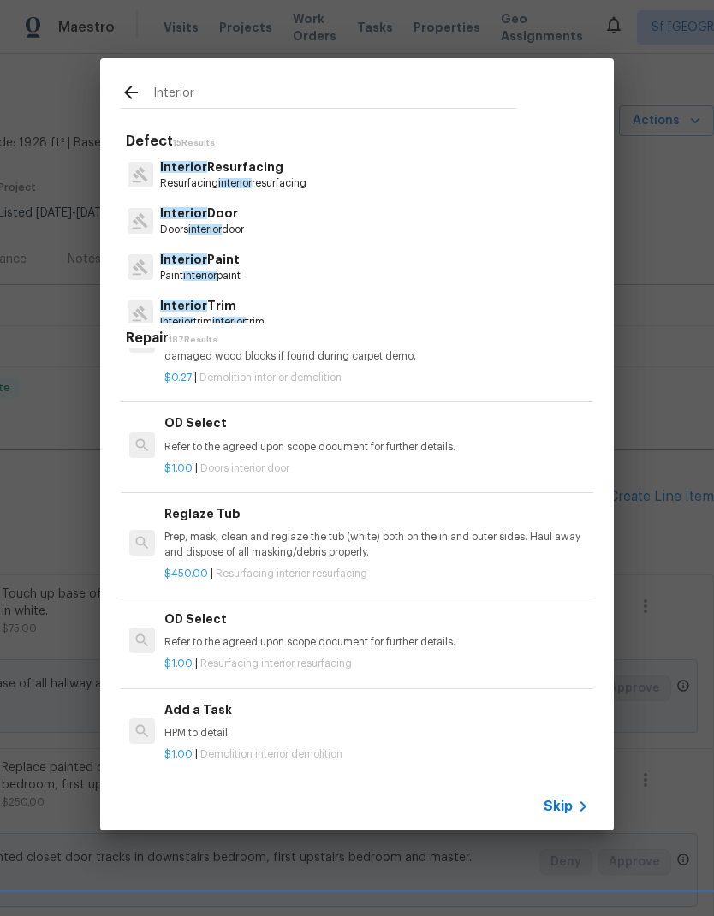
click at [289, 70] on div "Interior" at bounding box center [318, 92] width 437 height 68
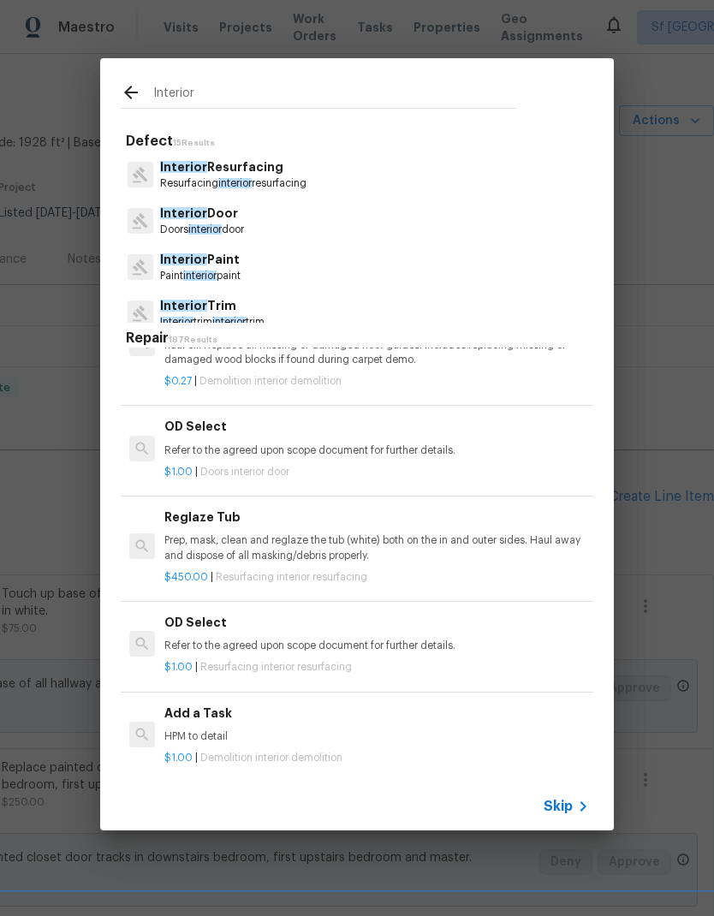
click at [289, 70] on div "Interior" at bounding box center [318, 92] width 437 height 68
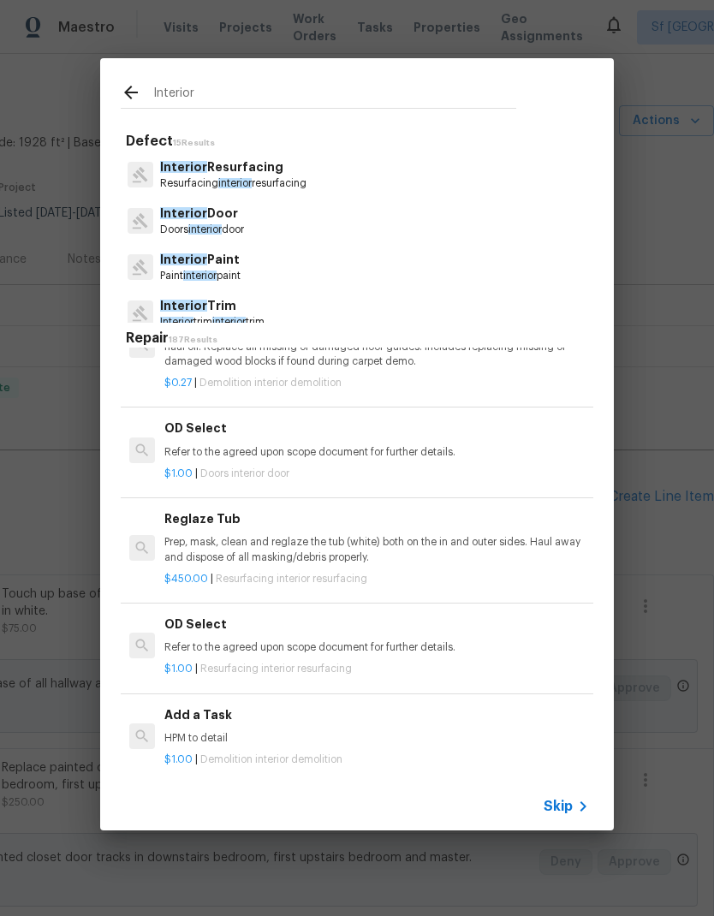
click at [267, 92] on input "Interior" at bounding box center [334, 95] width 363 height 26
type input "I"
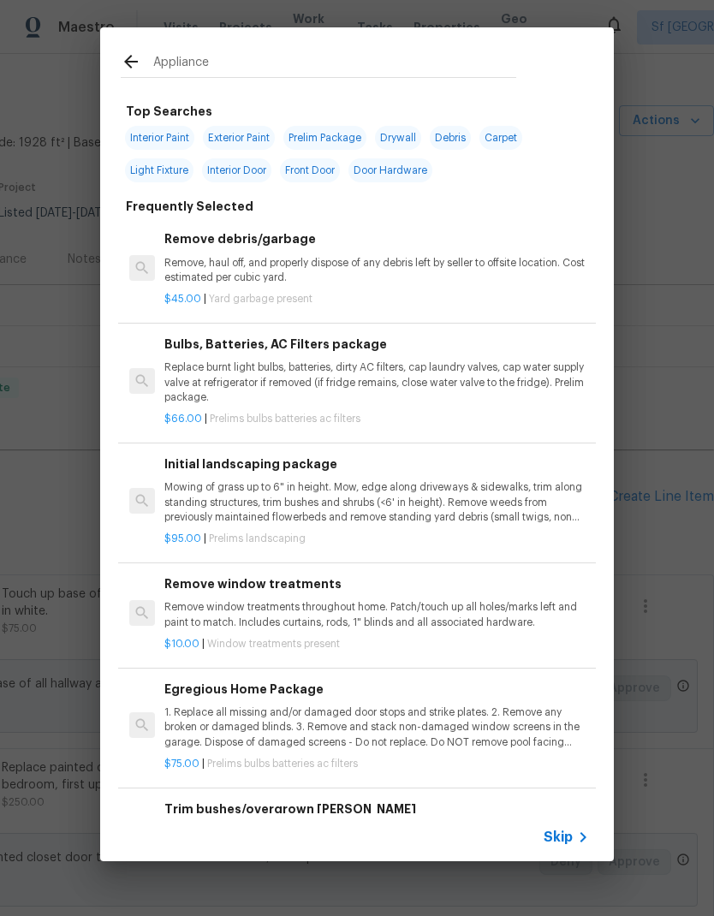
type input "Appliances"
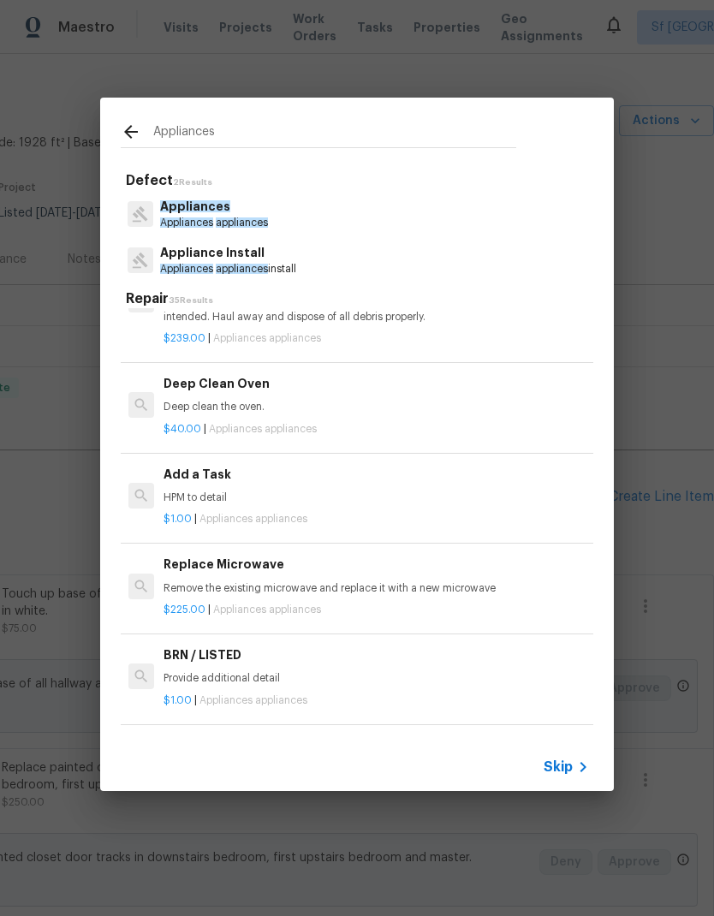
scroll to position [640, 1]
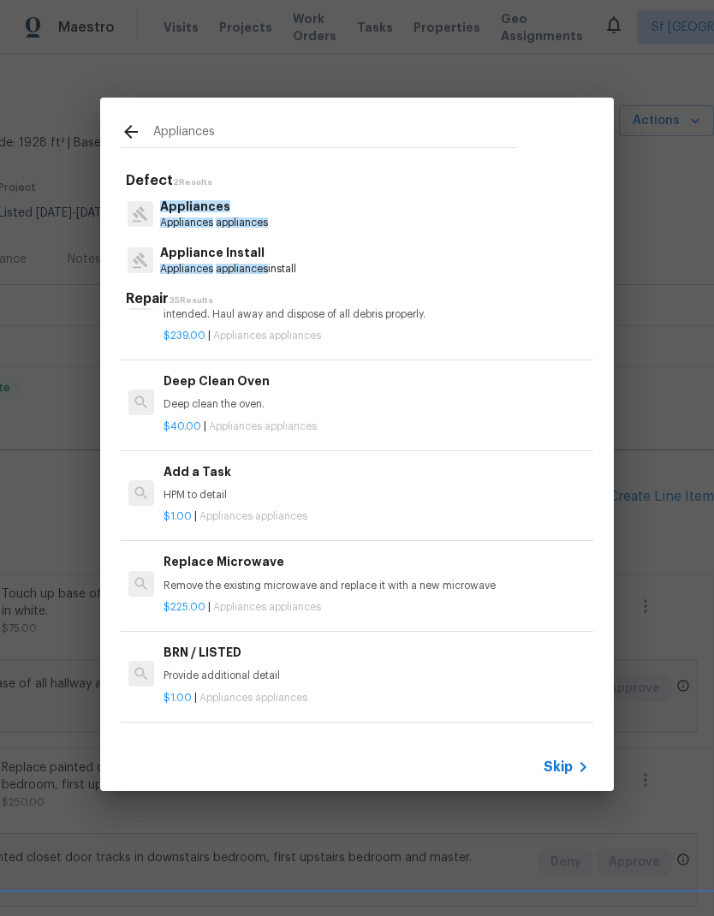
click at [314, 488] on p "HPM to detail" at bounding box center [376, 495] width 425 height 15
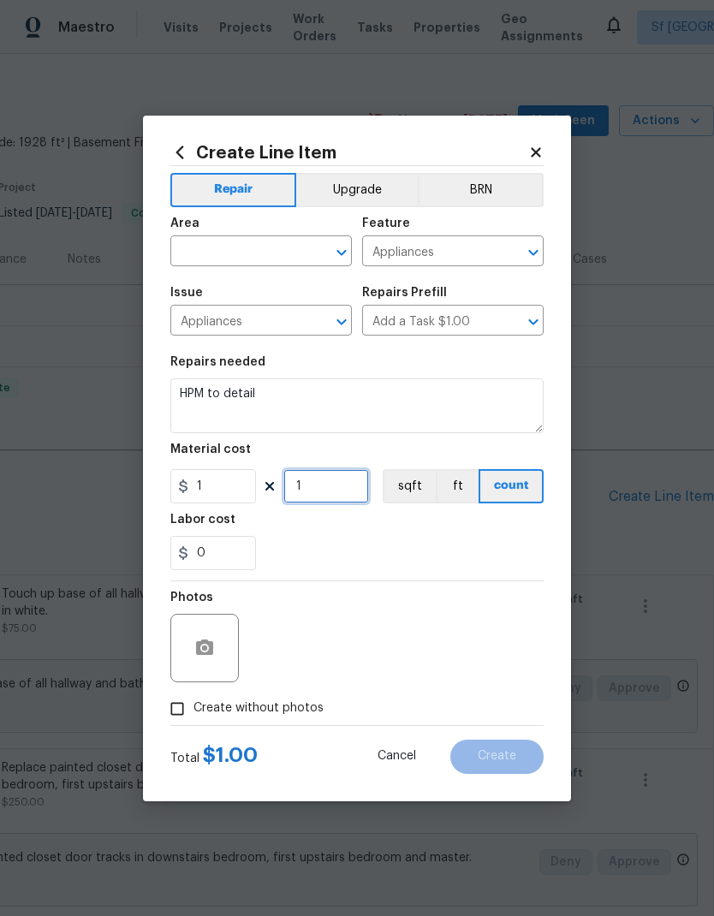
click at [312, 480] on input "1" at bounding box center [326, 486] width 86 height 34
click at [270, 245] on input "text" at bounding box center [237, 253] width 134 height 27
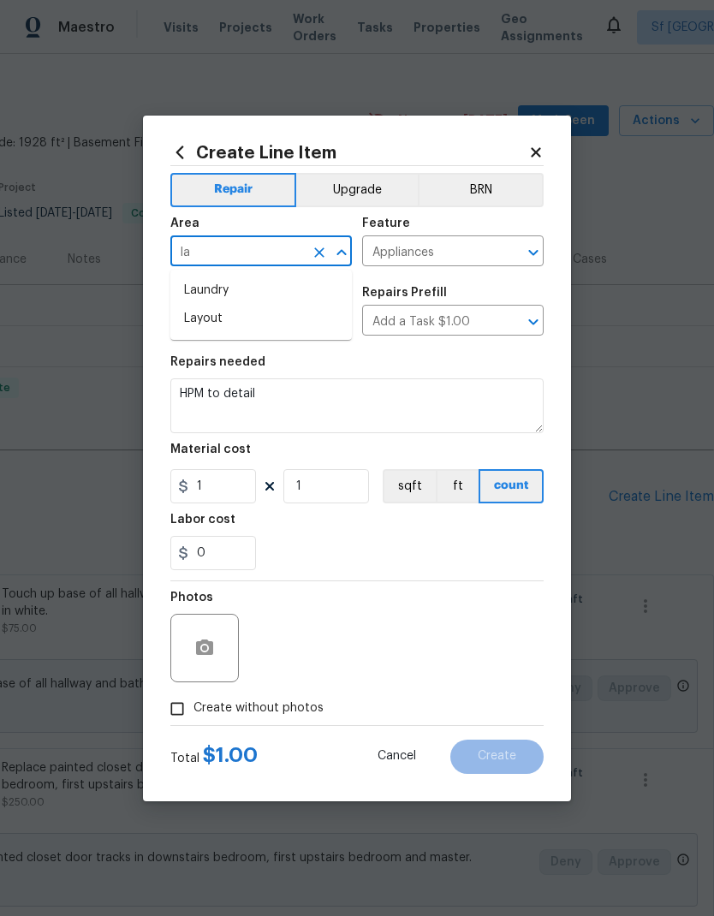
click at [242, 285] on li "Laundry" at bounding box center [261, 291] width 182 height 28
type input "Laundry"
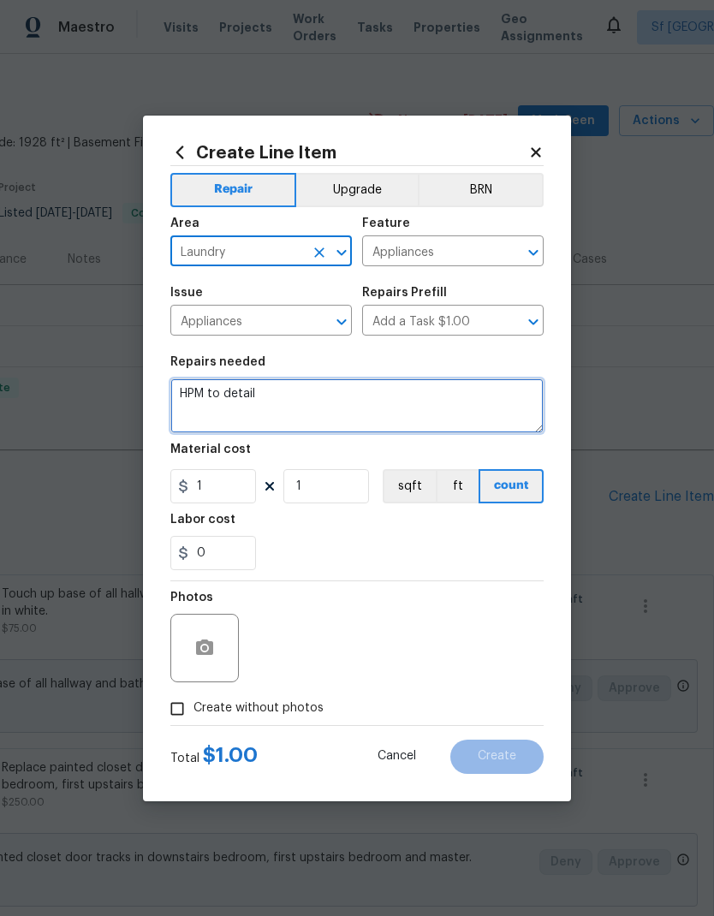
click at [303, 384] on textarea "HPM to detail" at bounding box center [356, 405] width 373 height 55
click at [302, 384] on textarea "HPM to detail" at bounding box center [356, 405] width 373 height 55
click at [300, 402] on textarea "HPM to detail" at bounding box center [356, 405] width 373 height 55
click at [299, 402] on textarea "HPM to detail" at bounding box center [356, 405] width 373 height 55
type textarea "H"
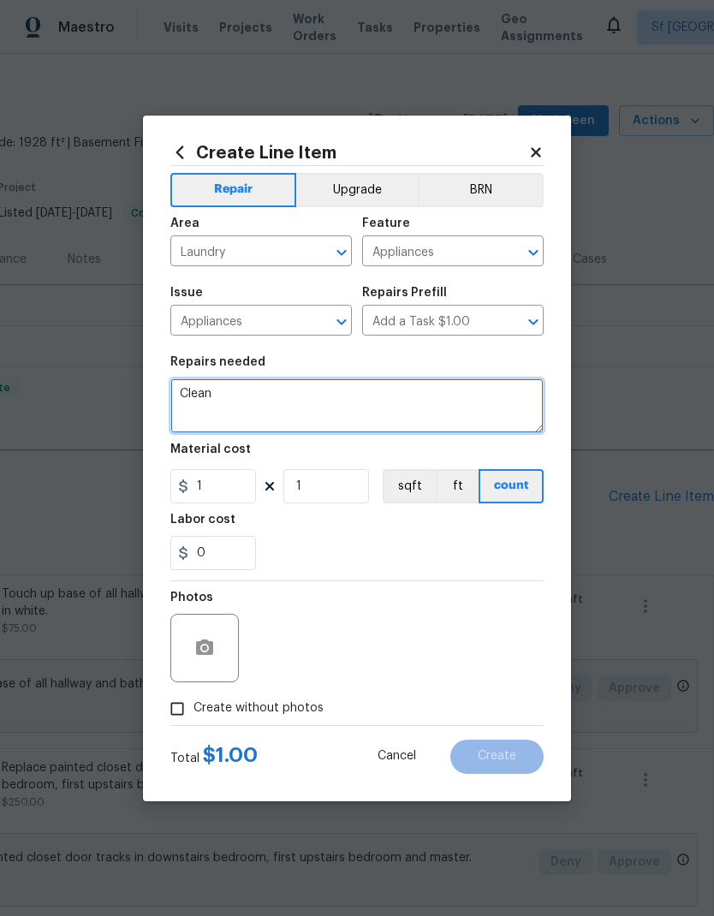
type textarea "Clean"
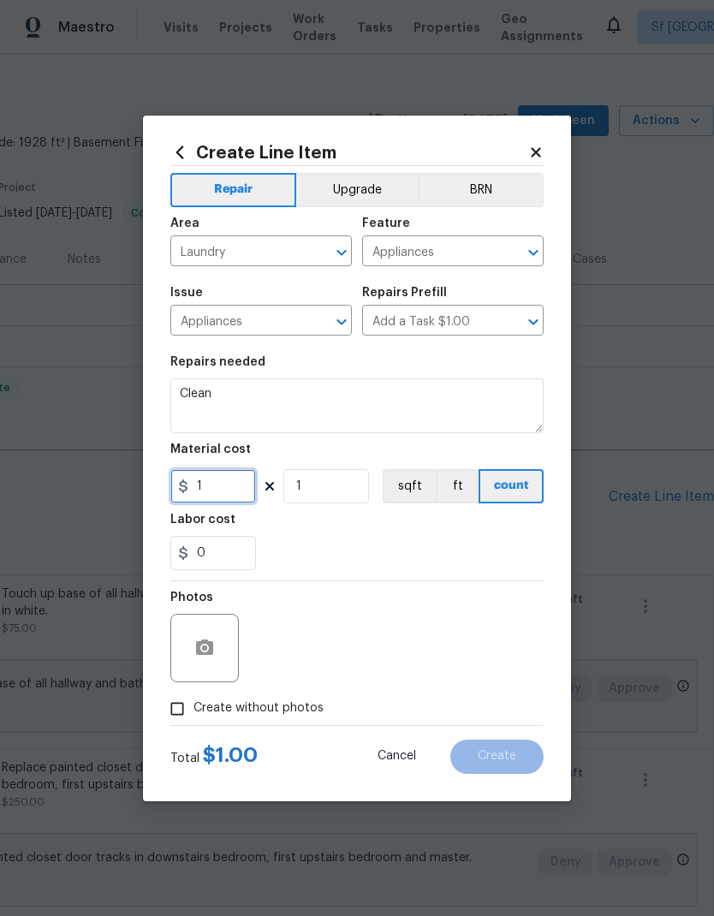
click at [245, 485] on input "1" at bounding box center [213, 486] width 86 height 34
type input "25"
click at [379, 564] on div "0" at bounding box center [356, 553] width 373 height 34
click at [266, 405] on textarea "Clean" at bounding box center [356, 405] width 373 height 55
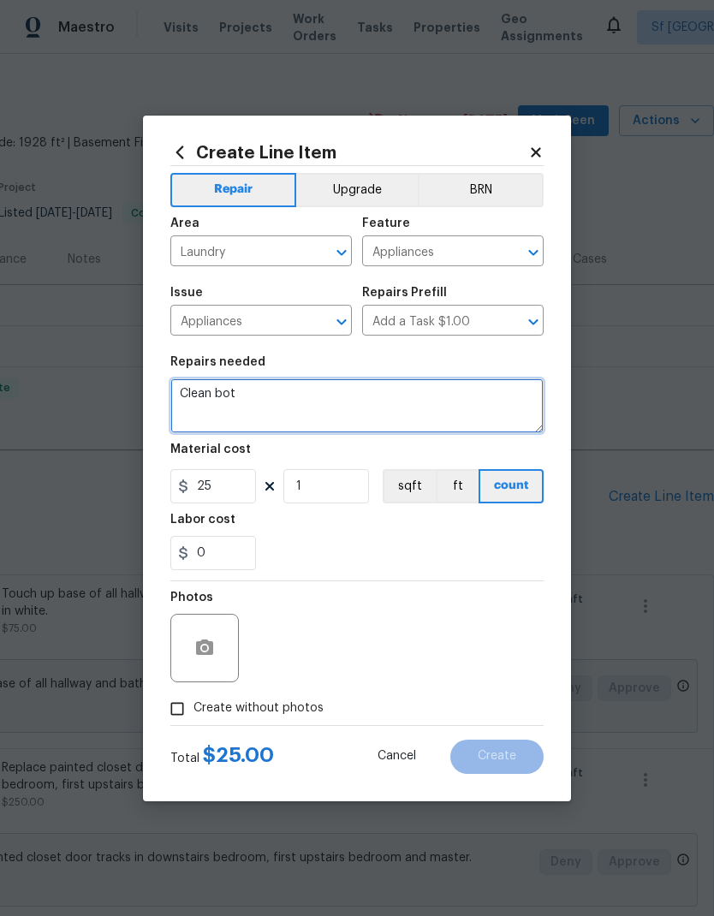
type textarea "Clean"
type textarea "Clean all appliances, including washer and drier."
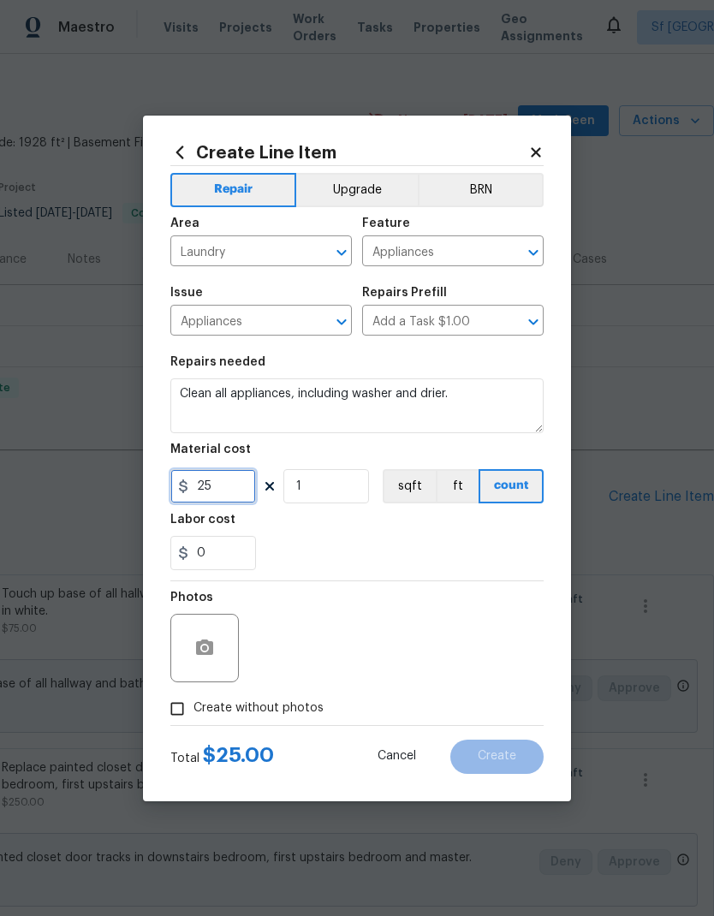
click at [252, 488] on input "25" at bounding box center [213, 486] width 86 height 34
type input "50"
click at [430, 545] on div "0" at bounding box center [356, 553] width 373 height 34
click at [212, 639] on icon "button" at bounding box center [204, 648] width 21 height 21
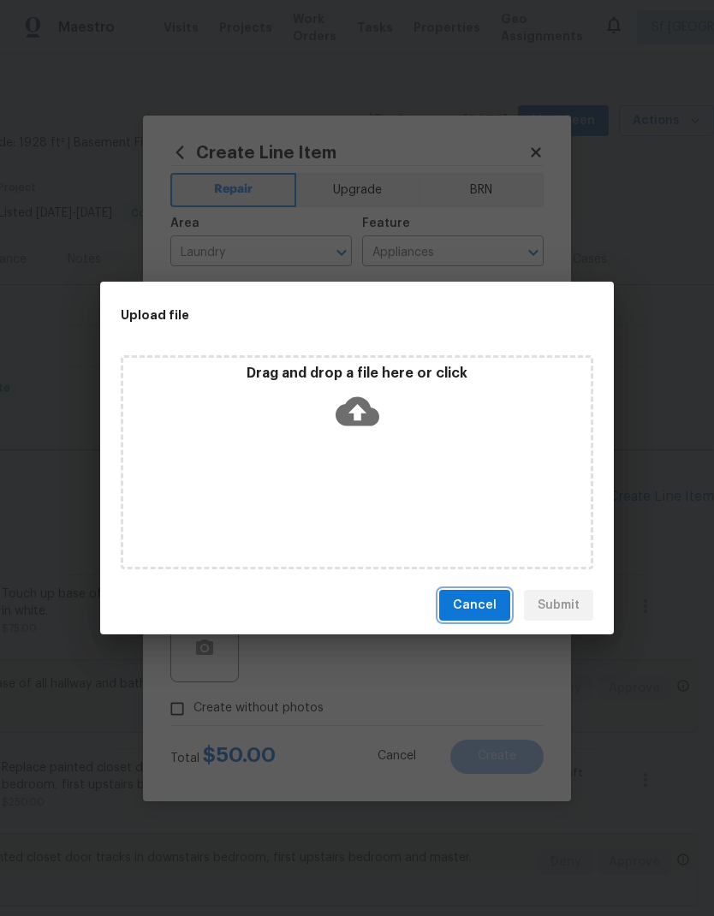
click at [474, 593] on button "Cancel" at bounding box center [474, 606] width 71 height 32
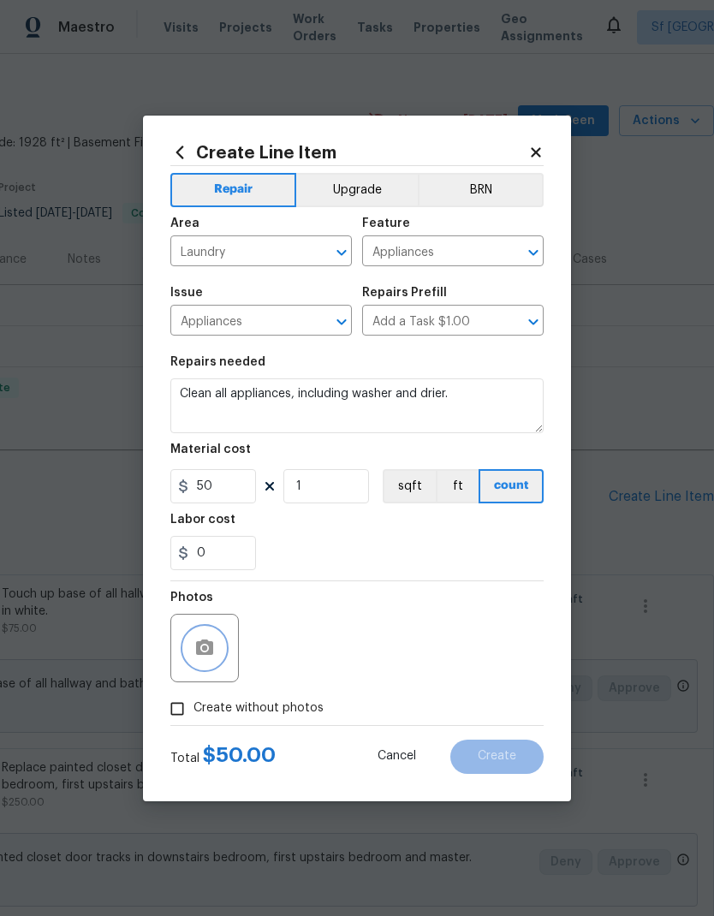
click at [205, 647] on circle "button" at bounding box center [204, 647] width 5 height 5
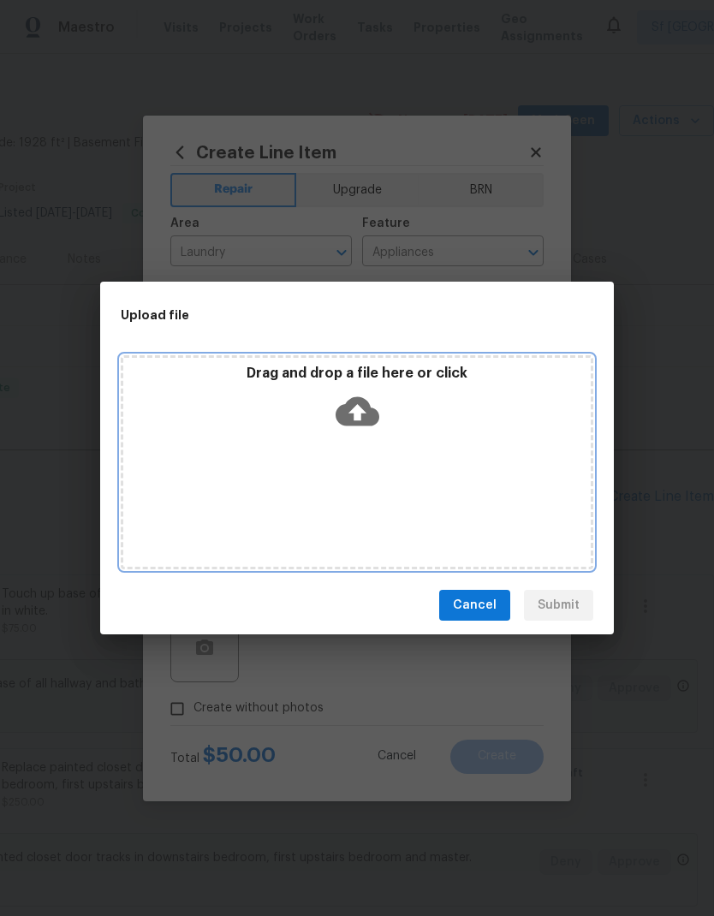
click at [364, 410] on icon at bounding box center [358, 411] width 44 height 29
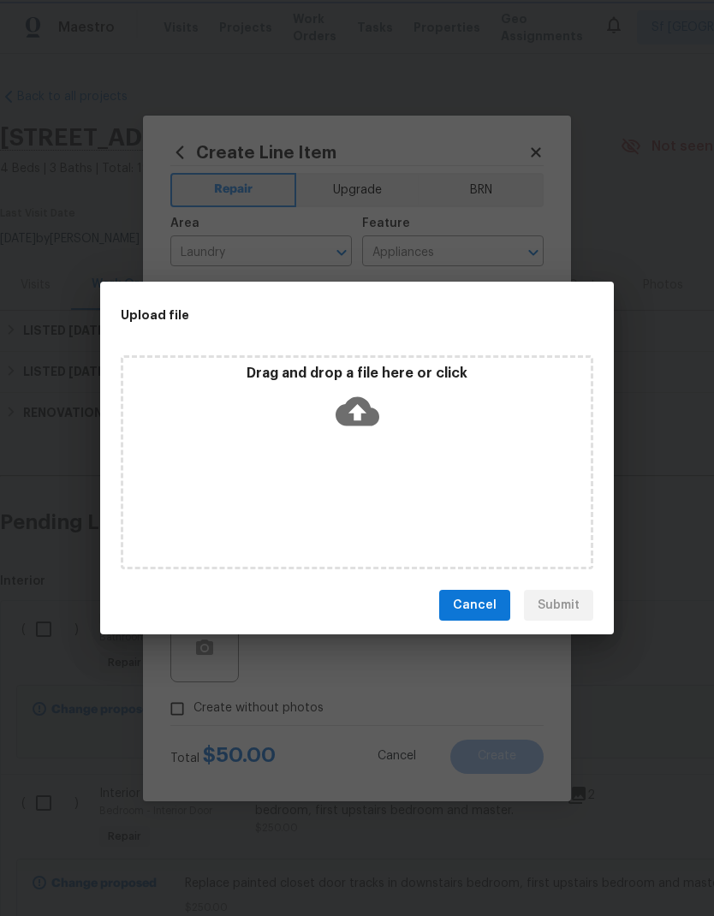
scroll to position [26, 253]
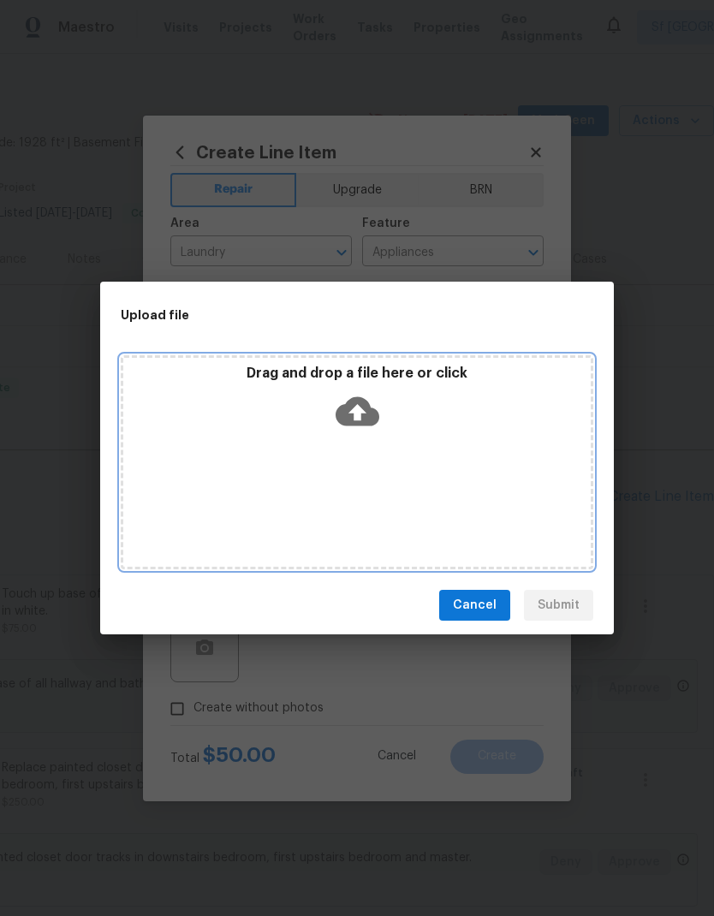
click at [558, 539] on div "Drag and drop a file here or click" at bounding box center [357, 462] width 473 height 214
click at [369, 406] on icon at bounding box center [358, 411] width 44 height 29
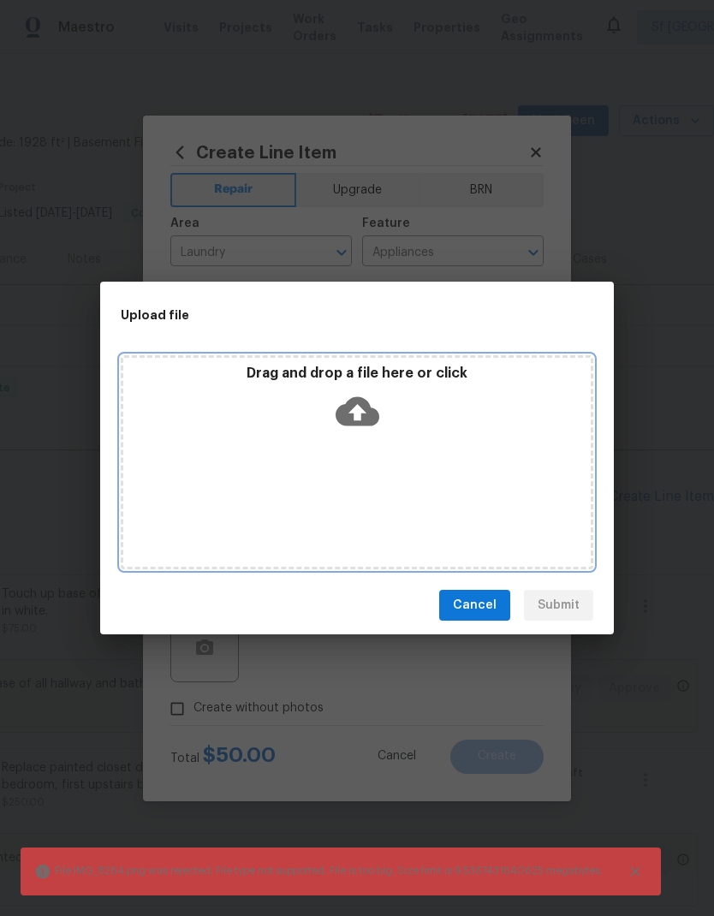
click at [363, 411] on icon at bounding box center [358, 412] width 44 height 44
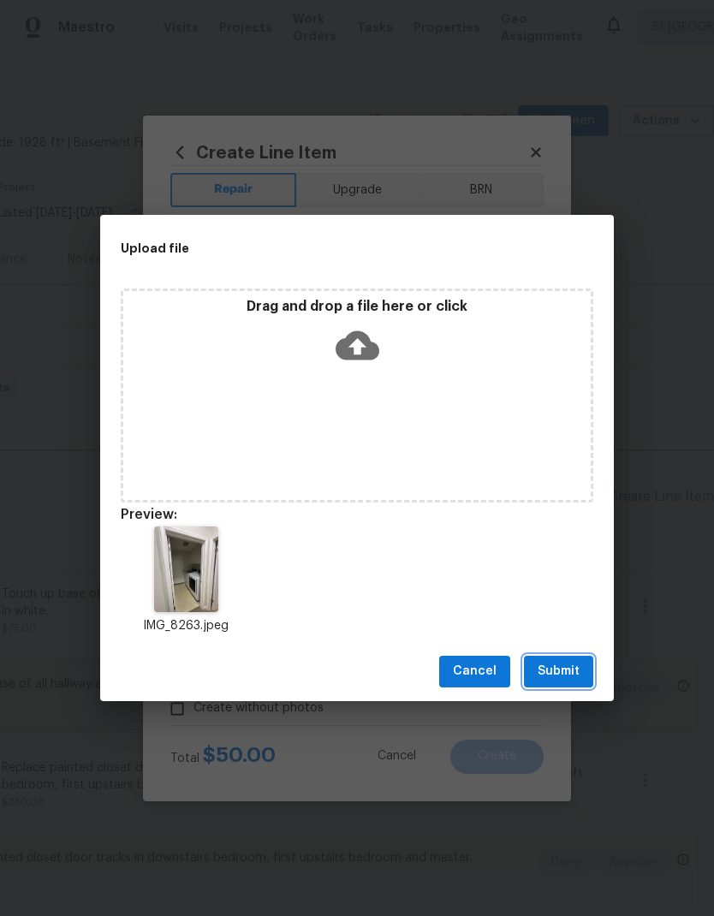
click at [564, 665] on span "Submit" at bounding box center [559, 671] width 42 height 21
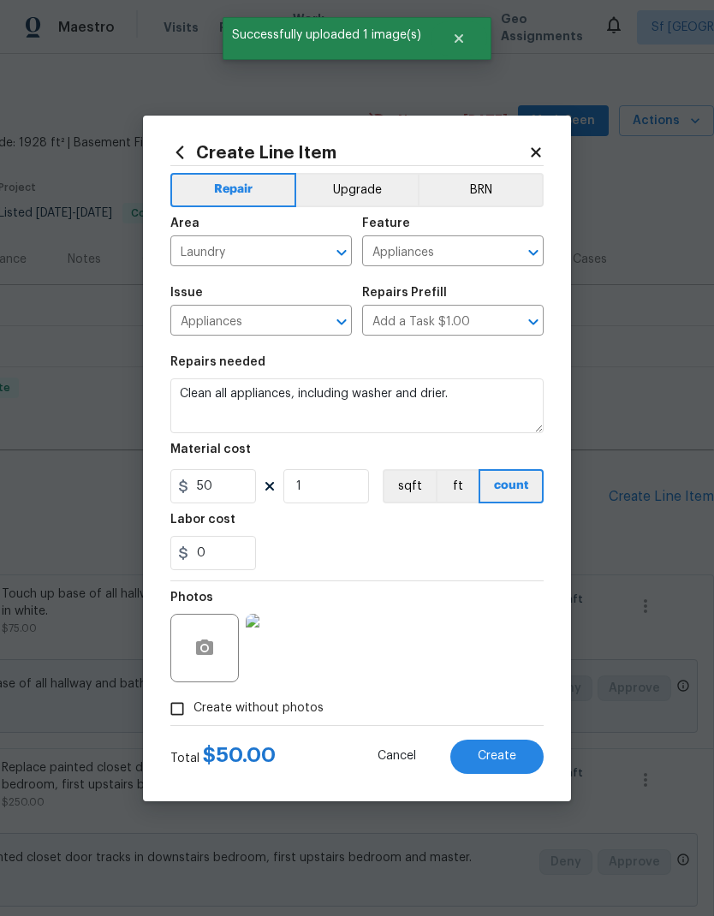
click at [491, 753] on span "Create" at bounding box center [497, 756] width 39 height 13
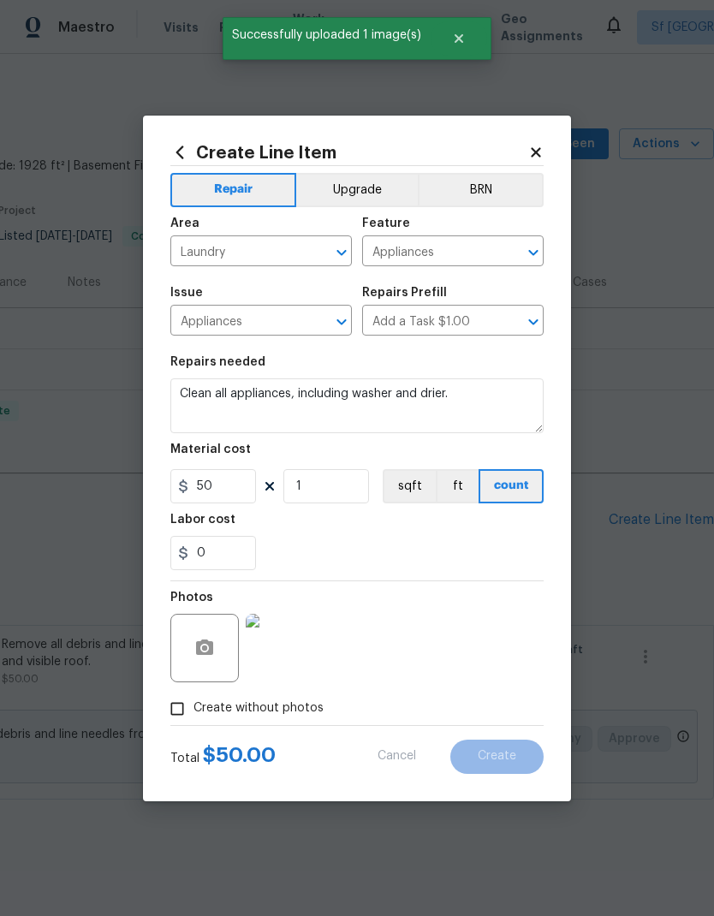
type input "0"
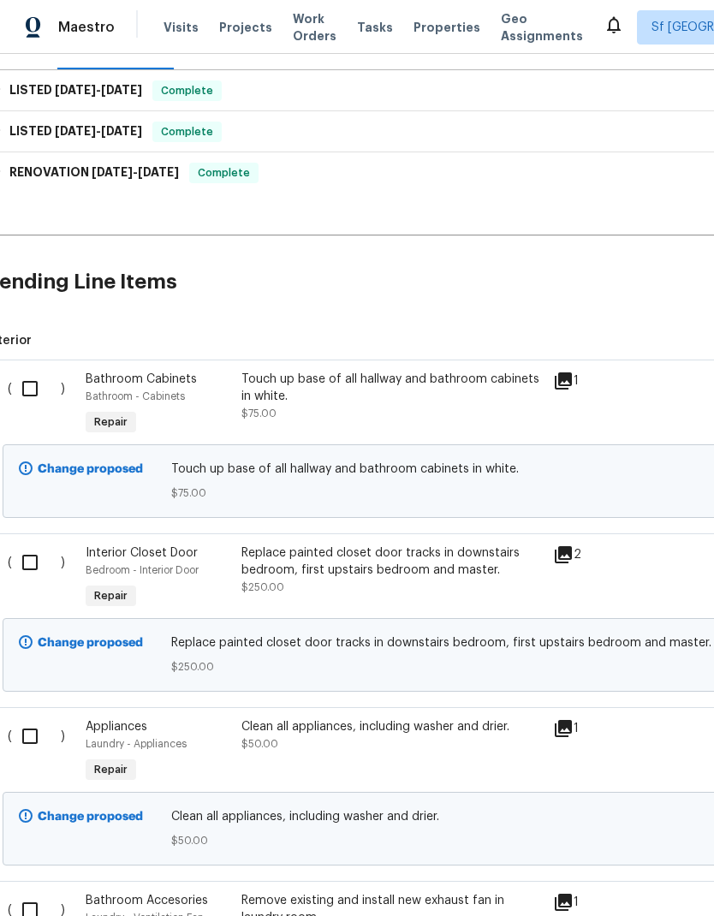
scroll to position [235, 15]
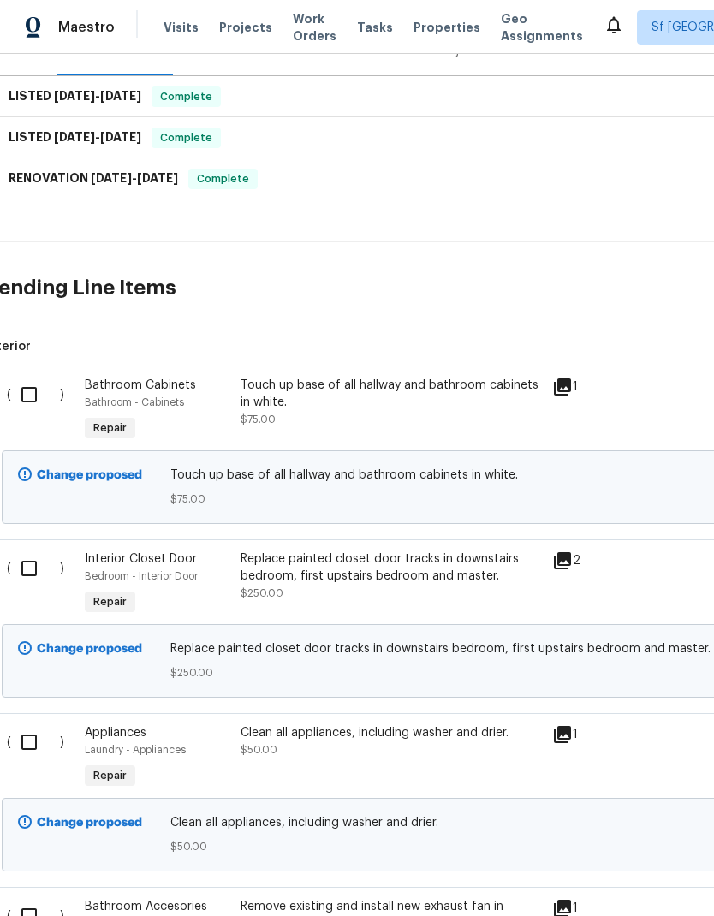
click at [539, 604] on div "Replace painted closet door tracks in downstairs bedroom, first upstairs bedroo…" at bounding box center [391, 584] width 312 height 79
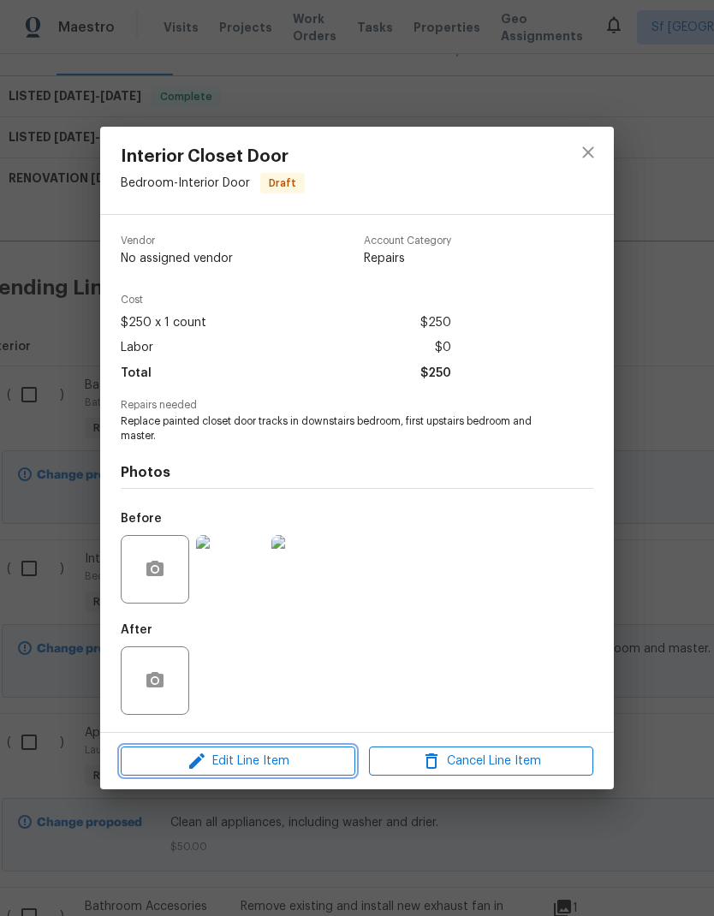
click at [303, 766] on span "Edit Line Item" at bounding box center [238, 761] width 224 height 21
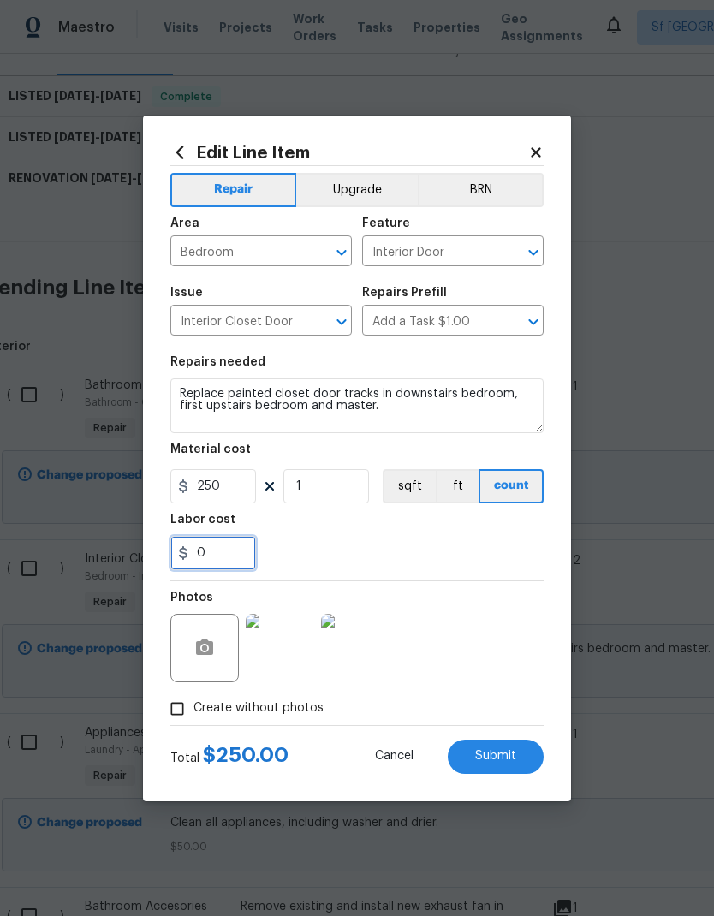
click at [234, 562] on input "0" at bounding box center [213, 553] width 86 height 34
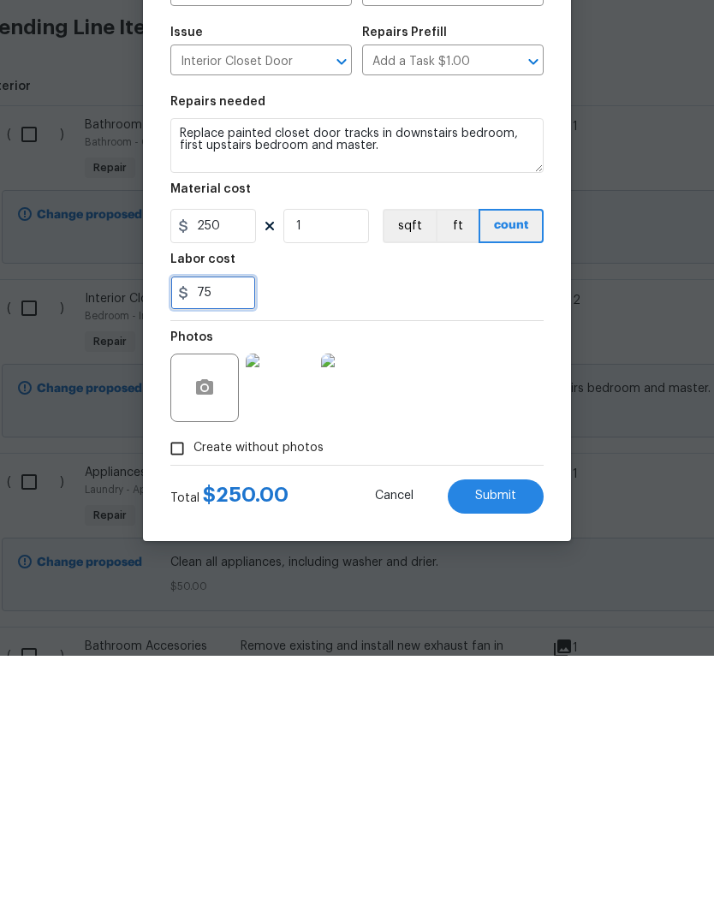
type input "75"
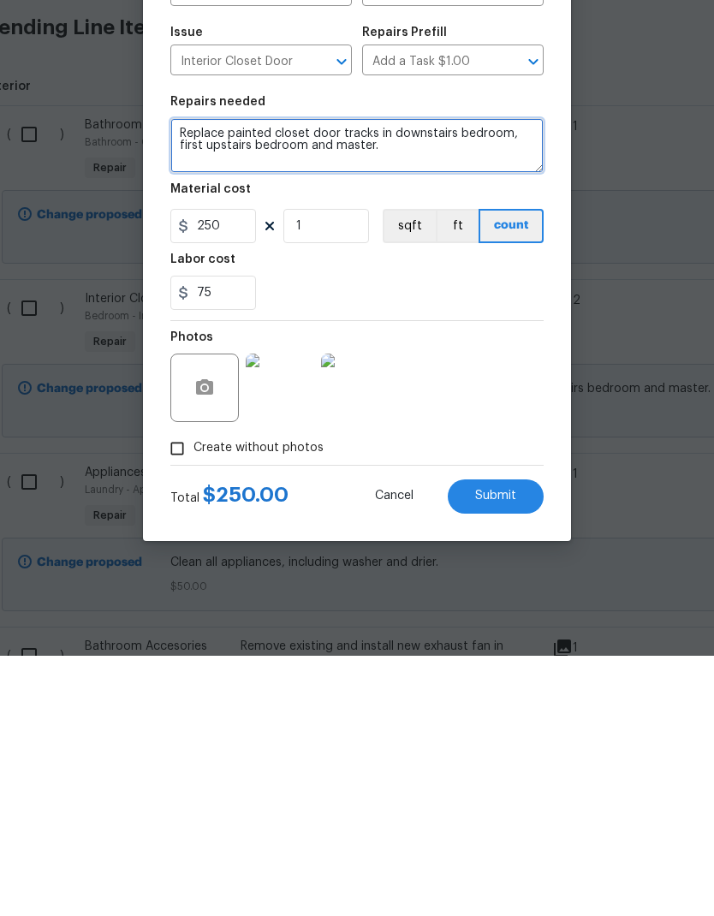
click at [405, 378] on textarea "Replace painted closet door tracks in downstairs bedroom, first upstairs bedroo…" at bounding box center [356, 405] width 373 height 55
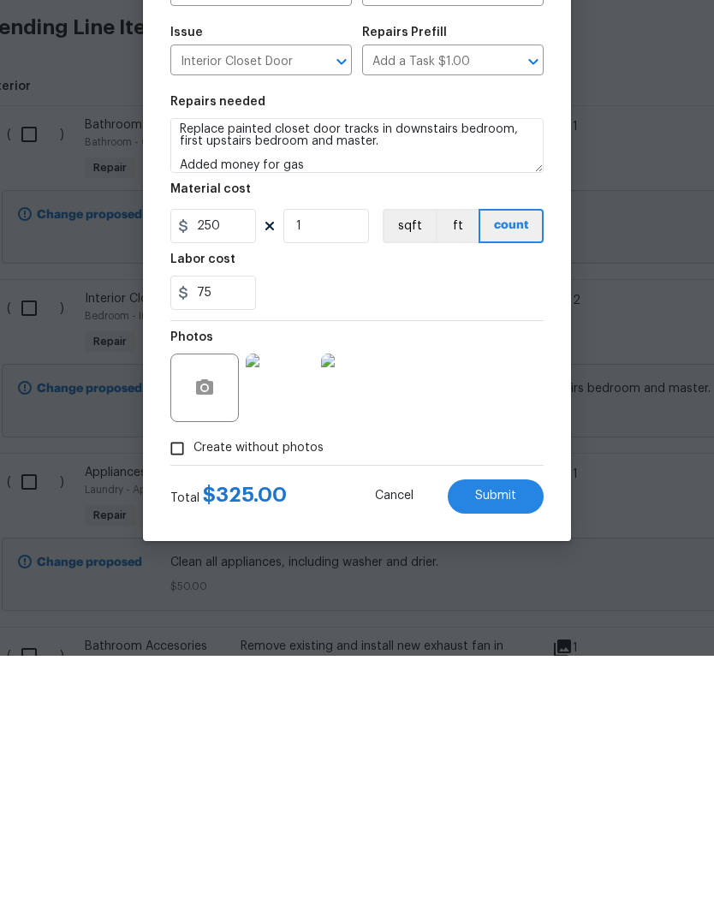
click at [480, 581] on div "Photos" at bounding box center [356, 636] width 373 height 111
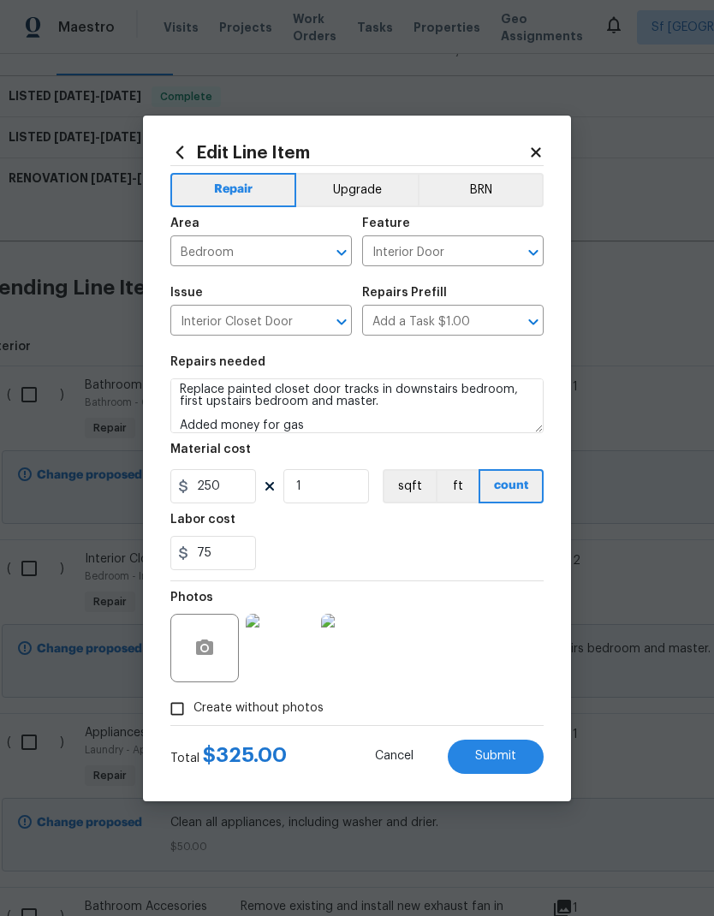
click at [503, 763] on span "Submit" at bounding box center [495, 756] width 41 height 13
type textarea "Replace painted closet door tracks in downstairs bedroom, first upstairs bedroo…"
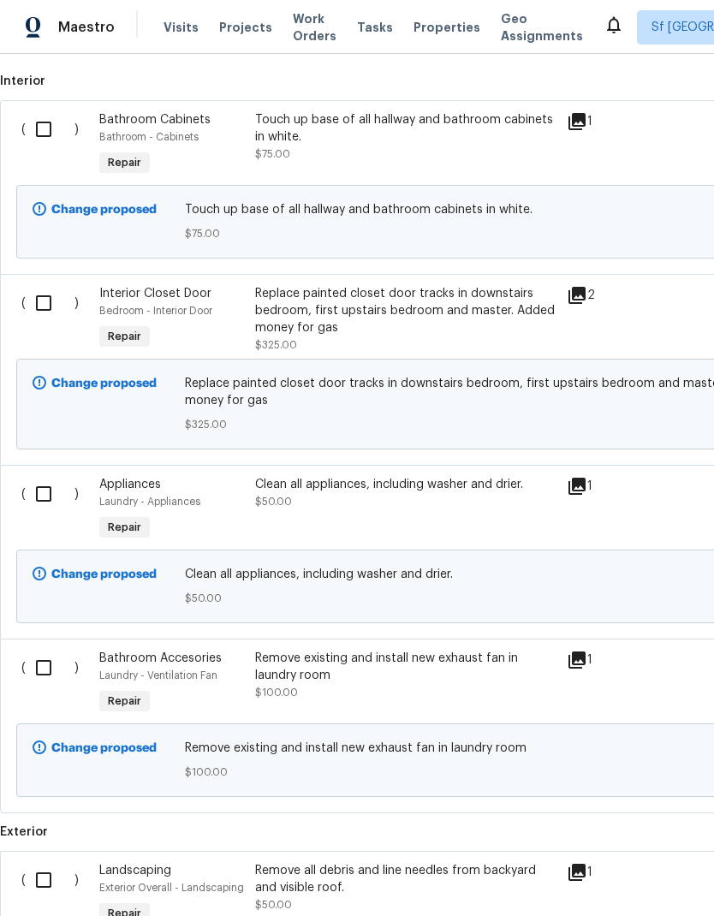
scroll to position [500, 0]
click at [55, 862] on input "checkbox" at bounding box center [50, 880] width 49 height 36
checkbox input "true"
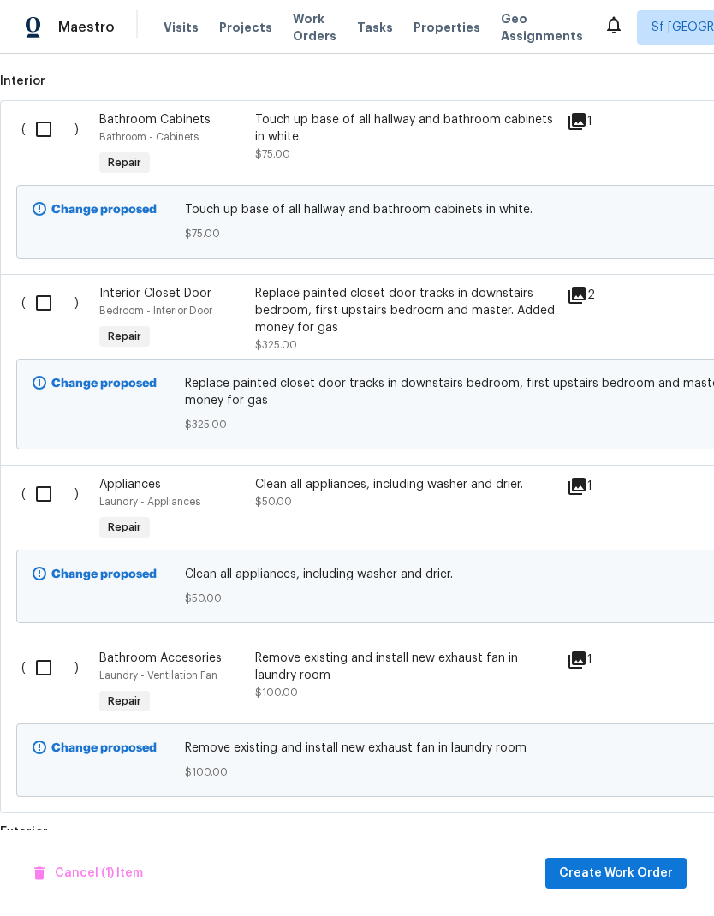
click at [50, 650] on input "checkbox" at bounding box center [50, 668] width 49 height 36
checkbox input "true"
click at [54, 476] on input "checkbox" at bounding box center [50, 494] width 49 height 36
checkbox input "true"
click at [42, 285] on input "checkbox" at bounding box center [50, 303] width 49 height 36
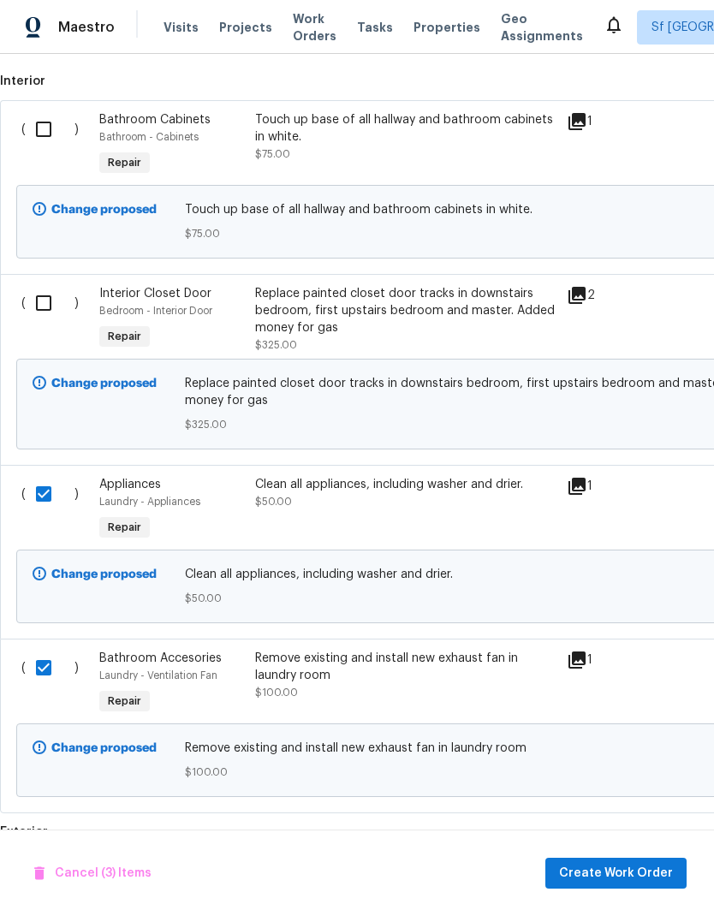
checkbox input "true"
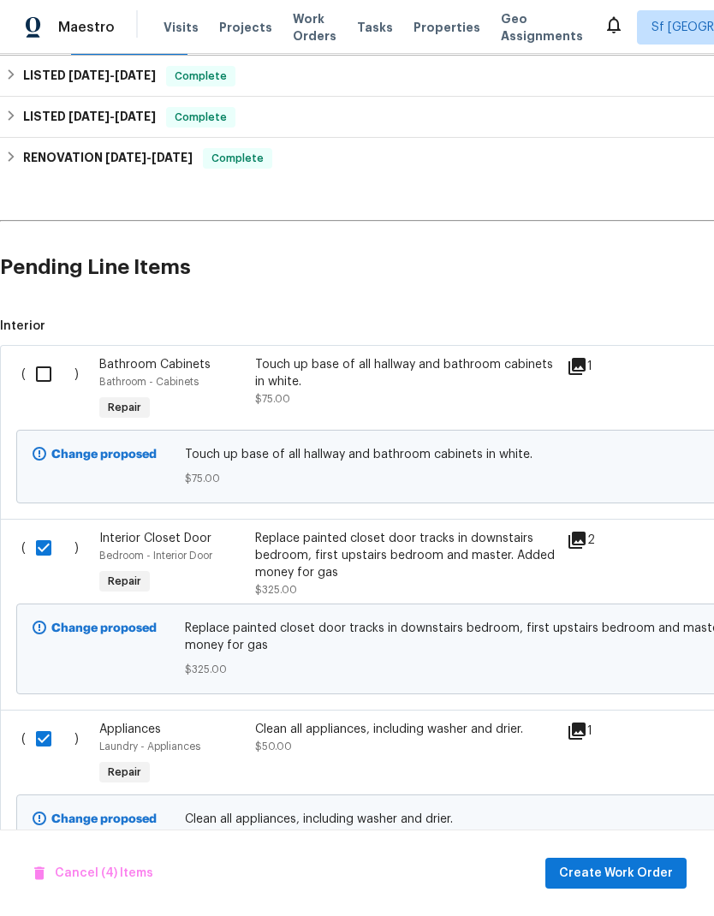
scroll to position [252, 0]
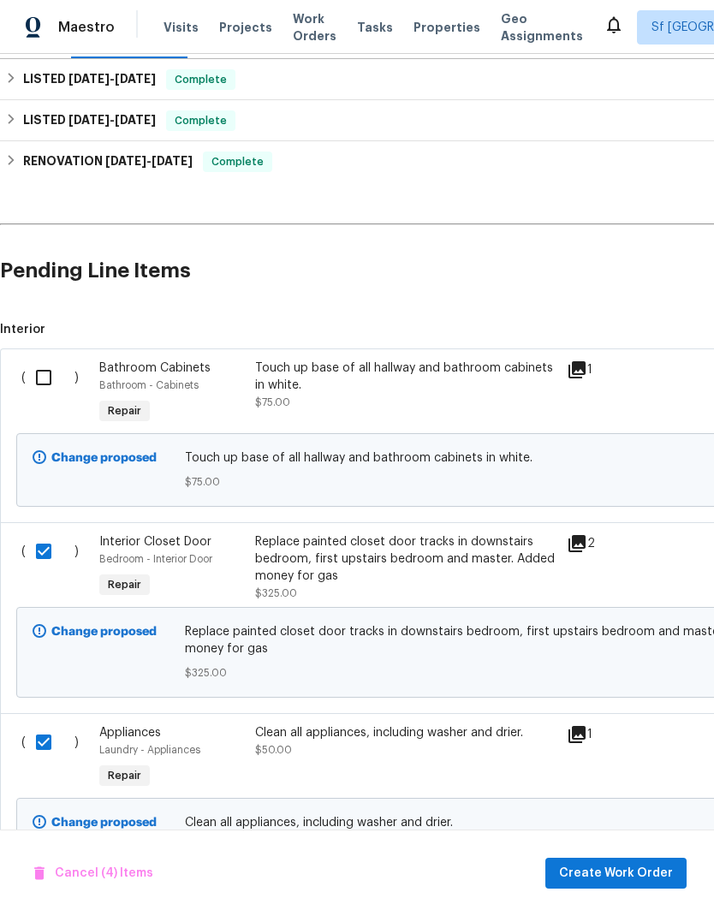
click at [45, 360] on input "checkbox" at bounding box center [50, 378] width 49 height 36
checkbox input "true"
click at [647, 886] on button "Create Work Order" at bounding box center [615, 874] width 141 height 32
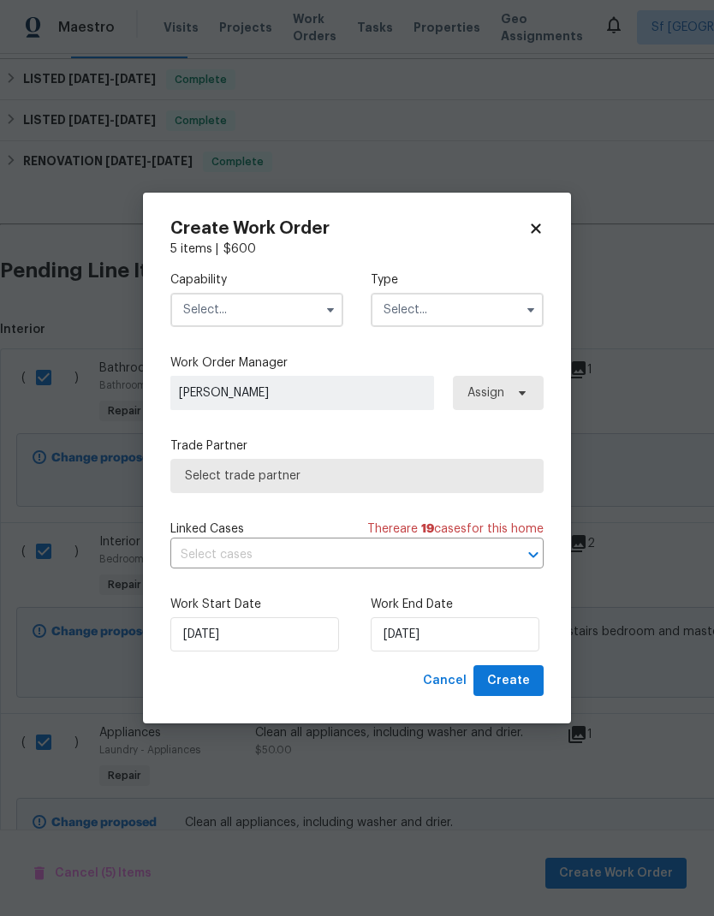
click at [336, 313] on icon "button" at bounding box center [331, 310] width 14 height 14
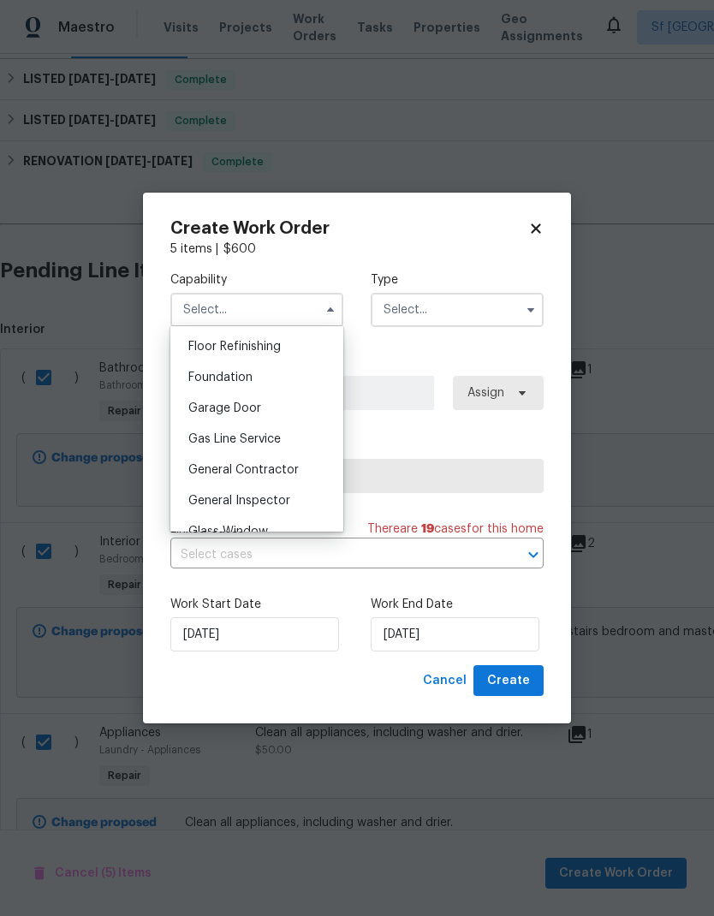
scroll to position [705, 0]
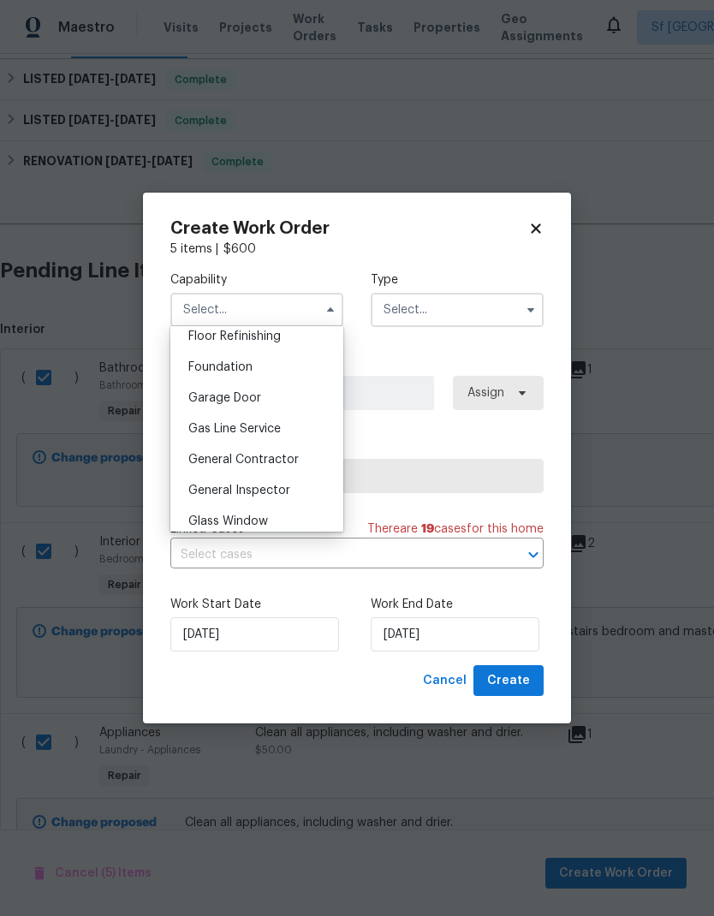
click at [283, 460] on span "General Contractor" at bounding box center [243, 460] width 110 height 12
type input "General Contractor"
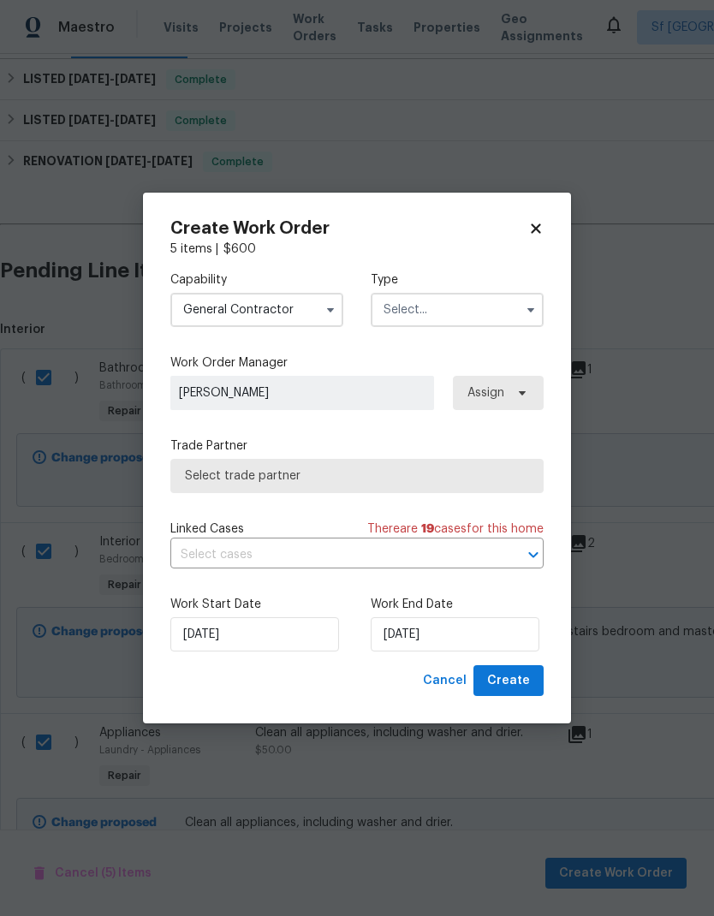
click at [463, 310] on input "text" at bounding box center [457, 310] width 173 height 34
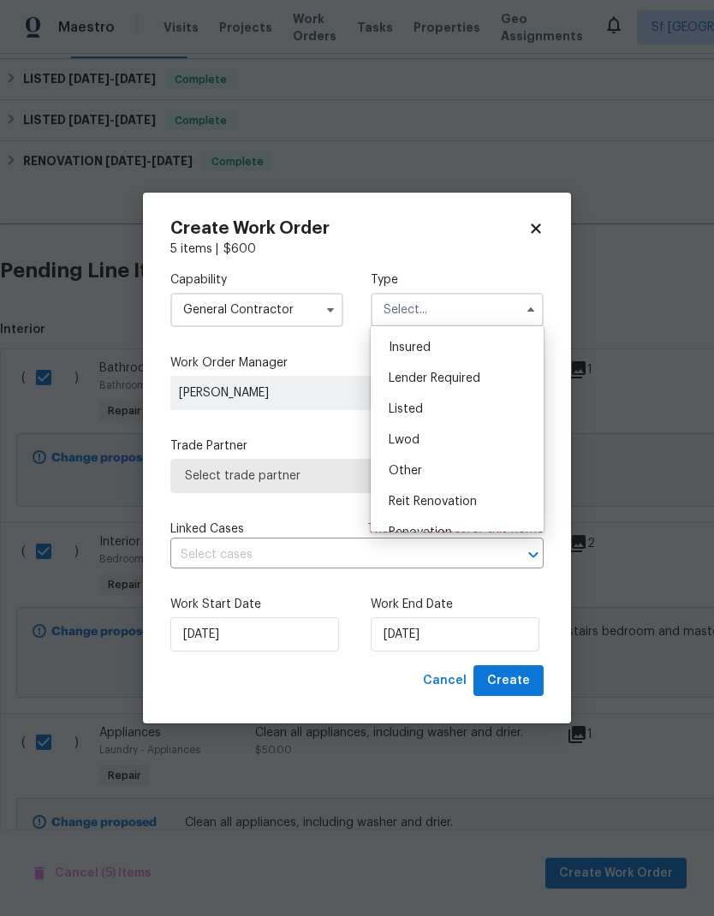
scroll to position [92, 0]
click at [449, 402] on div "Listed" at bounding box center [457, 407] width 164 height 31
type input "Listed"
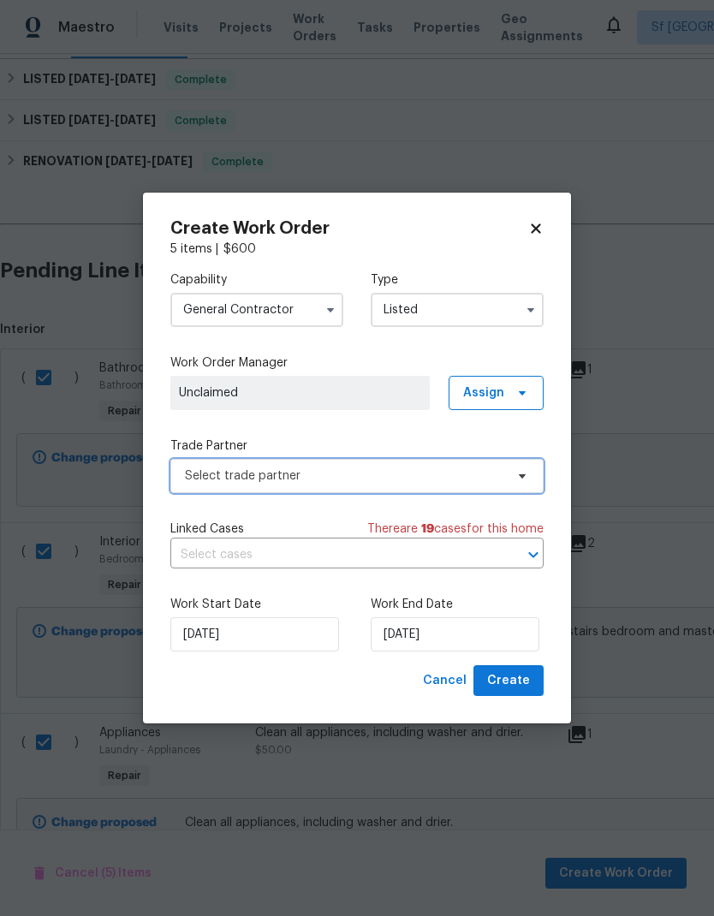
click at [371, 478] on span "Select trade partner" at bounding box center [344, 475] width 319 height 17
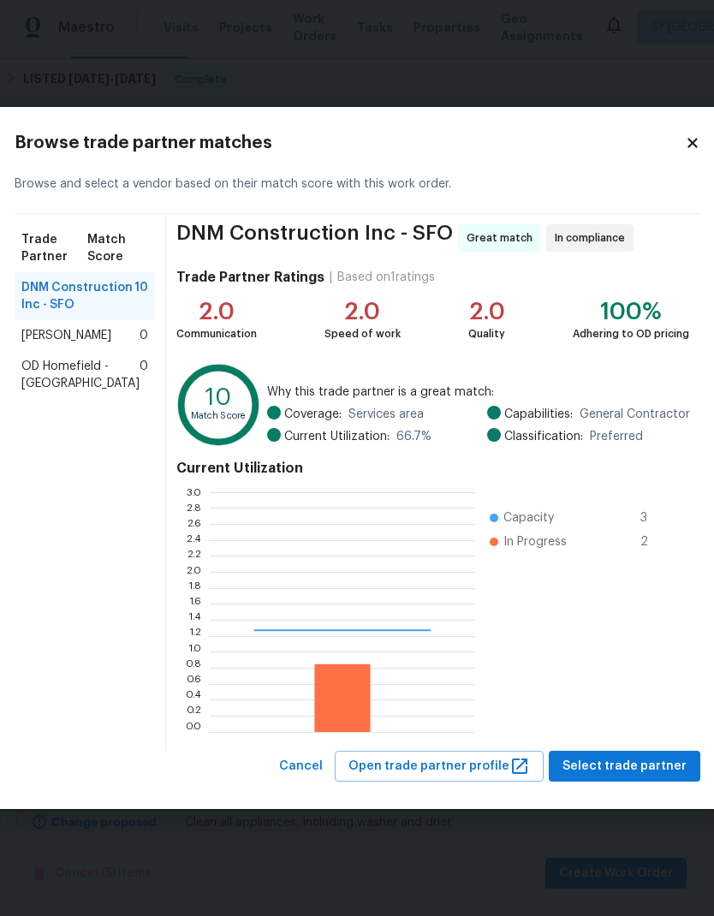
scroll to position [240, 265]
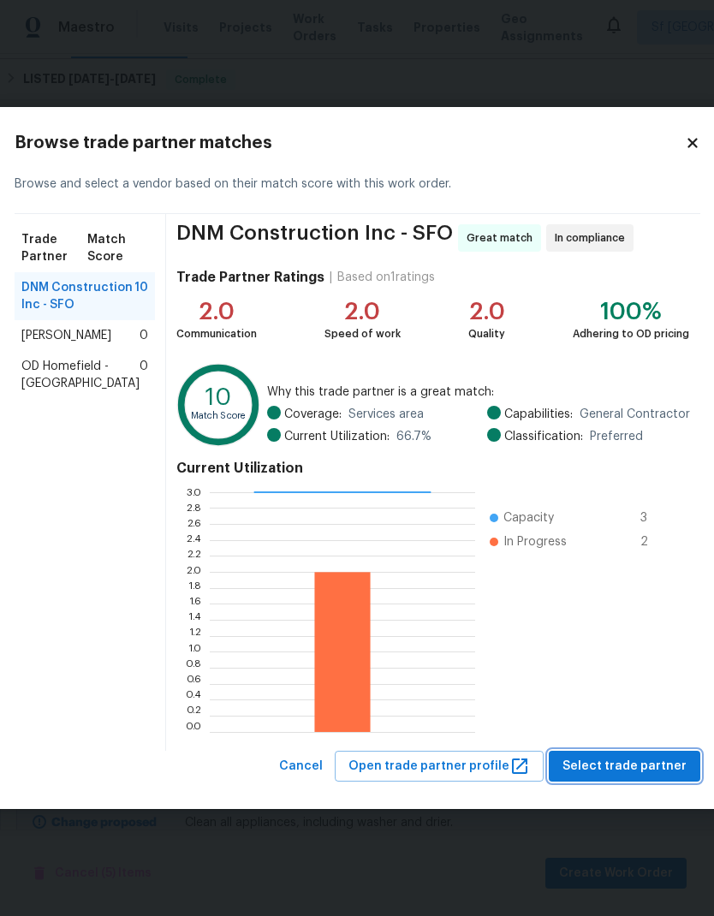
click at [621, 768] on span "Select trade partner" at bounding box center [624, 766] width 124 height 21
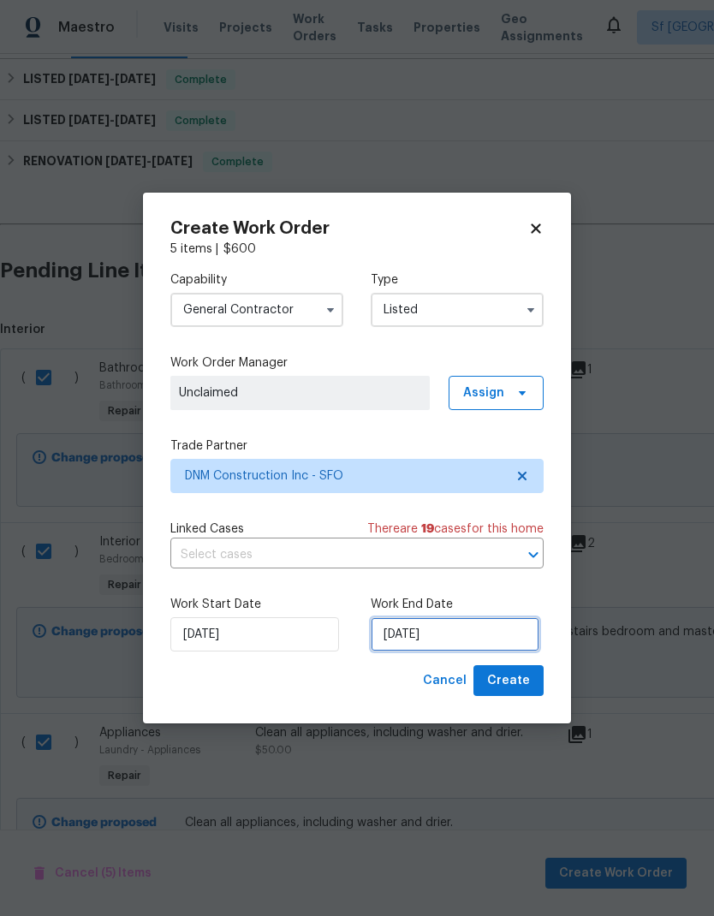
click at [445, 628] on input "10/4/2025" at bounding box center [455, 634] width 169 height 34
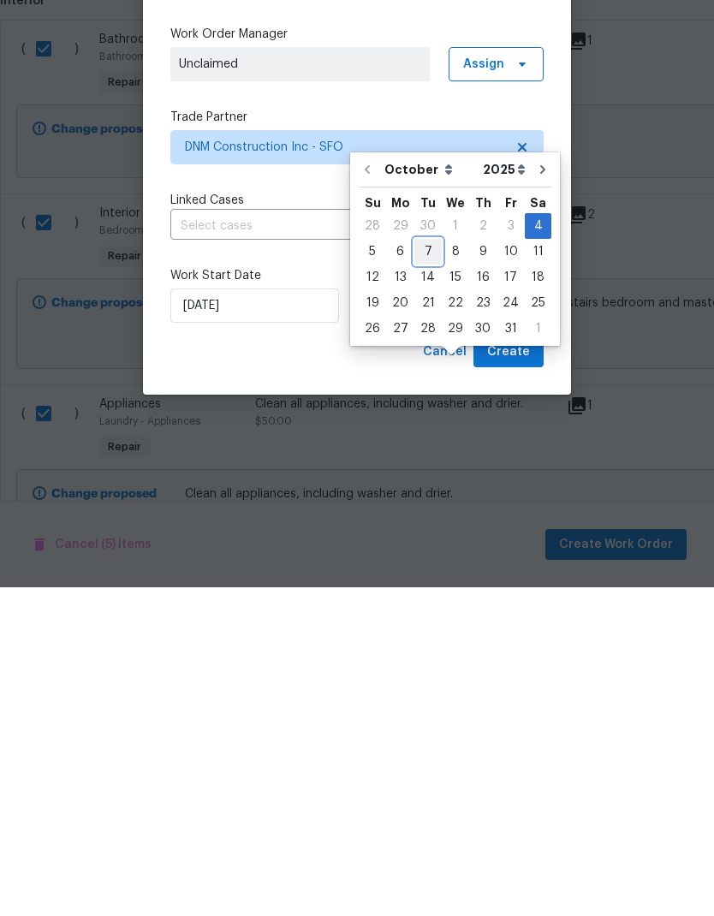
click at [427, 568] on div "7" at bounding box center [427, 580] width 27 height 24
type input "10/7/2025"
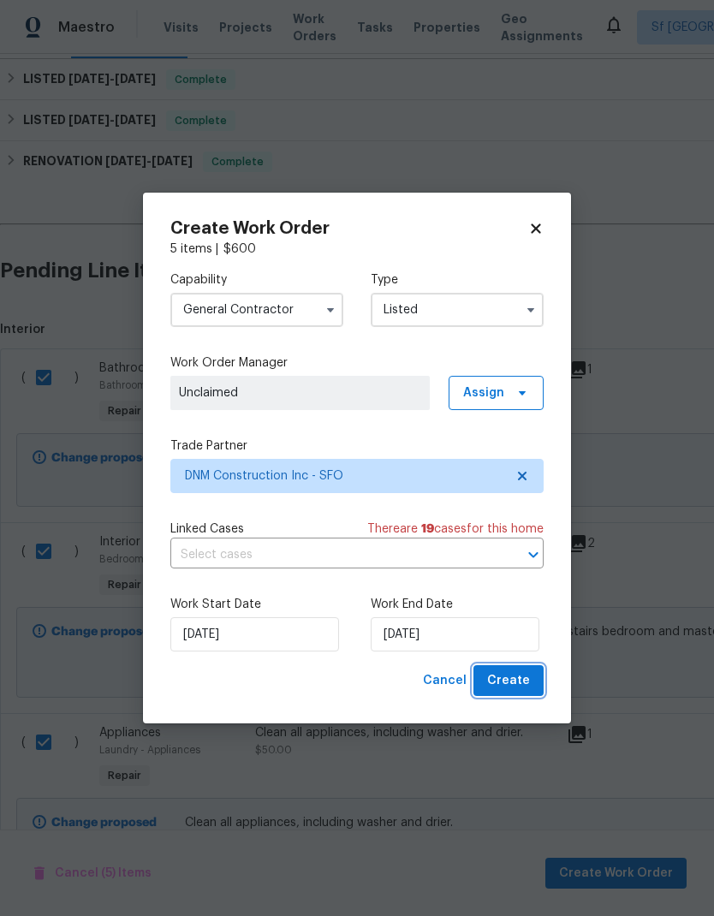
click at [521, 686] on span "Create" at bounding box center [508, 680] width 43 height 21
checkbox input "false"
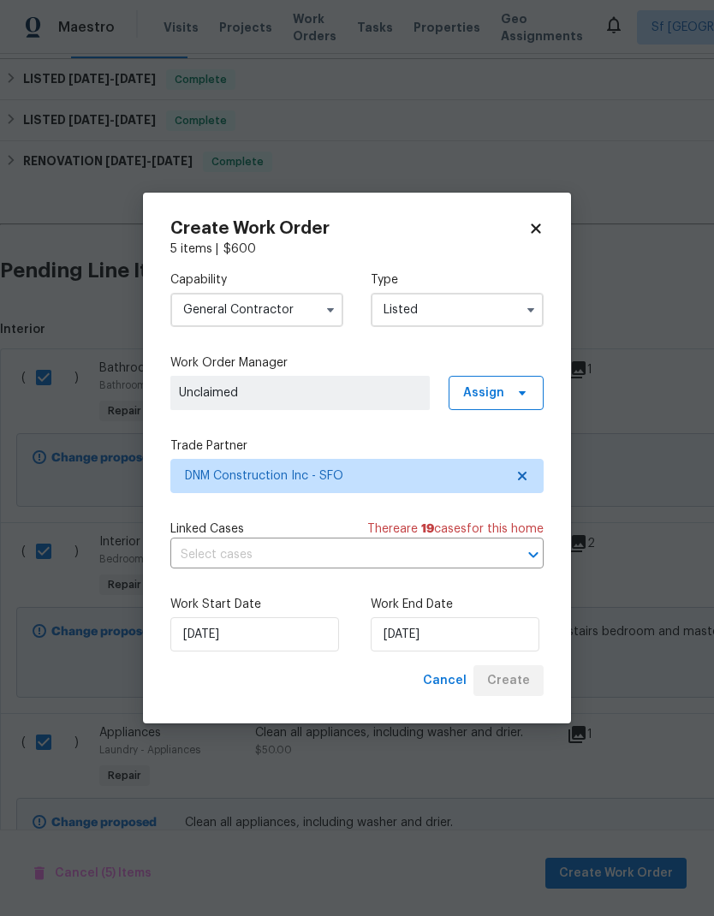
checkbox input "false"
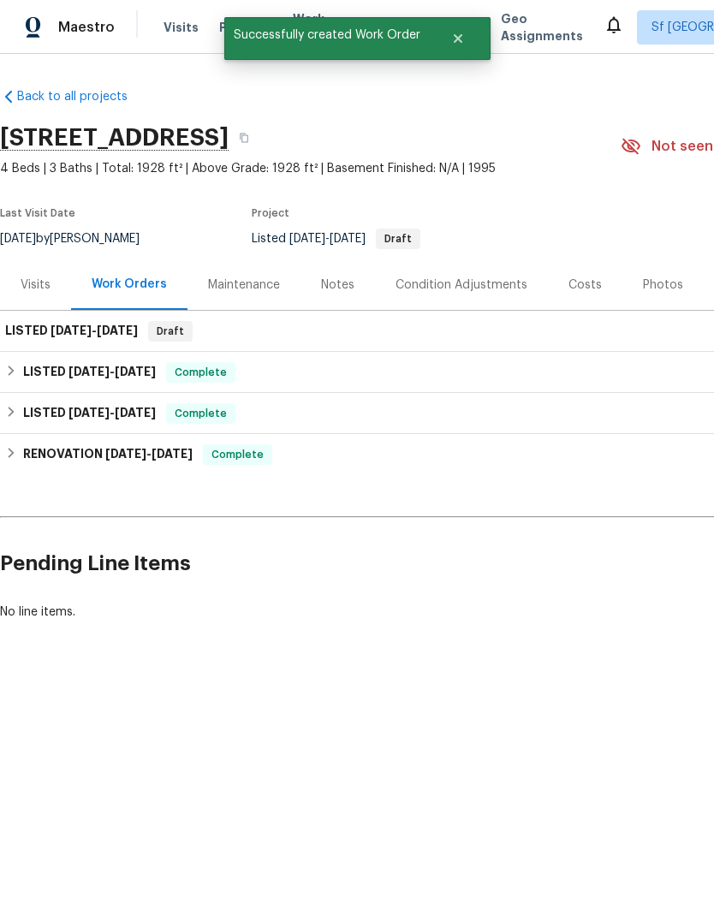
scroll to position [0, 0]
click at [246, 320] on div "LISTED 10/4/25 - 10/7/25 Draft" at bounding box center [483, 331] width 967 height 41
click at [148, 328] on div "LISTED 10/4/25 - 10/7/25 Draft" at bounding box center [483, 331] width 957 height 21
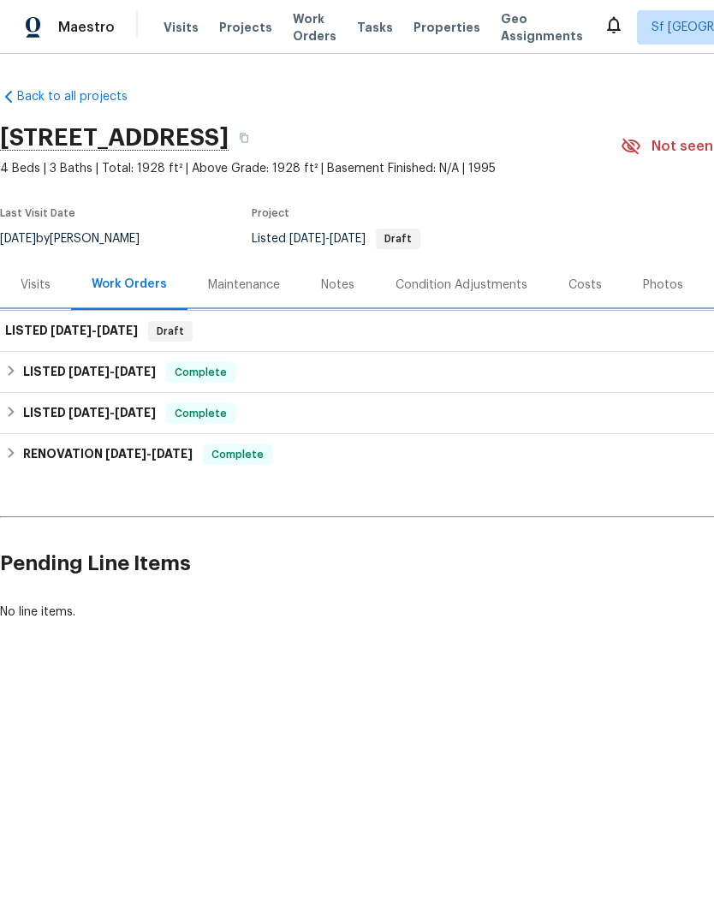
click at [158, 338] on div "Draft" at bounding box center [170, 331] width 45 height 21
click at [205, 336] on div "LISTED 10/4/25 - 10/7/25 Draft" at bounding box center [483, 331] width 957 height 21
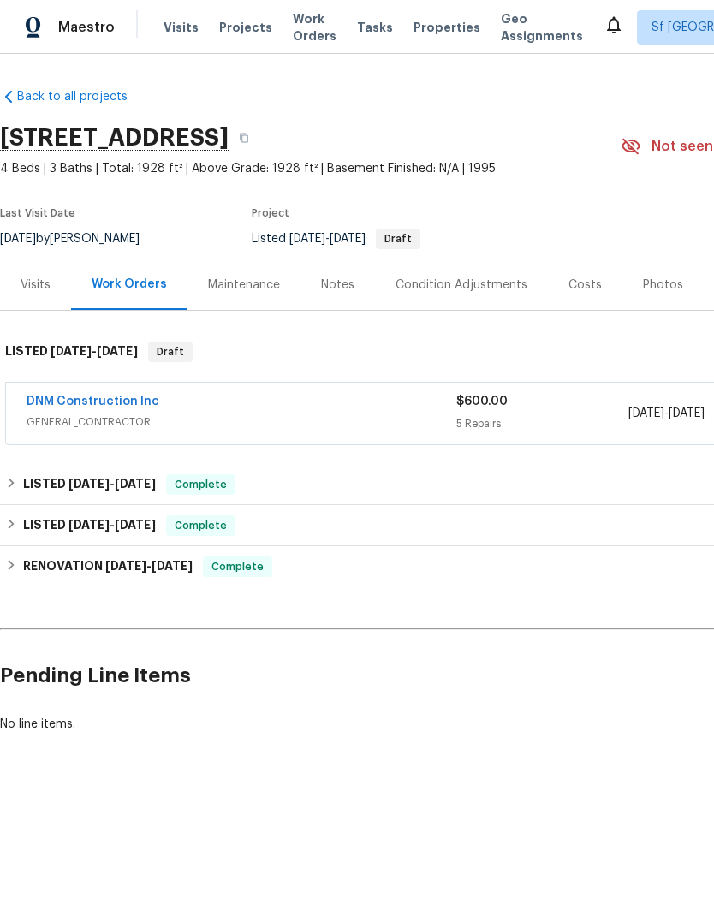
click at [91, 402] on link "DNM Construction Inc" at bounding box center [93, 402] width 133 height 12
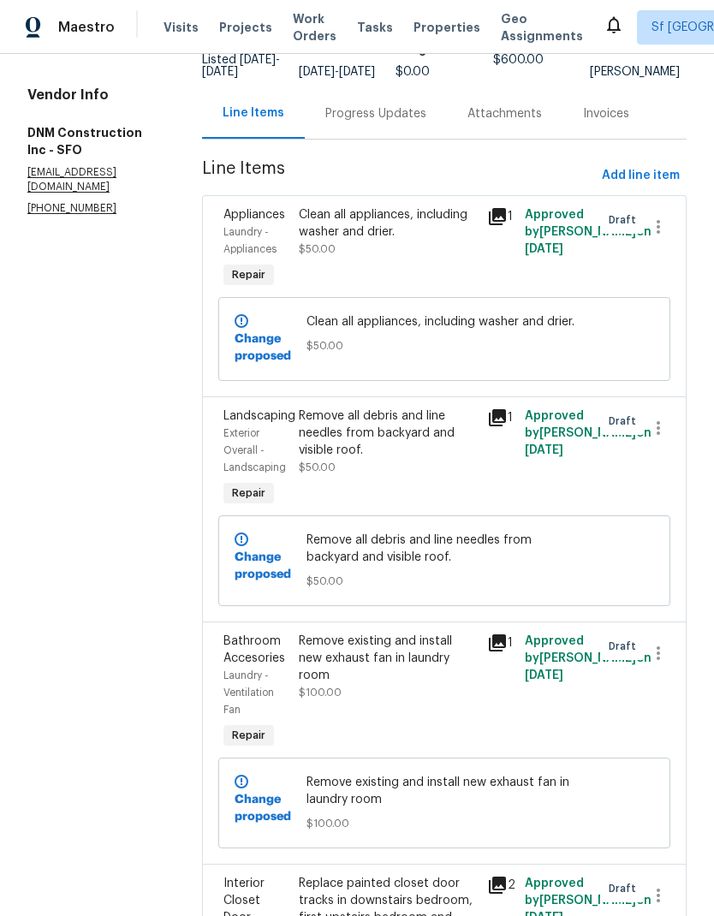
scroll to position [152, 0]
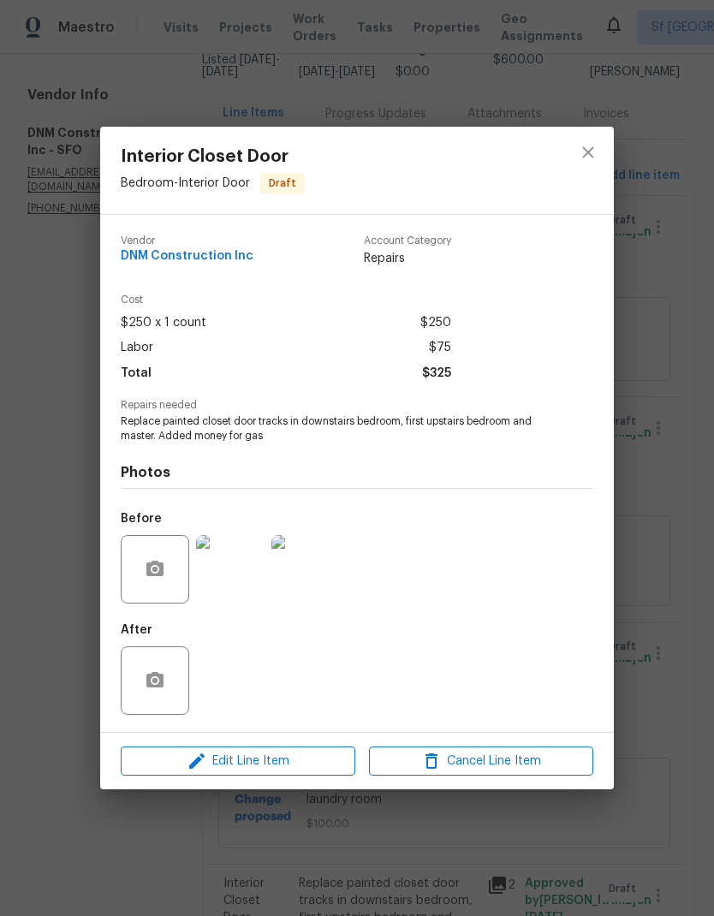
click at [681, 574] on div "Interior Closet Door Bedroom - Interior Door Draft Vendor DNM Construction Inc …" at bounding box center [357, 458] width 714 height 916
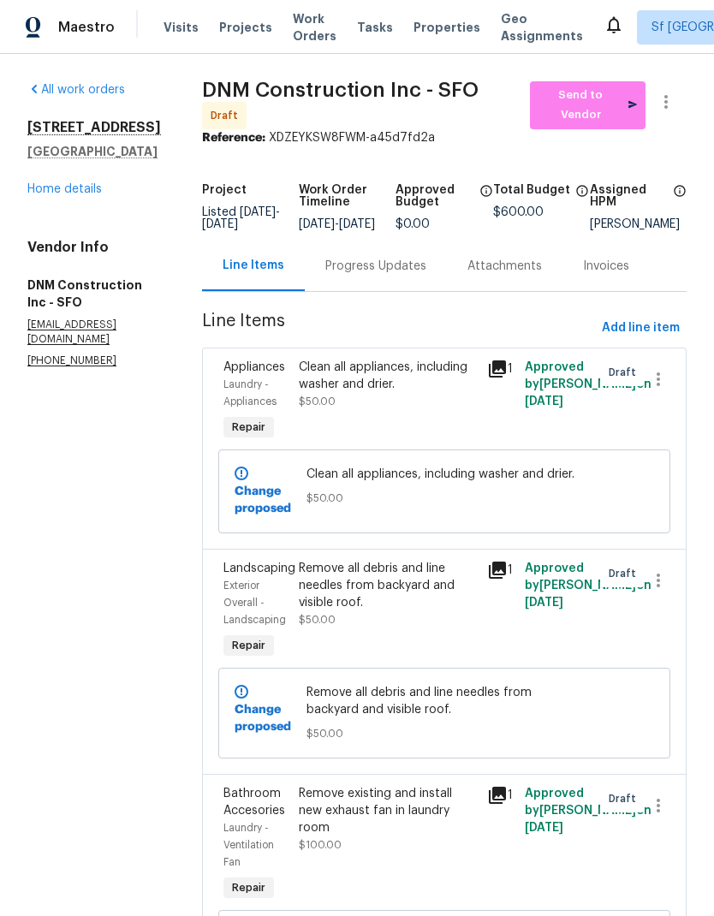
scroll to position [0, 0]
